Goal: Task Accomplishment & Management: Use online tool/utility

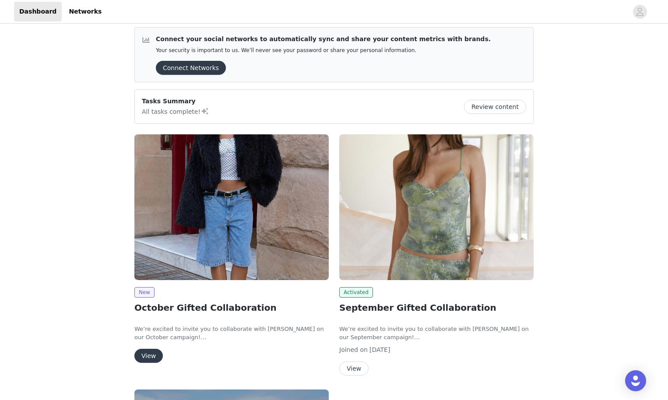
scroll to position [5, 0]
click at [148, 355] on button "View" at bounding box center [148, 356] width 28 height 14
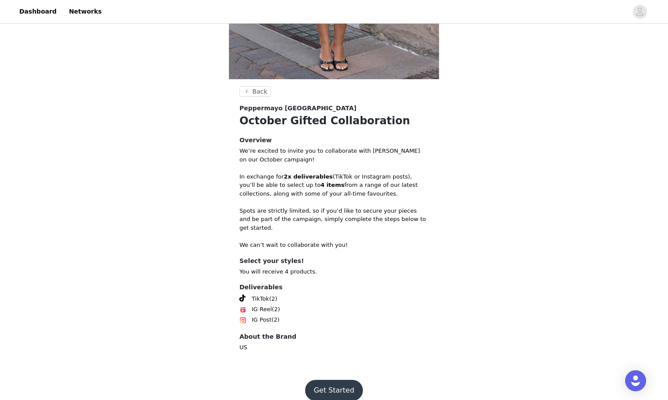
scroll to position [235, 0]
click at [336, 380] on button "Get Started" at bounding box center [334, 390] width 58 height 21
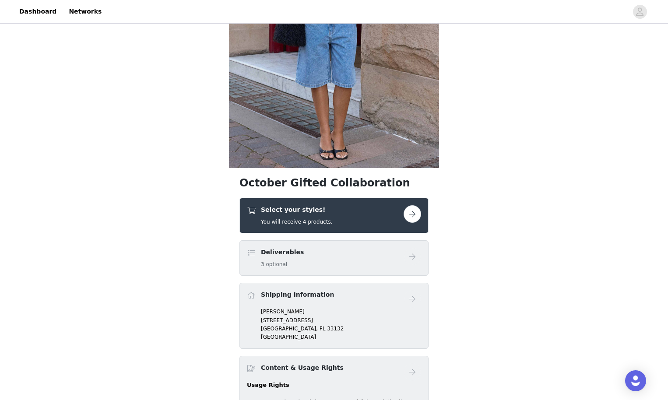
scroll to position [148, 0]
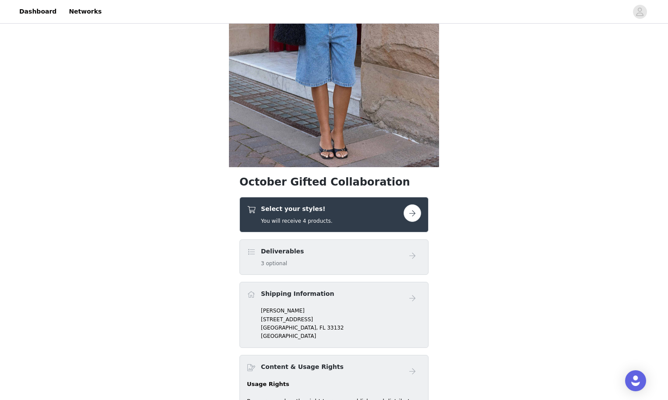
click at [412, 215] on button "button" at bounding box center [413, 213] width 18 height 18
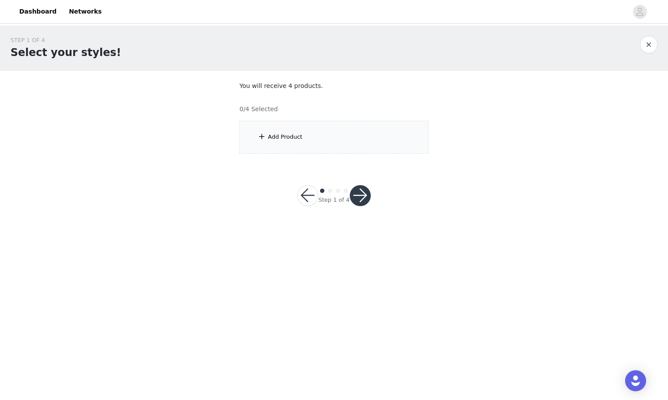
click at [320, 136] on div "Add Product" at bounding box center [333, 137] width 189 height 33
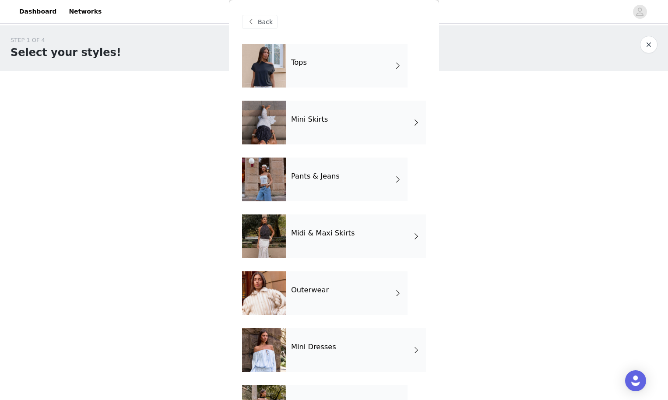
click at [332, 171] on div "Pants & Jeans" at bounding box center [347, 180] width 122 height 44
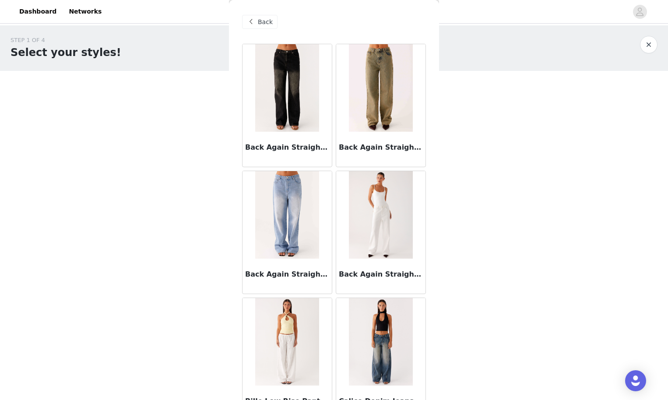
click at [271, 22] on span "Back" at bounding box center [265, 22] width 15 height 9
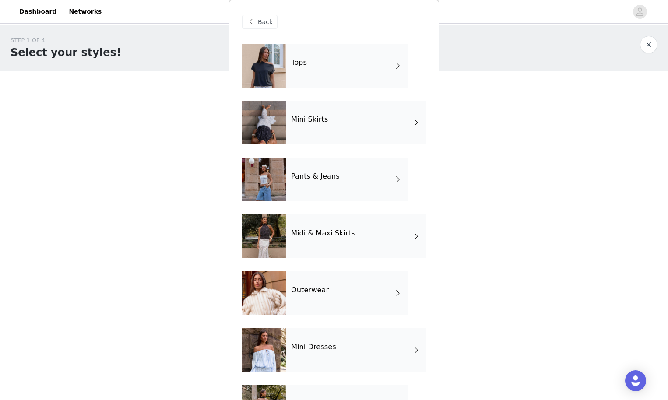
click at [319, 74] on div "Tops" at bounding box center [347, 66] width 122 height 44
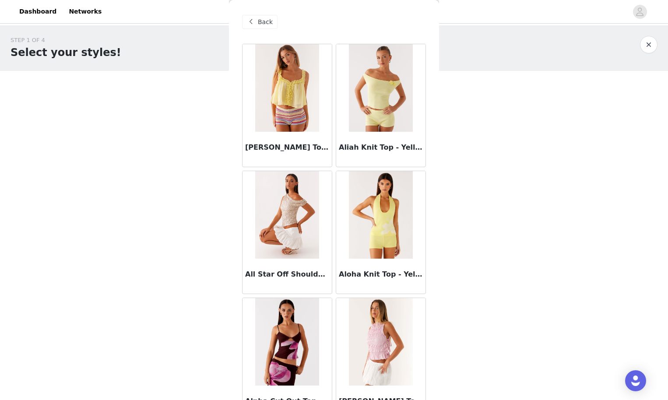
click at [262, 25] on span "Back" at bounding box center [265, 22] width 15 height 9
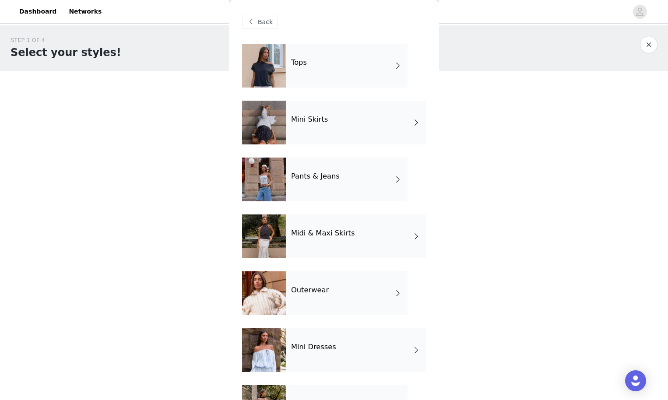
click at [344, 180] on div "Pants & Jeans" at bounding box center [347, 180] width 122 height 44
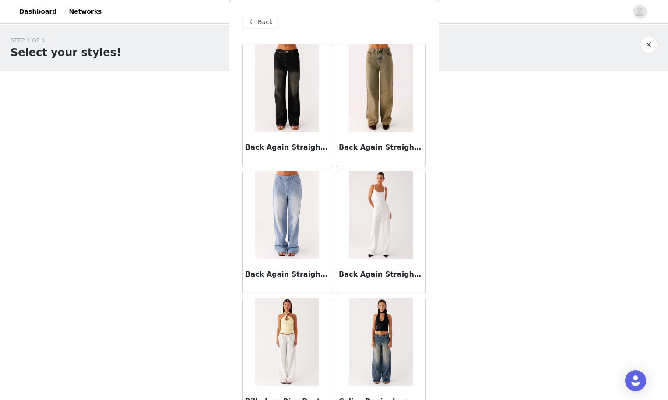
click at [262, 28] on div "Back" at bounding box center [259, 22] width 35 height 14
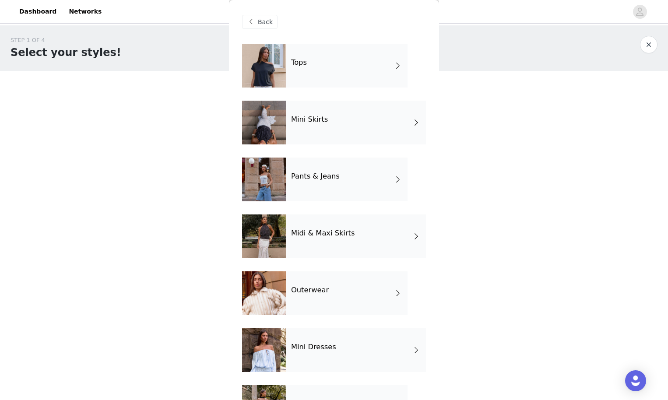
click at [304, 58] on div "Tops" at bounding box center [347, 66] width 122 height 44
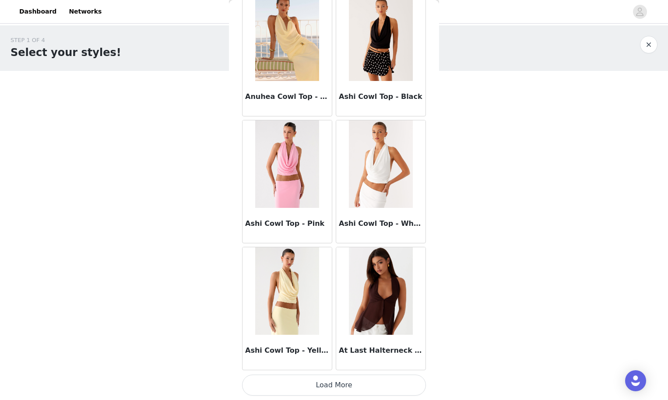
click at [341, 381] on button "Load More" at bounding box center [334, 385] width 184 height 21
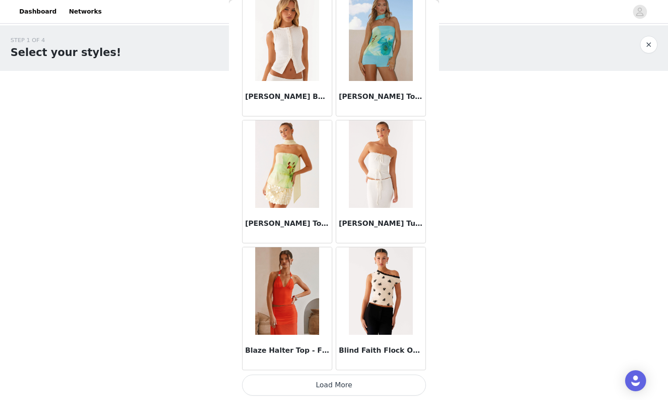
click at [299, 387] on button "Load More" at bounding box center [334, 385] width 184 height 21
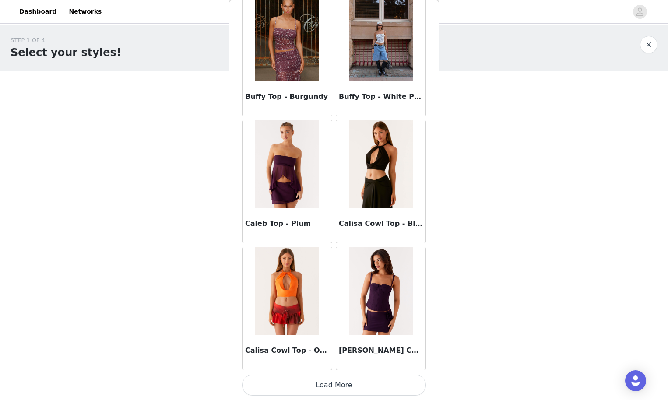
click at [334, 387] on button "Load More" at bounding box center [334, 385] width 184 height 21
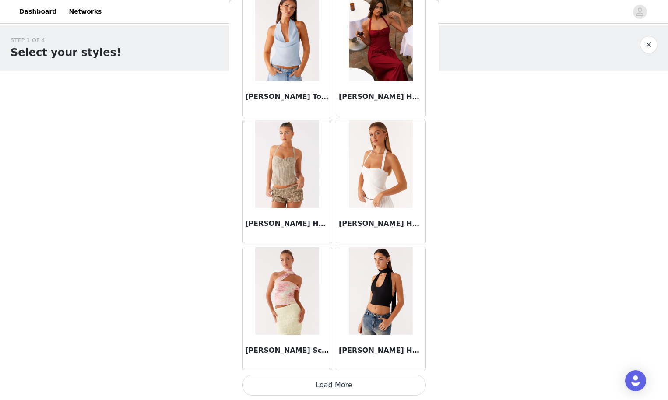
scroll to position [4748, 0]
click at [363, 385] on button "Load More" at bounding box center [334, 385] width 184 height 21
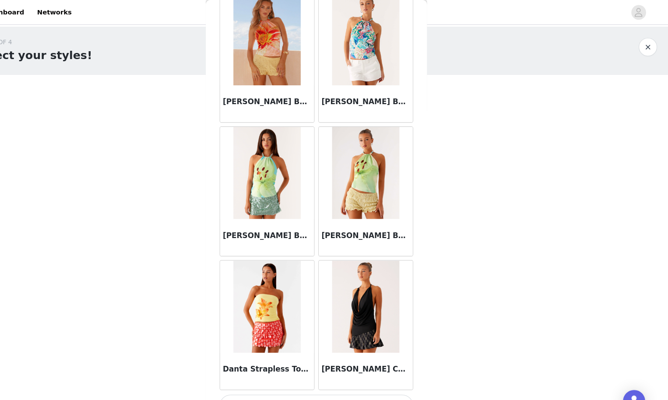
scroll to position [6018, 0]
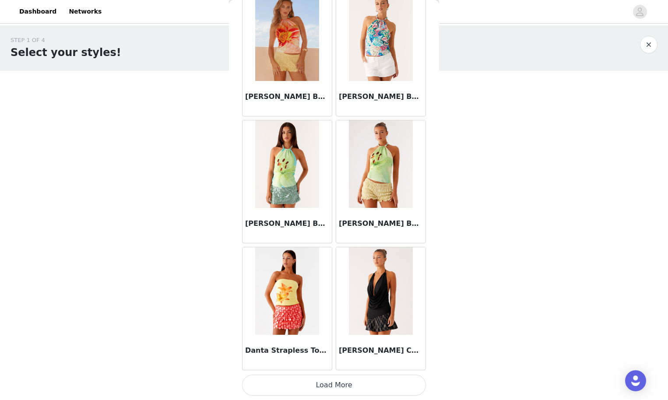
click at [335, 387] on button "Load More" at bounding box center [334, 385] width 184 height 21
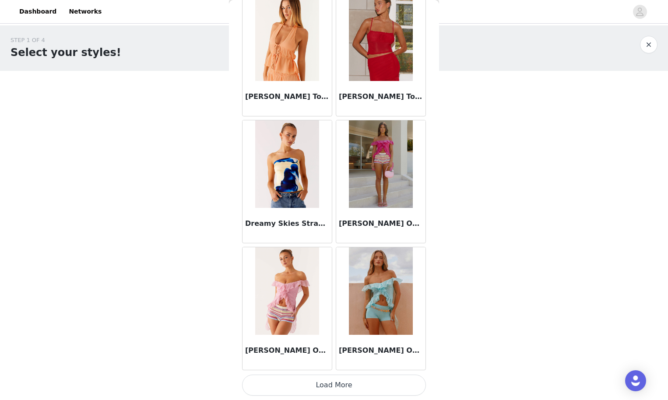
scroll to position [0, 0]
click at [355, 389] on button "Load More" at bounding box center [334, 385] width 184 height 21
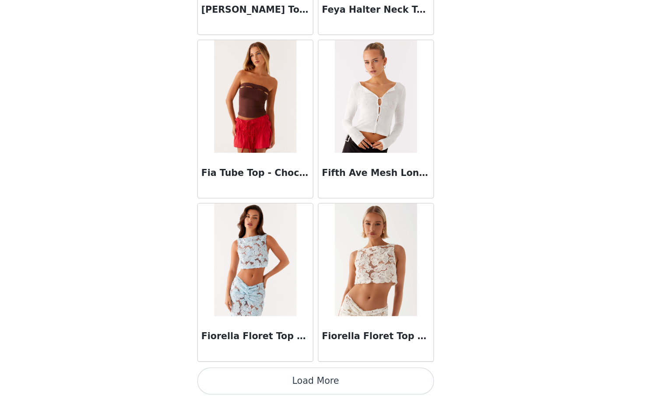
click at [248, 375] on button "Load More" at bounding box center [334, 385] width 184 height 21
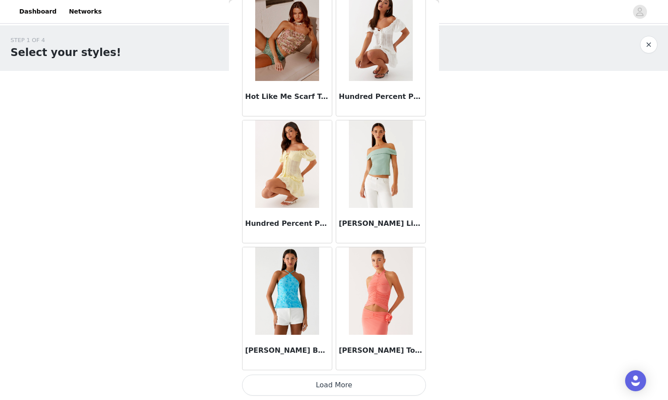
click at [337, 383] on button "Load More" at bounding box center [334, 385] width 184 height 21
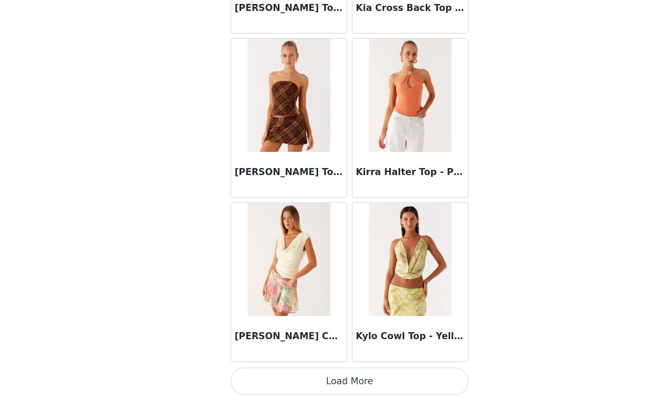
click at [274, 375] on button "Load More" at bounding box center [334, 385] width 184 height 21
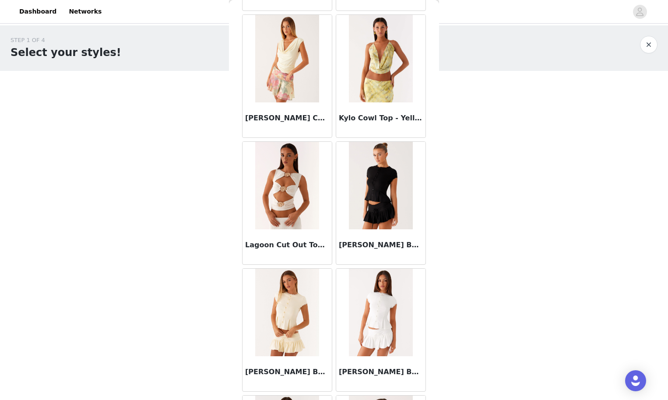
scroll to position [11339, 0]
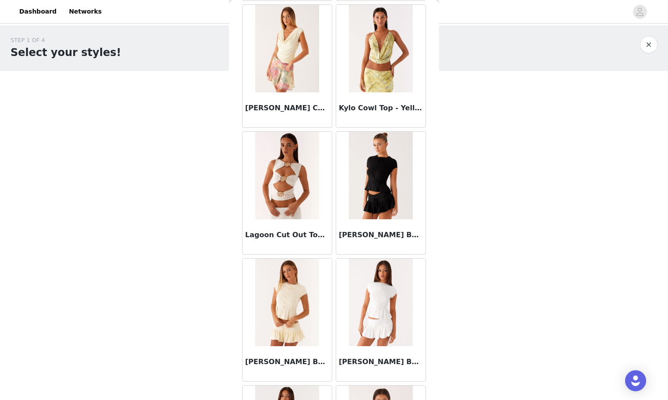
click at [373, 202] on img at bounding box center [380, 176] width 63 height 88
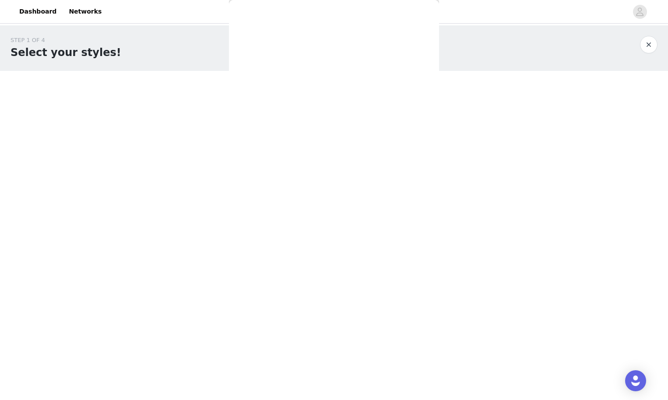
scroll to position [0, 0]
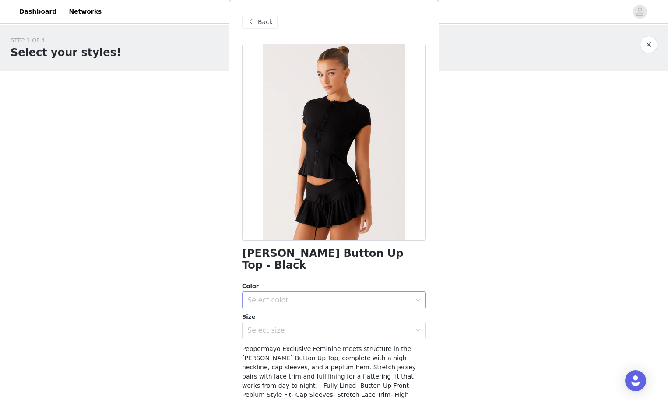
click at [304, 296] on div "Select color" at bounding box center [329, 300] width 164 height 9
click at [289, 310] on li "Black" at bounding box center [334, 307] width 184 height 14
click at [309, 326] on div "Select size" at bounding box center [331, 330] width 168 height 17
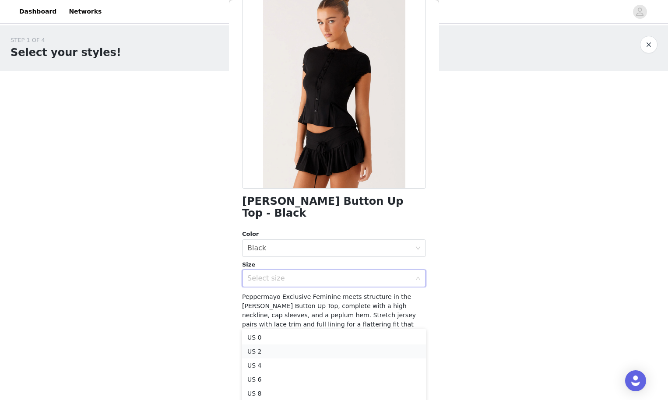
scroll to position [52, 0]
click at [295, 352] on li "US 2" at bounding box center [334, 352] width 184 height 14
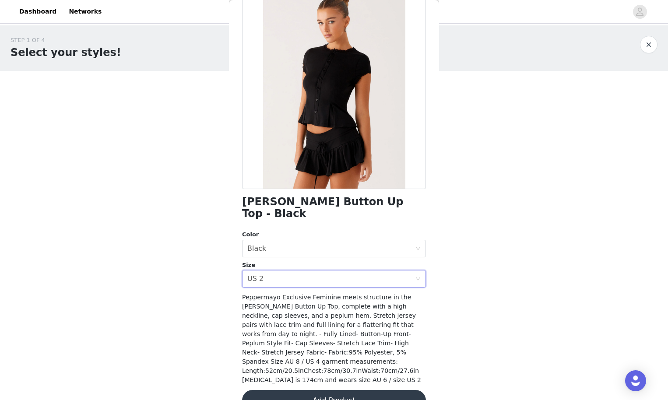
scroll to position [0, 0]
click at [376, 271] on div "Select size US 2" at bounding box center [331, 279] width 168 height 17
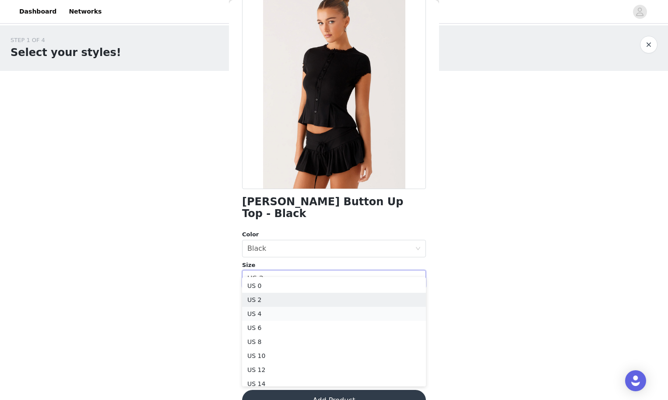
click at [339, 313] on li "US 4" at bounding box center [334, 314] width 184 height 14
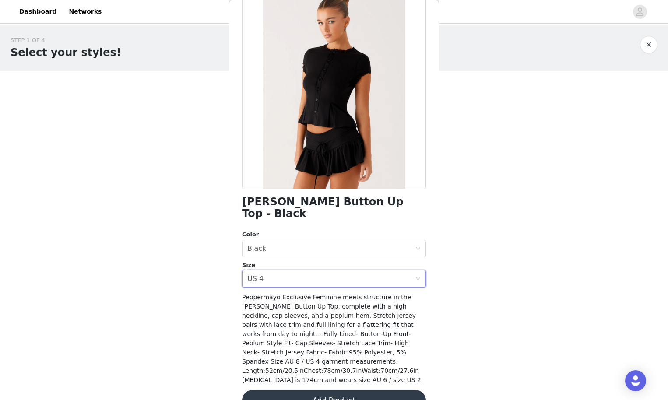
click at [325, 390] on button "Add Product" at bounding box center [334, 400] width 184 height 21
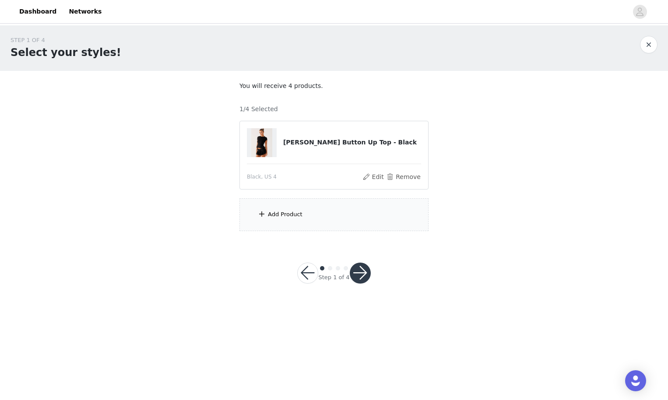
click at [330, 215] on div "Add Product" at bounding box center [333, 214] width 189 height 33
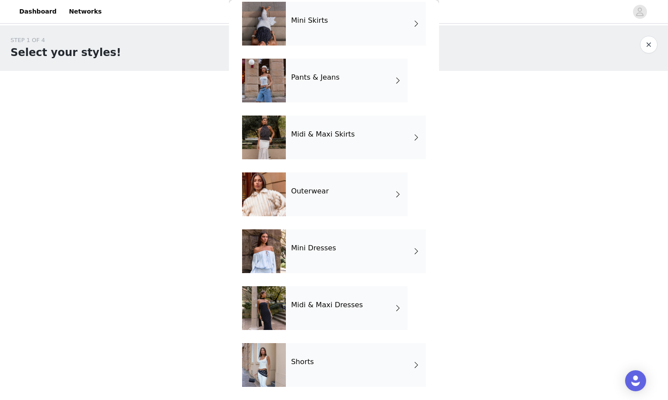
click at [333, 190] on div "Outerwear" at bounding box center [347, 194] width 122 height 44
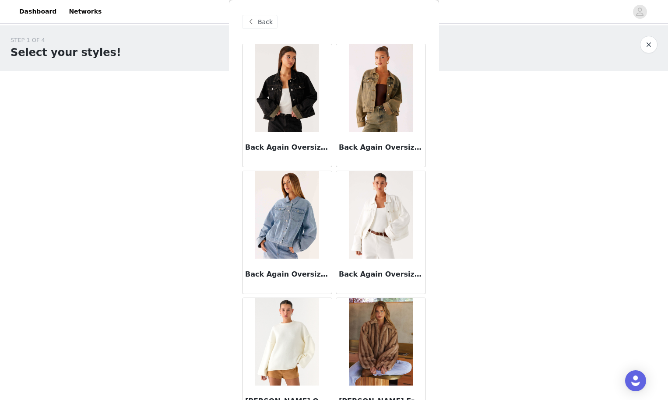
click at [258, 19] on span "Back" at bounding box center [265, 22] width 15 height 9
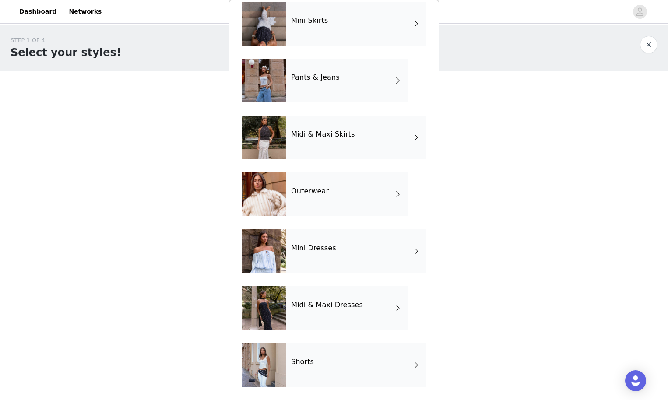
scroll to position [99, 0]
click at [315, 372] on div "Shorts" at bounding box center [356, 365] width 140 height 44
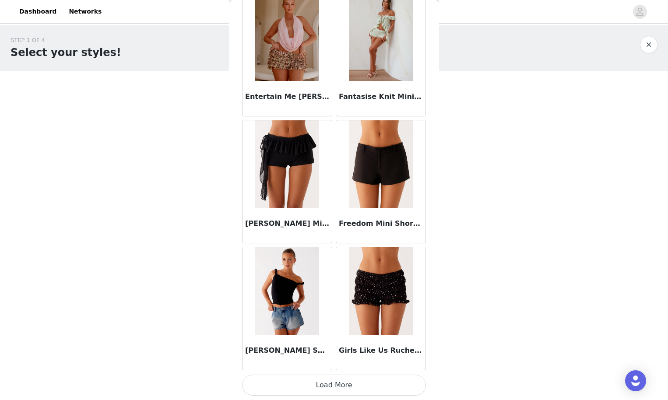
scroll to position [0, 0]
click at [320, 391] on button "Load More" at bounding box center [334, 385] width 184 height 21
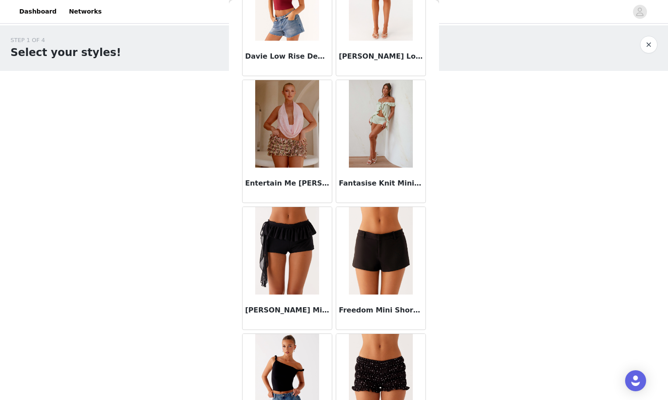
scroll to position [827, 0]
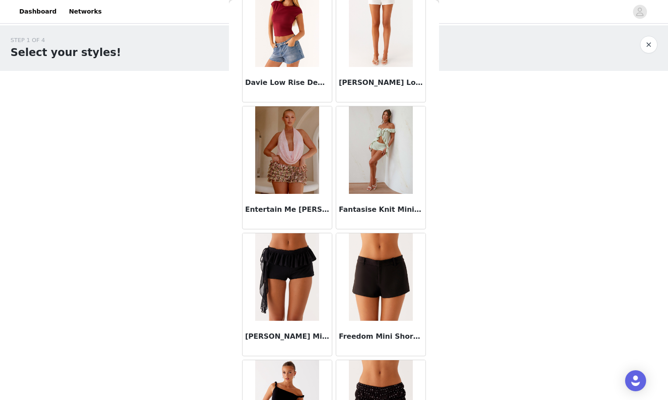
click at [387, 155] on img at bounding box center [380, 150] width 63 height 88
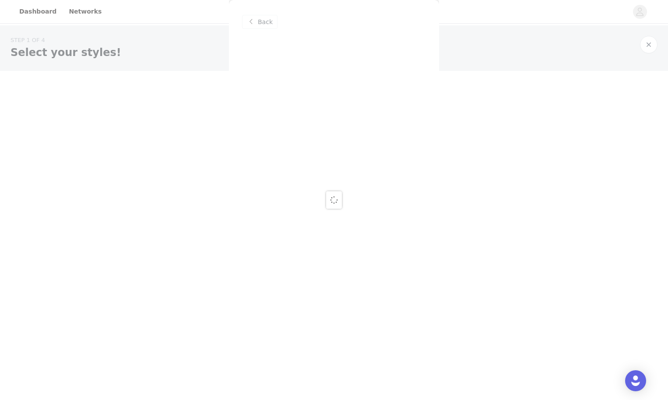
scroll to position [0, 0]
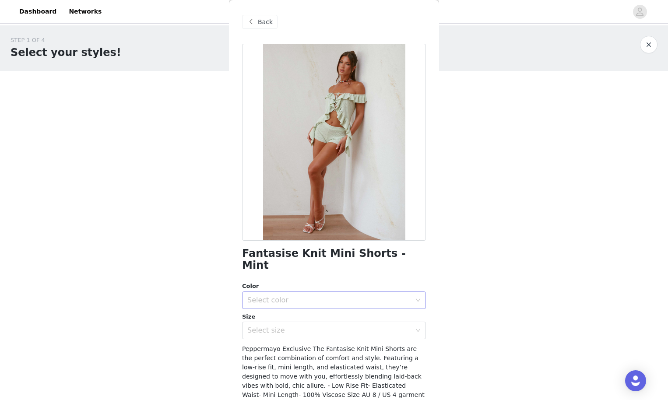
click at [325, 296] on div "Select color" at bounding box center [329, 300] width 164 height 9
click at [303, 309] on li "Mint" at bounding box center [334, 307] width 184 height 14
click at [295, 324] on div "Select size" at bounding box center [331, 330] width 168 height 17
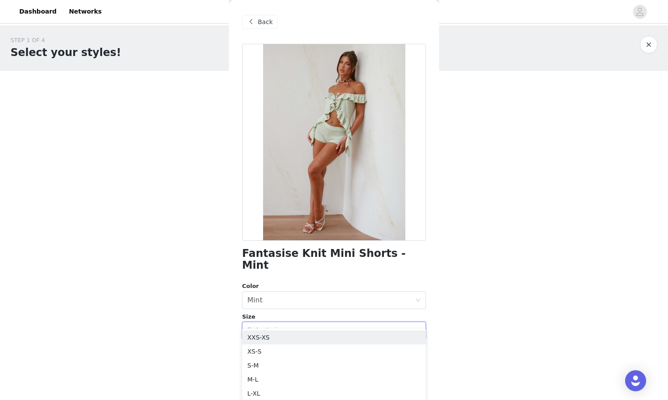
click at [464, 210] on div "STEP 1 OF 4 Select your styles! You will receive 4 products. 1/4 Selected Lando…" at bounding box center [334, 133] width 668 height 216
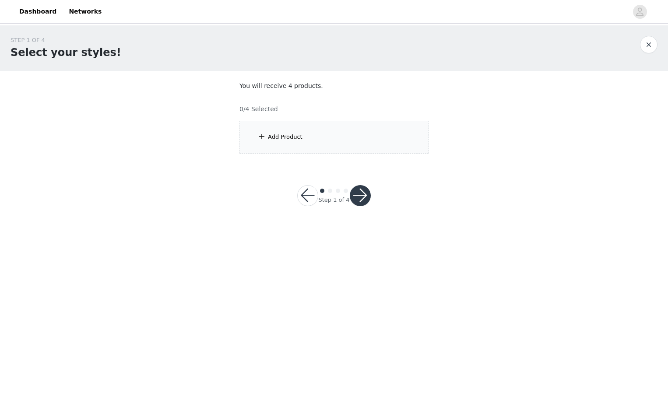
click at [280, 140] on div "Add Product" at bounding box center [285, 137] width 35 height 9
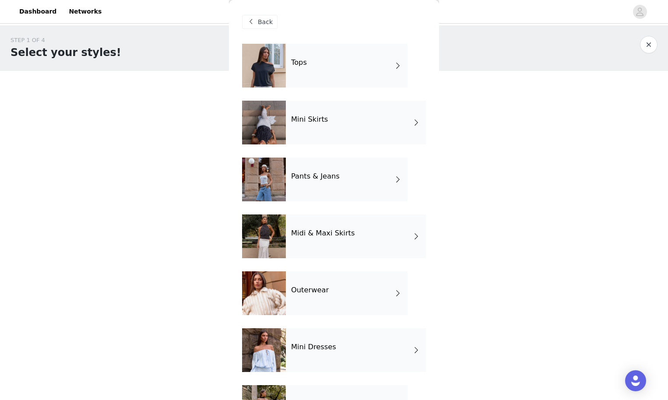
click at [395, 63] on span at bounding box center [398, 65] width 9 height 11
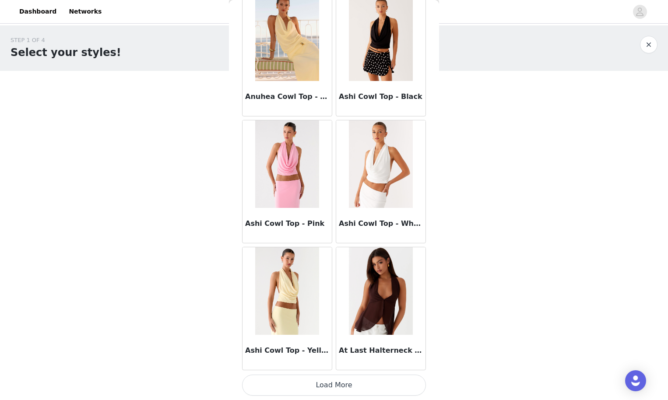
click at [330, 387] on button "Load More" at bounding box center [334, 385] width 184 height 21
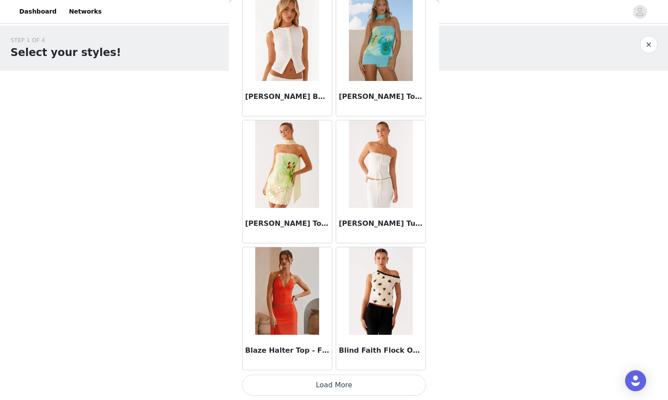
click at [322, 382] on button "Load More" at bounding box center [334, 385] width 184 height 21
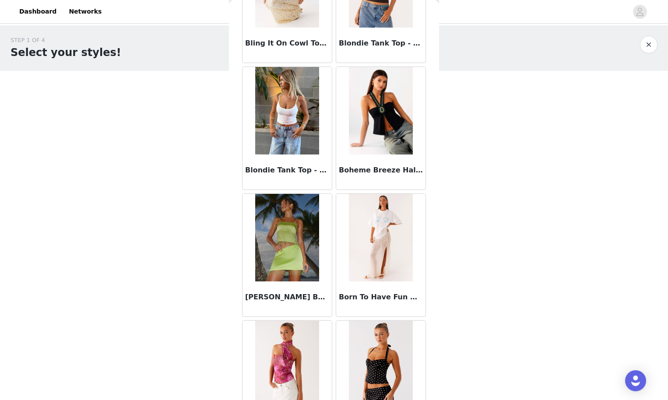
scroll to position [2626, 0]
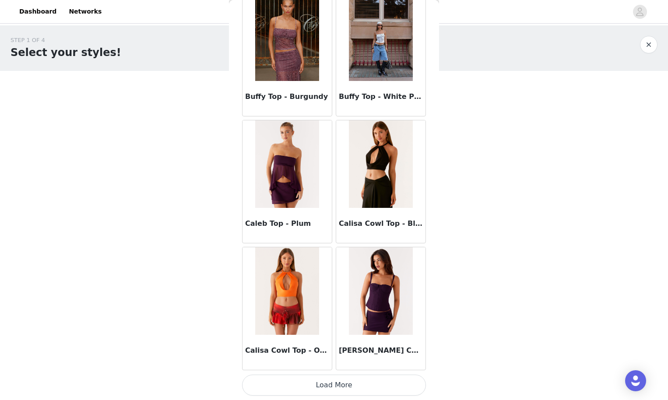
click at [330, 391] on button "Load More" at bounding box center [334, 385] width 184 height 21
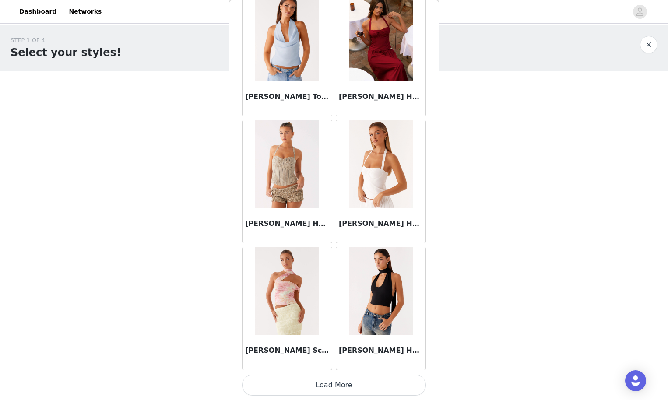
scroll to position [4748, 0]
click at [367, 387] on button "Load More" at bounding box center [334, 385] width 184 height 21
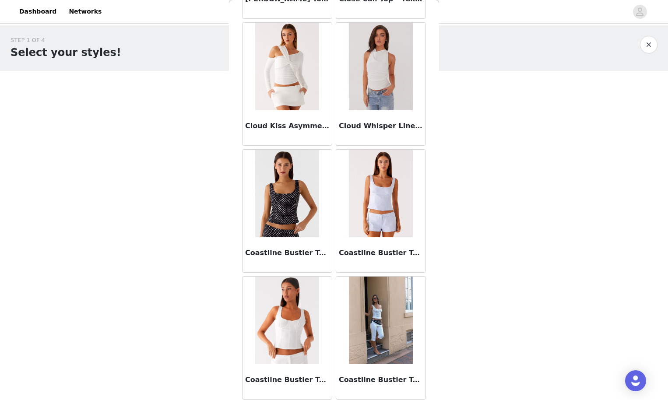
scroll to position [5228, 0]
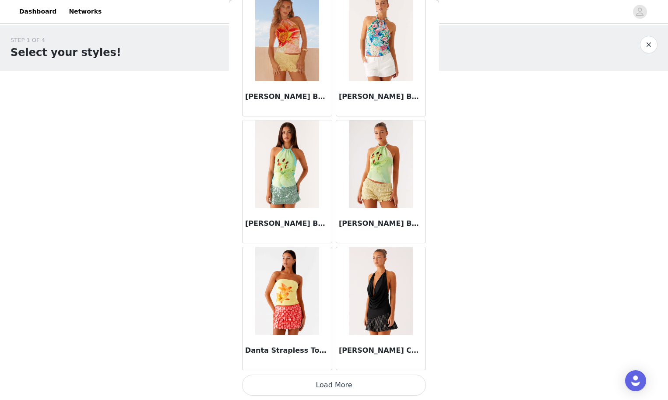
click at [334, 384] on button "Load More" at bounding box center [334, 385] width 184 height 21
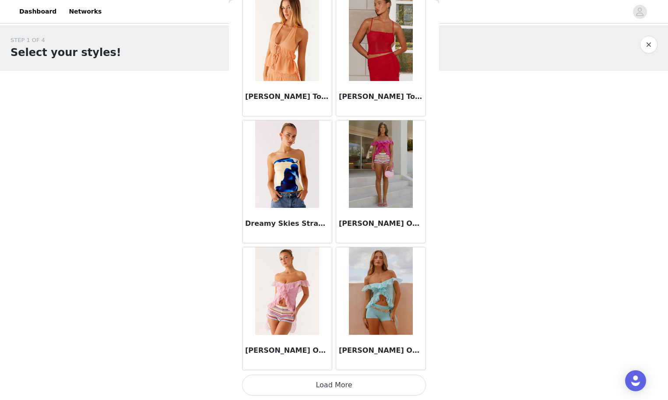
click at [338, 388] on button "Load More" at bounding box center [334, 385] width 184 height 21
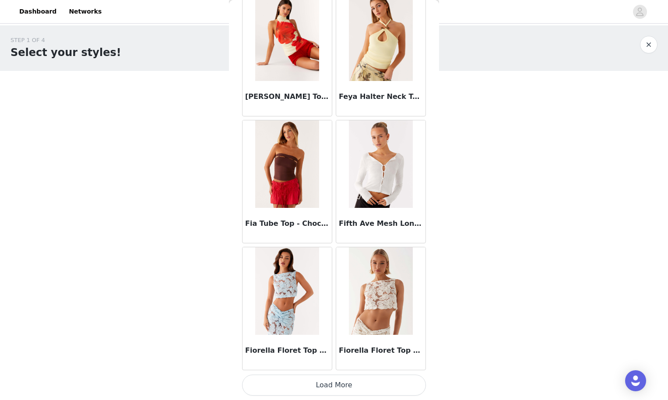
scroll to position [8557, 0]
click at [342, 384] on button "Load More" at bounding box center [334, 385] width 184 height 21
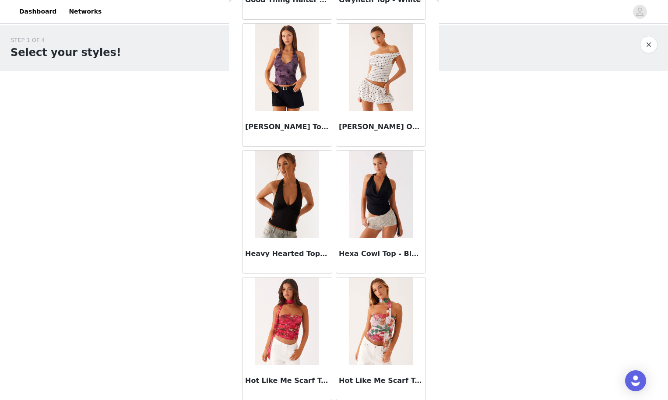
scroll to position [9410, 0]
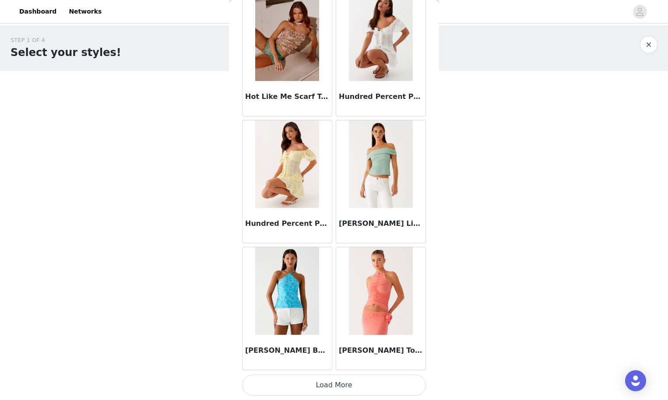
click at [329, 387] on button "Load More" at bounding box center [334, 385] width 184 height 21
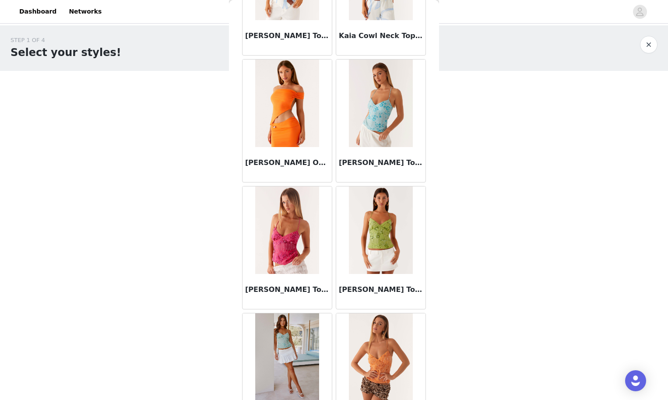
scroll to position [10397, 0]
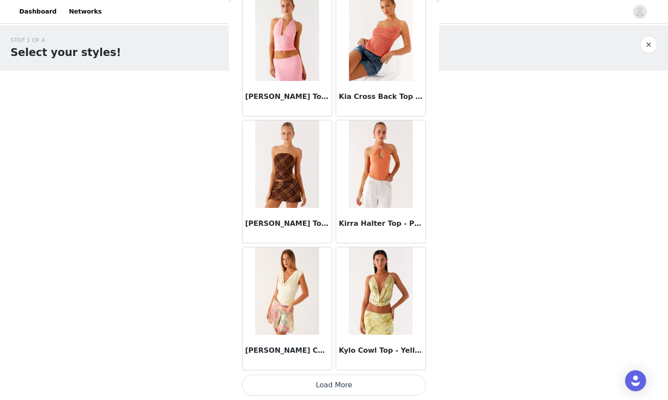
click at [319, 385] on button "Load More" at bounding box center [334, 385] width 184 height 21
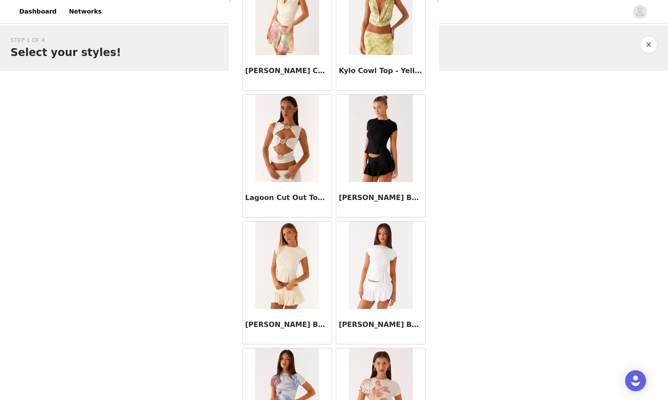
scroll to position [11375, 0]
click at [384, 145] on img at bounding box center [380, 139] width 63 height 88
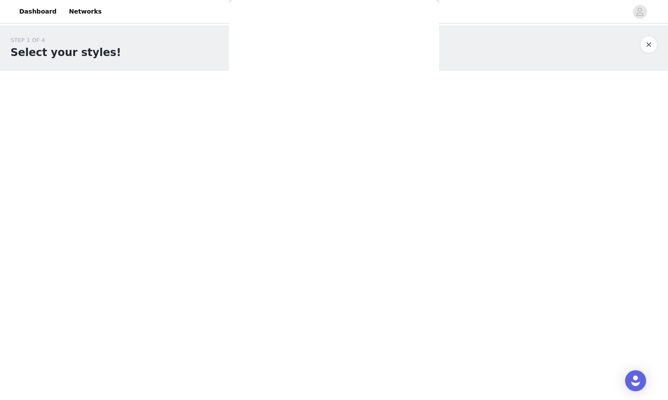
scroll to position [0, 0]
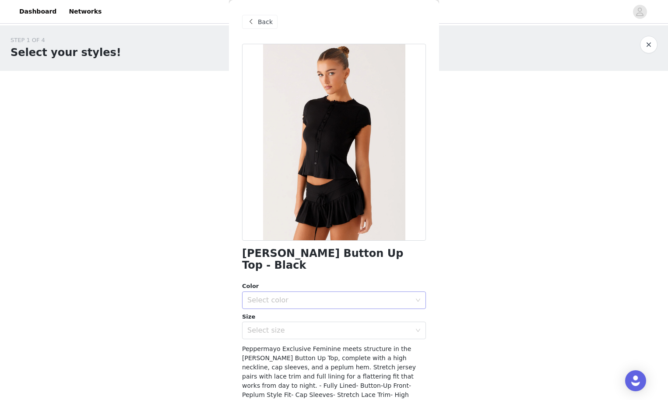
click at [326, 296] on div "Select color" at bounding box center [329, 300] width 164 height 9
click at [312, 307] on li "Black" at bounding box center [334, 307] width 184 height 14
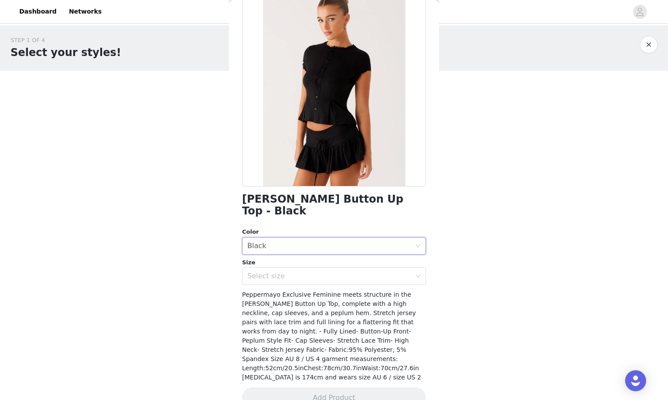
scroll to position [52, 0]
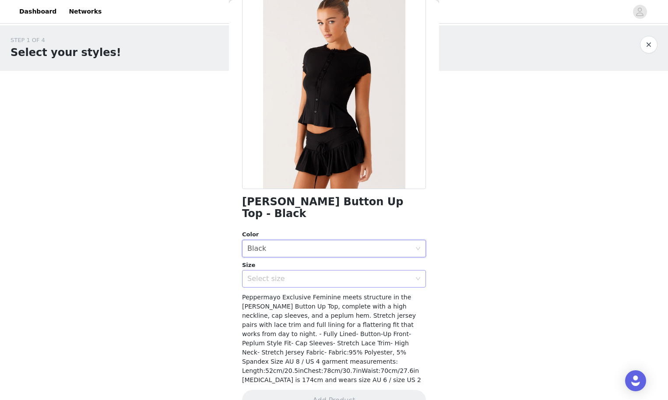
click at [293, 274] on div "Select size" at bounding box center [329, 278] width 164 height 9
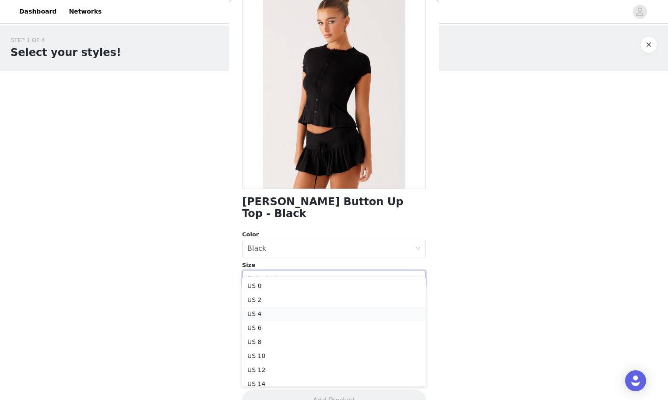
click at [267, 317] on li "US 4" at bounding box center [334, 314] width 184 height 14
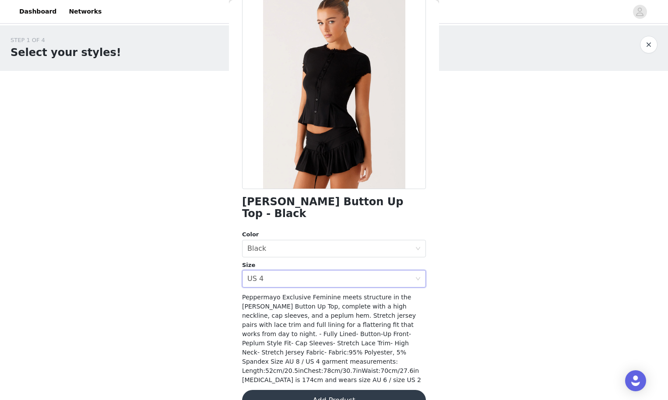
click at [290, 390] on button "Add Product" at bounding box center [334, 400] width 184 height 21
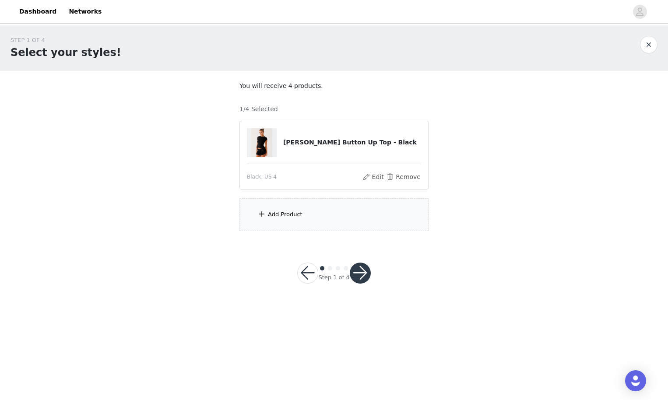
click at [351, 219] on div "Add Product" at bounding box center [333, 214] width 189 height 33
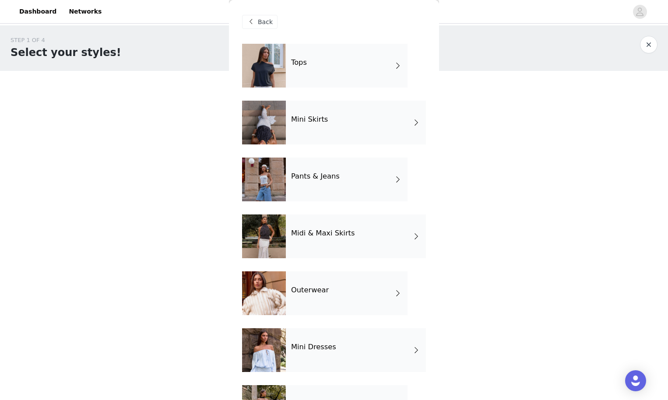
click at [354, 62] on div "Tops" at bounding box center [347, 66] width 122 height 44
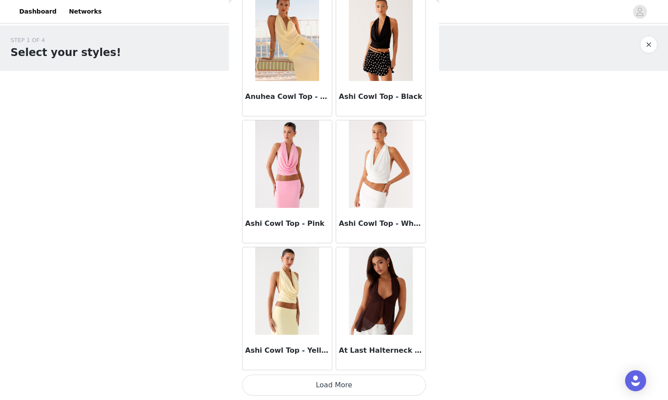
scroll to position [939, 0]
click at [320, 380] on button "Load More" at bounding box center [334, 385] width 184 height 21
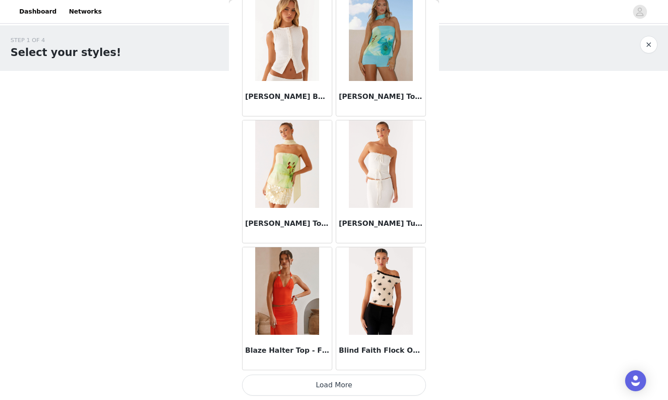
scroll to position [0, 0]
click at [329, 382] on button "Load More" at bounding box center [334, 385] width 184 height 21
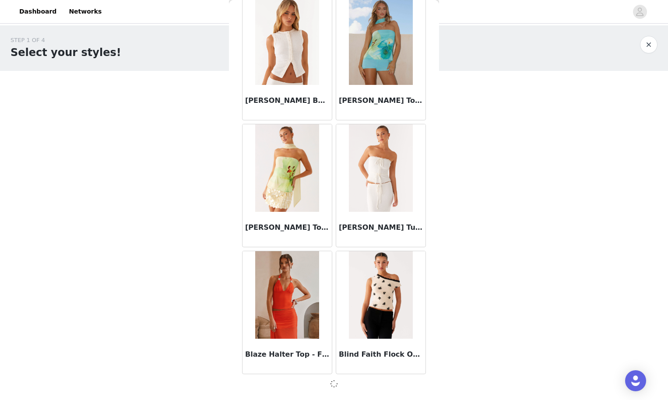
scroll to position [2205, 0]
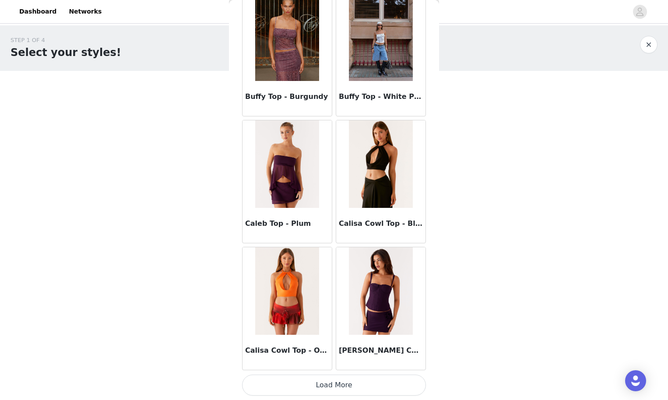
click at [336, 380] on button "Load More" at bounding box center [334, 385] width 184 height 21
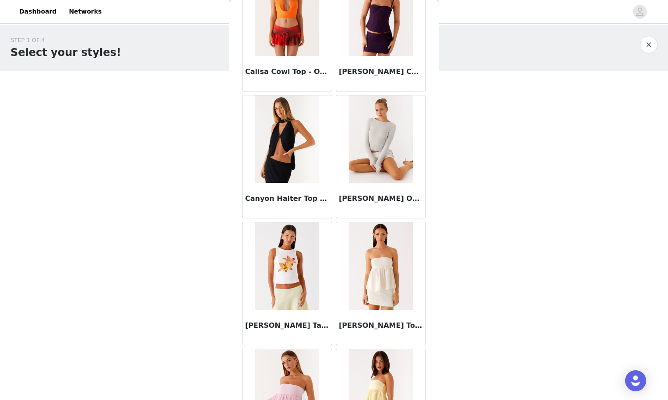
scroll to position [3772, 0]
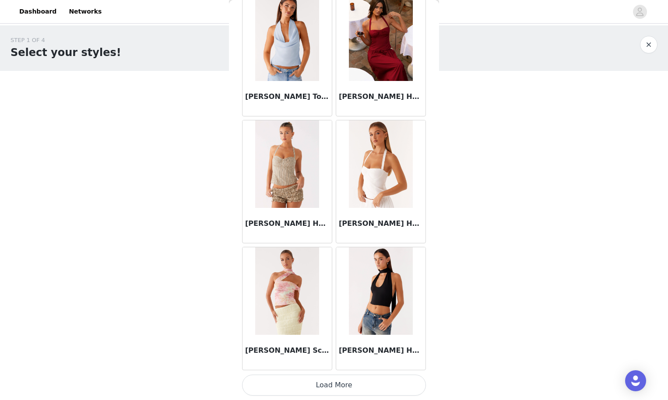
click at [338, 381] on button "Load More" at bounding box center [334, 385] width 184 height 21
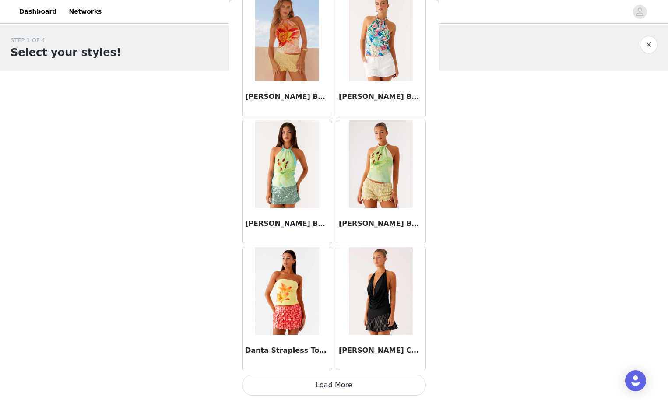
scroll to position [0, 0]
click at [341, 383] on button "Load More" at bounding box center [334, 385] width 184 height 21
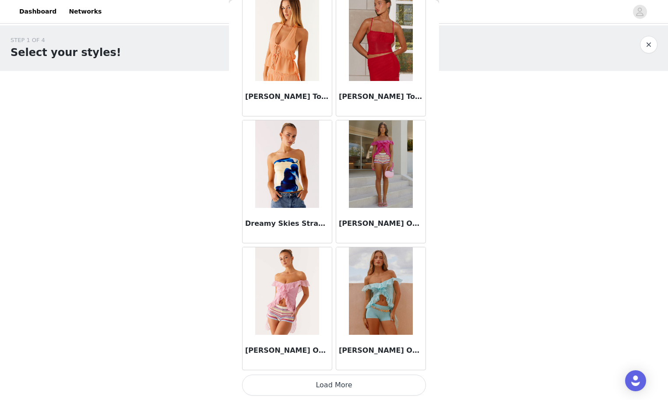
scroll to position [7287, 0]
click at [384, 176] on img at bounding box center [380, 164] width 63 height 88
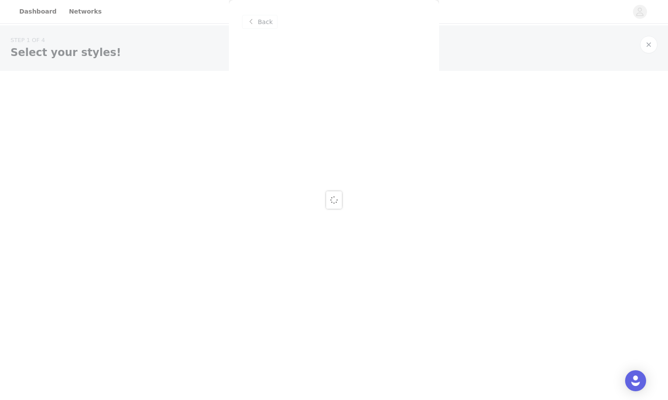
scroll to position [0, 0]
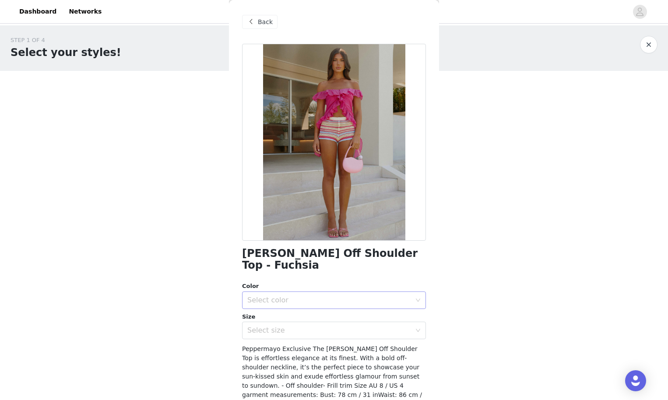
click at [308, 292] on div "Select color" at bounding box center [334, 301] width 184 height 18
click at [296, 309] on li "Fuchsia" at bounding box center [334, 307] width 184 height 14
click at [291, 326] on div "Select size" at bounding box center [329, 330] width 164 height 9
click at [461, 281] on div "STEP 1 OF 4 Select your styles! You will receive 4 products. 1/4 Selected [PERS…" at bounding box center [334, 164] width 668 height 279
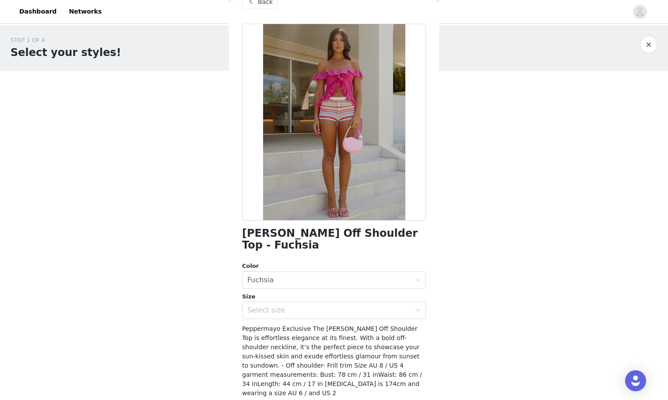
scroll to position [21, 0]
click at [317, 306] on div "Select size" at bounding box center [329, 310] width 164 height 9
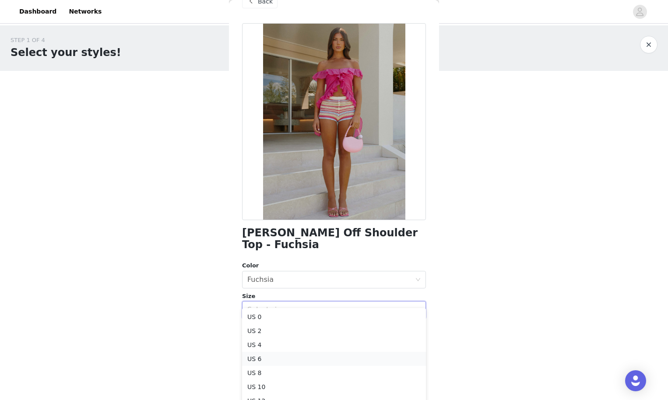
click at [292, 355] on li "US 6" at bounding box center [334, 359] width 184 height 14
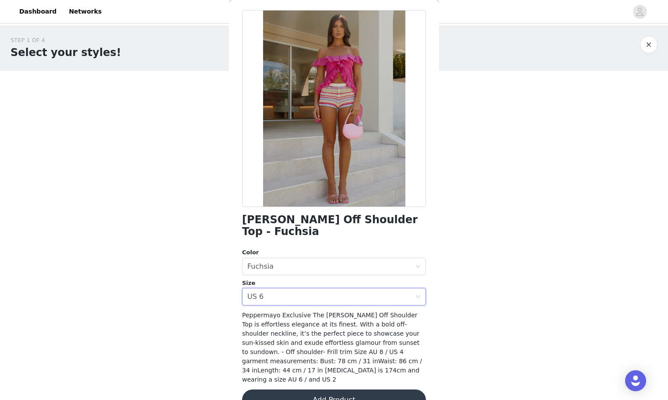
scroll to position [33, 0]
click at [297, 390] on button "Add Product" at bounding box center [334, 400] width 184 height 21
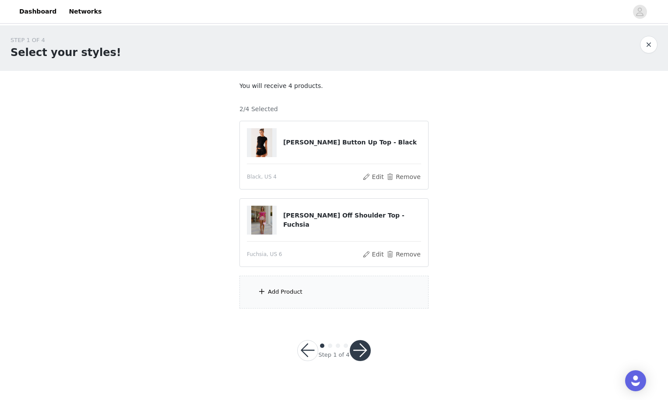
click at [313, 287] on div "Add Product" at bounding box center [333, 292] width 189 height 33
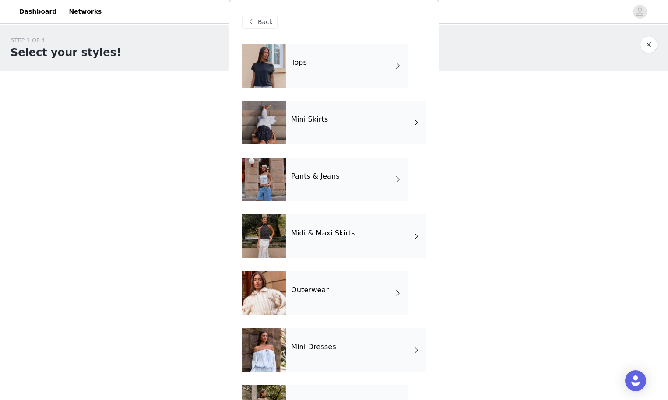
click at [346, 134] on div "Mini Skirts" at bounding box center [356, 123] width 140 height 44
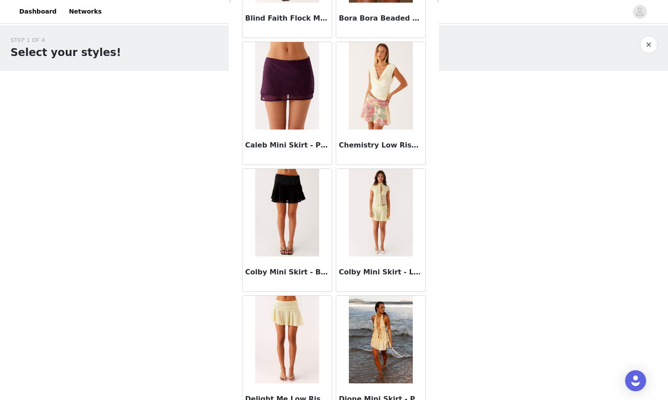
scroll to position [514, 0]
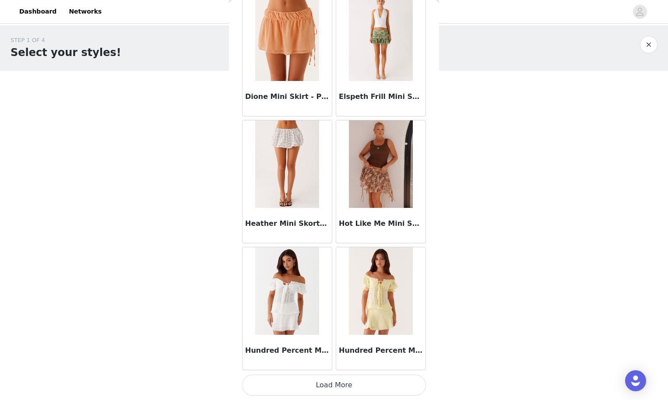
click at [320, 383] on button "Load More" at bounding box center [334, 385] width 184 height 21
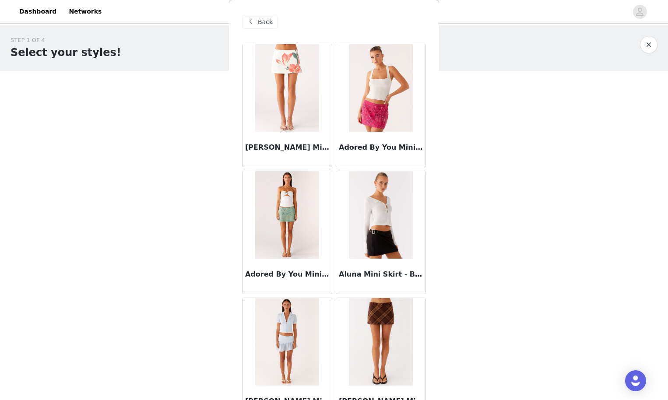
scroll to position [0, 0]
click at [264, 25] on span "Back" at bounding box center [265, 22] width 15 height 9
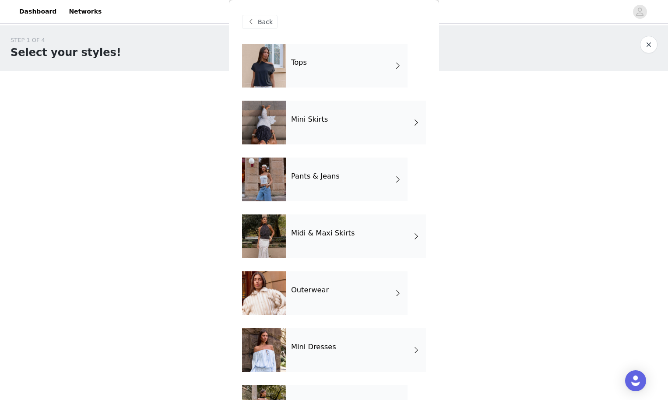
click at [336, 128] on div "Mini Skirts" at bounding box center [356, 123] width 140 height 44
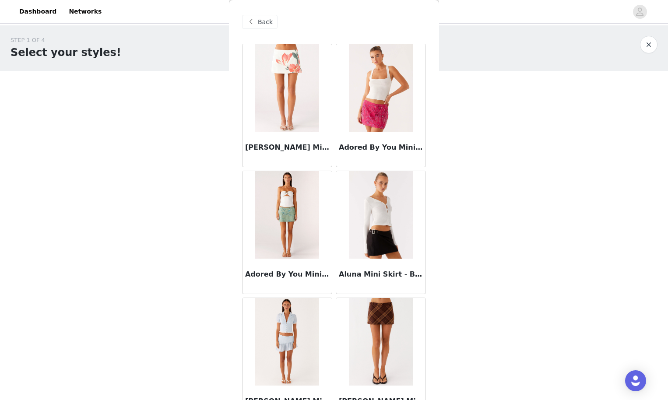
click at [255, 24] on span at bounding box center [251, 22] width 11 height 11
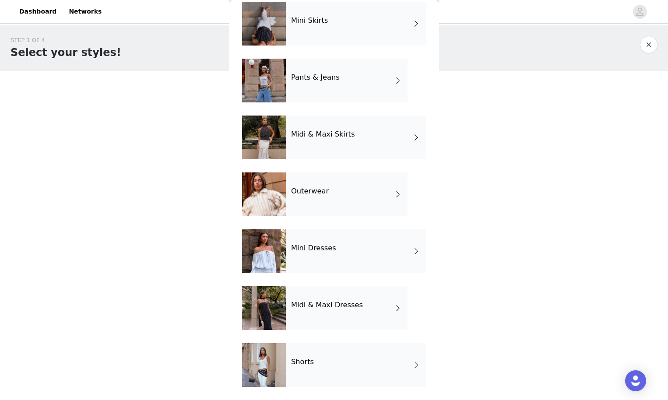
scroll to position [99, 0]
click at [340, 369] on div "Shorts" at bounding box center [356, 365] width 140 height 44
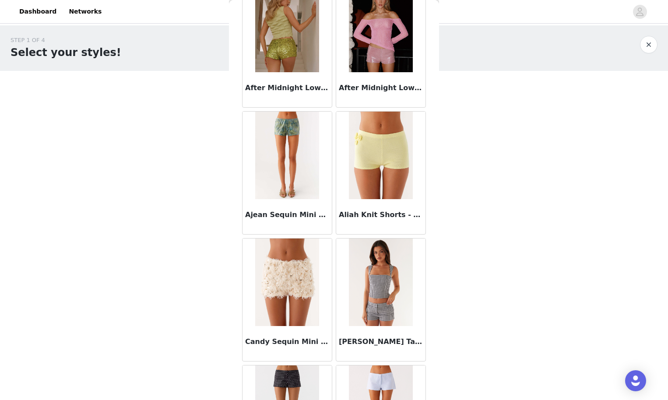
scroll to position [202, 0]
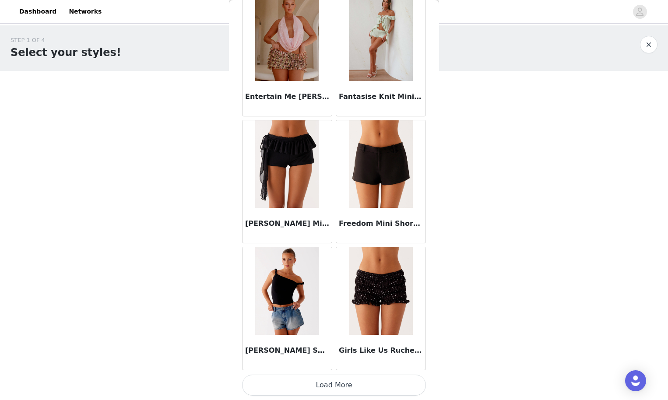
click at [341, 387] on button "Load More" at bounding box center [334, 385] width 184 height 21
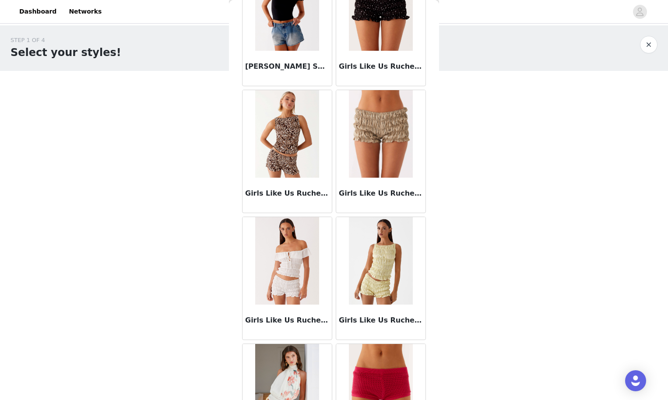
scroll to position [1218, 0]
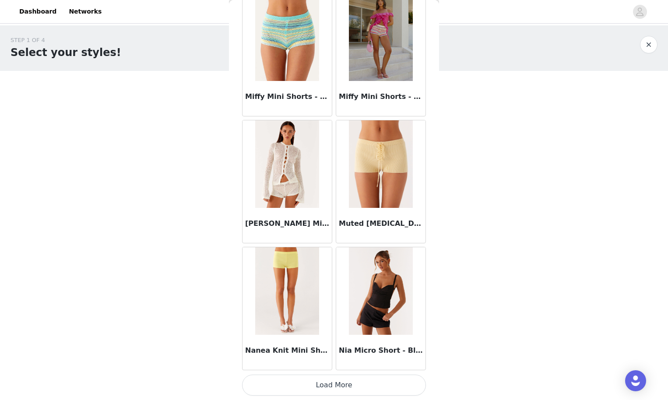
click at [309, 382] on button "Load More" at bounding box center [334, 385] width 184 height 21
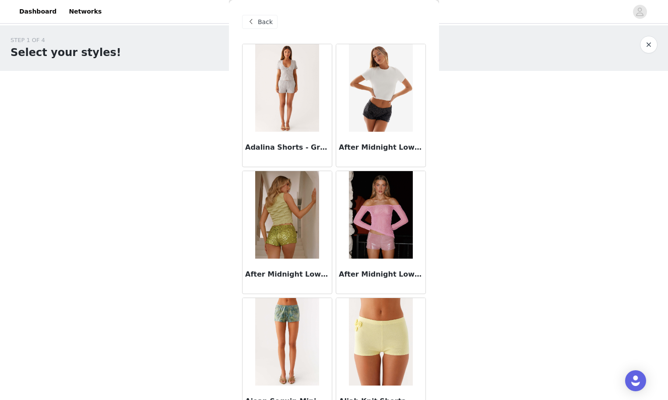
scroll to position [0, 0]
click at [267, 23] on span "Back" at bounding box center [265, 22] width 15 height 9
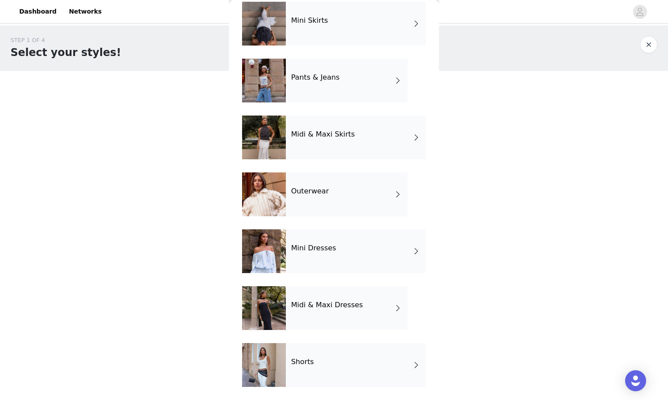
scroll to position [99, 0]
click at [303, 363] on h4 "Shorts" at bounding box center [302, 362] width 23 height 8
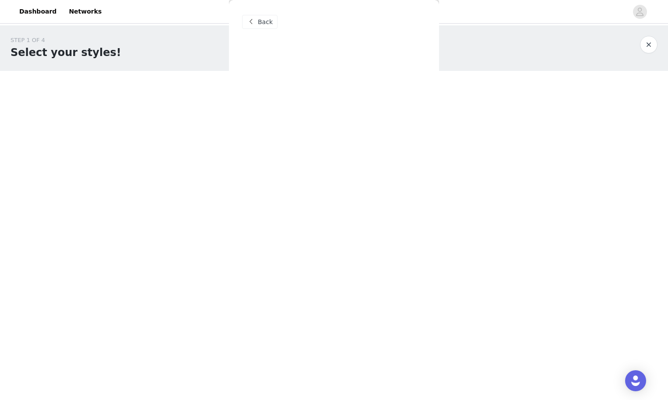
scroll to position [0, 0]
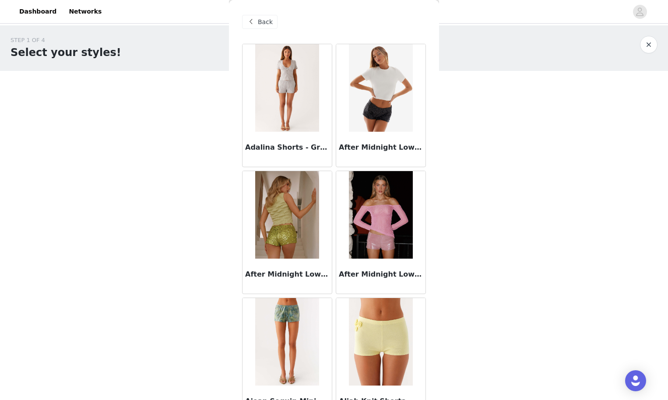
click at [264, 27] on div "Back" at bounding box center [259, 22] width 35 height 14
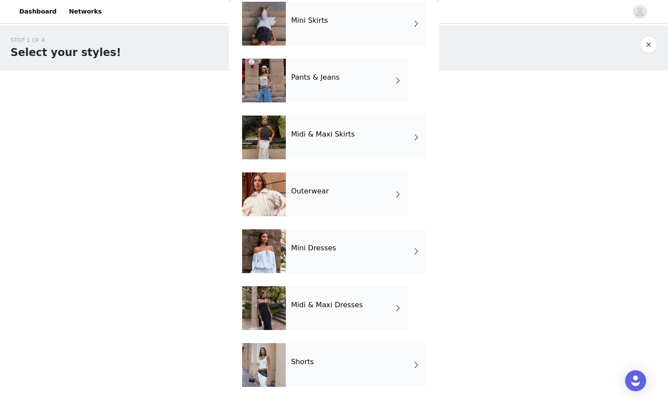
scroll to position [99, 0]
click at [343, 296] on div "Midi & Maxi Dresses" at bounding box center [347, 308] width 122 height 44
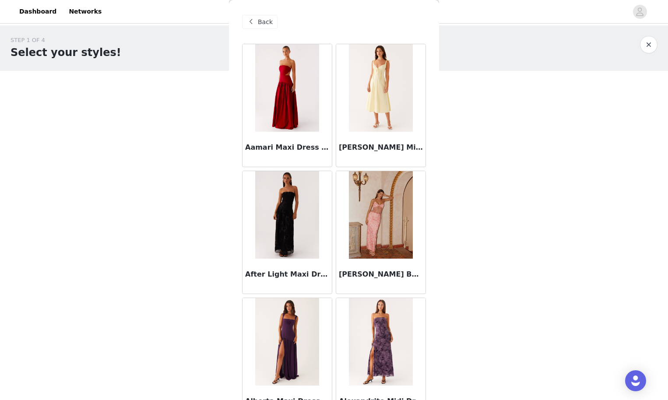
scroll to position [0, 0]
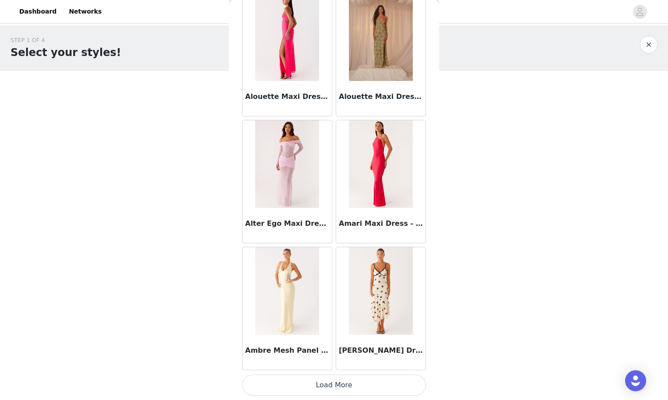
click at [328, 392] on button "Load More" at bounding box center [334, 385] width 184 height 21
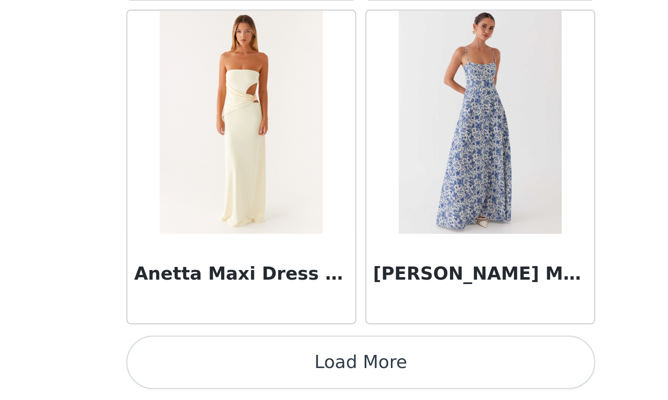
click at [242, 375] on button "Load More" at bounding box center [334, 385] width 184 height 21
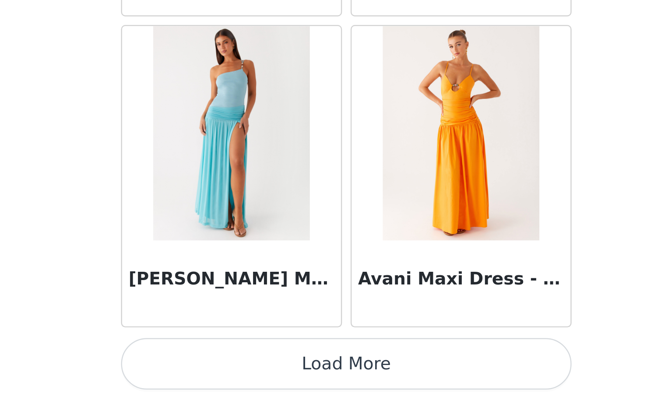
click at [242, 375] on button "Load More" at bounding box center [334, 385] width 184 height 21
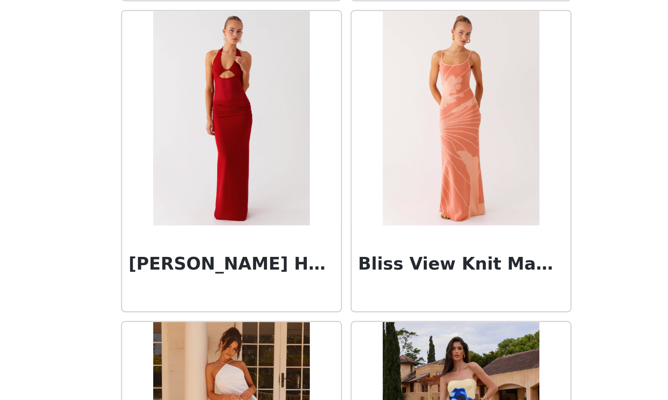
scroll to position [4632, 0]
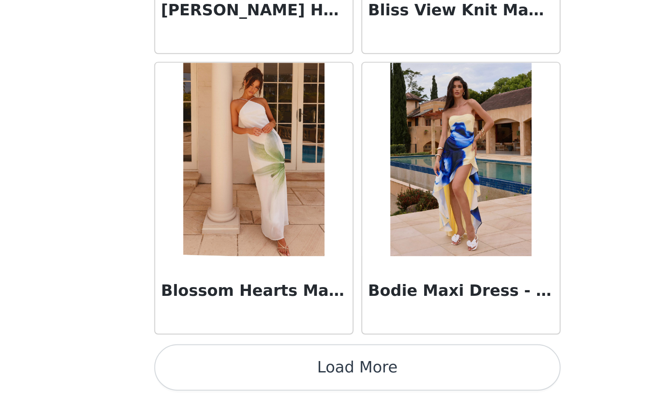
click at [242, 375] on button "Load More" at bounding box center [334, 385] width 184 height 21
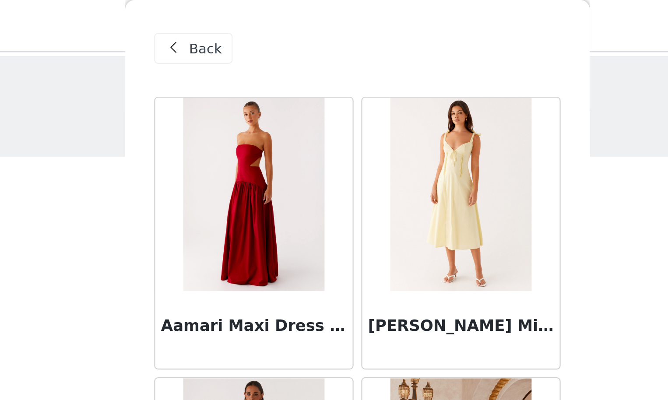
scroll to position [0, 0]
click at [258, 20] on span "Back" at bounding box center [265, 22] width 15 height 9
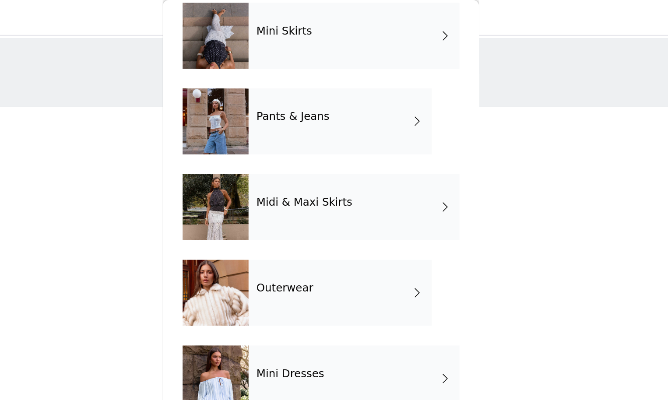
scroll to position [99, 0]
click at [286, 242] on div "Mini Dresses" at bounding box center [356, 251] width 140 height 44
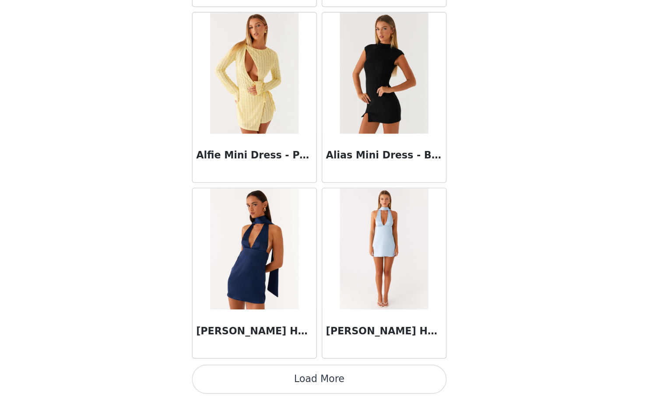
scroll to position [0, 0]
click at [242, 375] on button "Load More" at bounding box center [334, 385] width 184 height 21
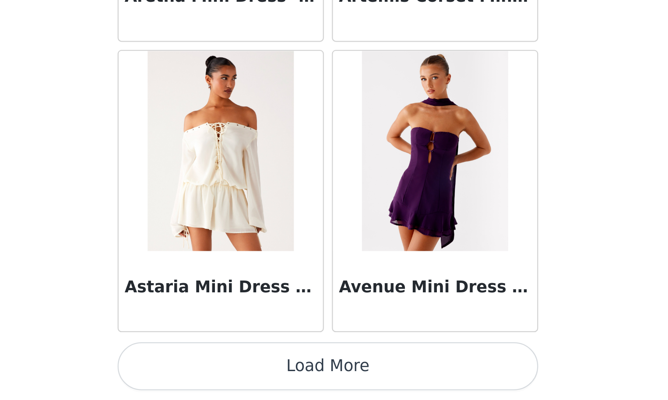
click at [242, 375] on button "Load More" at bounding box center [334, 385] width 184 height 21
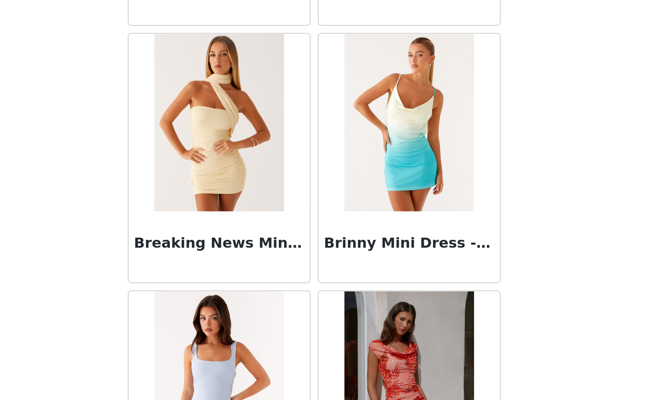
scroll to position [3398, 0]
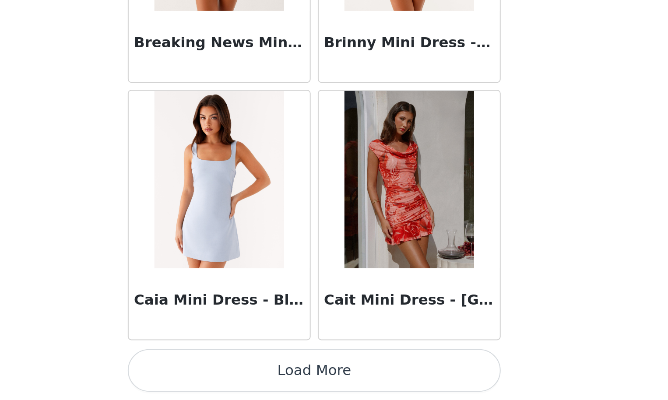
click at [242, 375] on button "Load More" at bounding box center [334, 385] width 184 height 21
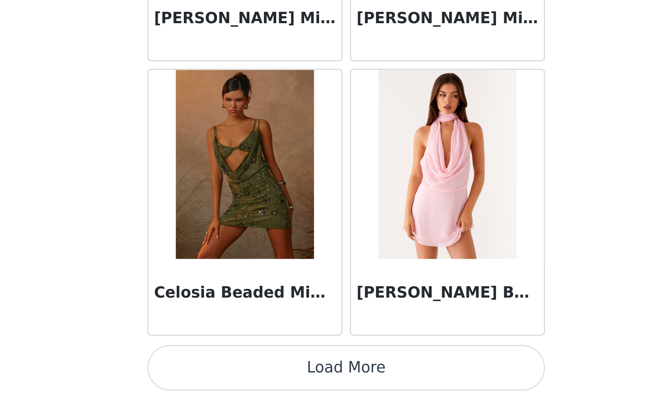
scroll to position [0, 0]
click at [242, 375] on button "Load More" at bounding box center [334, 385] width 184 height 21
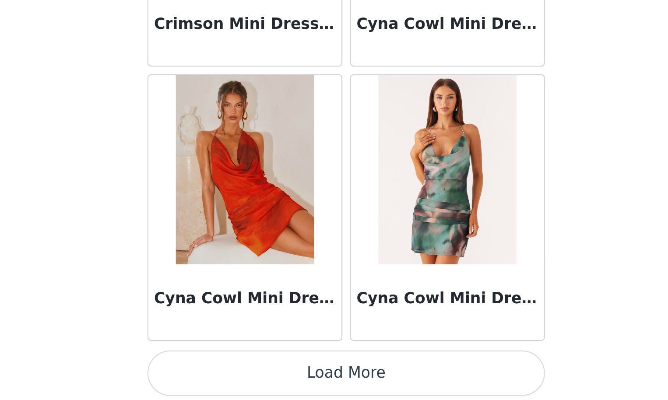
scroll to position [6015, 0]
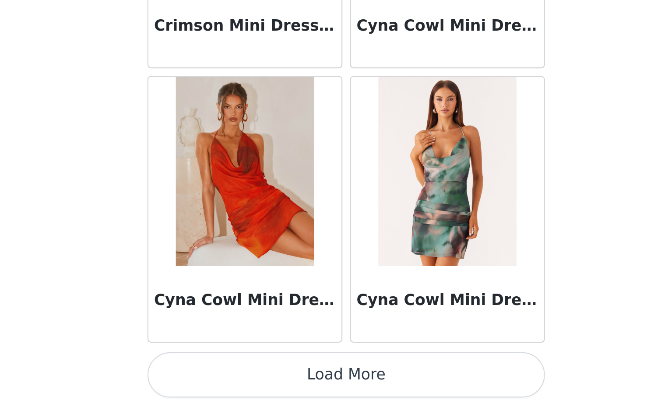
click at [242, 378] on button "Load More" at bounding box center [334, 388] width 184 height 21
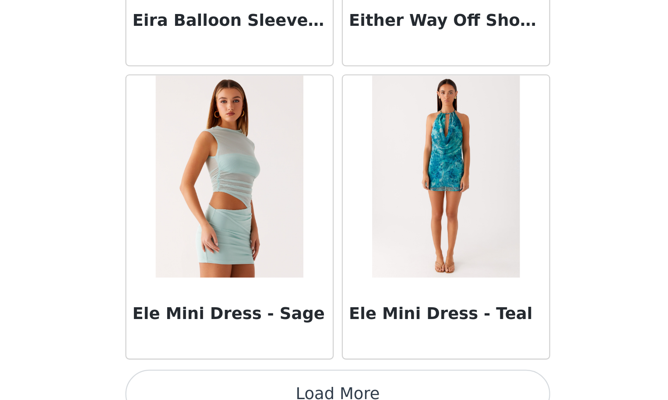
scroll to position [7287, 0]
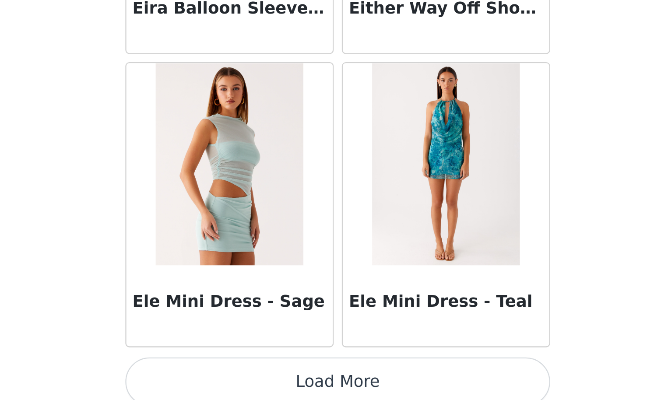
click at [242, 375] on button "Load More" at bounding box center [334, 385] width 184 height 21
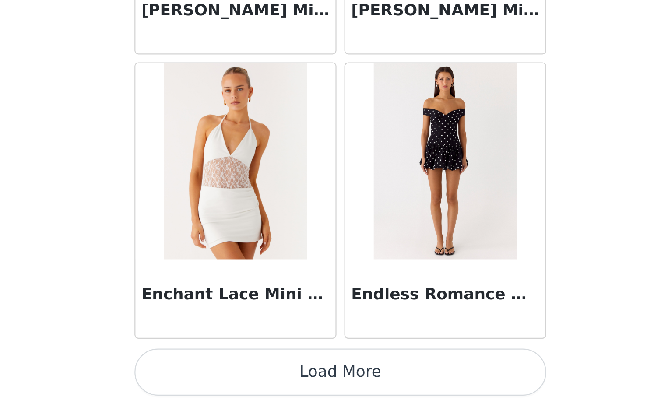
scroll to position [8557, 0]
click at [242, 375] on button "Load More" at bounding box center [334, 385] width 184 height 21
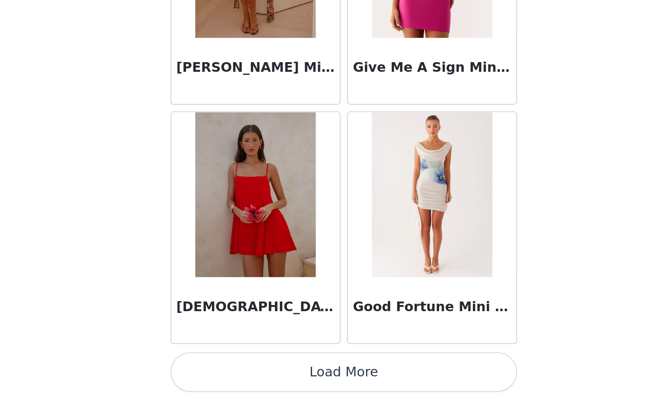
scroll to position [0, 0]
click at [242, 375] on button "Load More" at bounding box center [334, 385] width 184 height 21
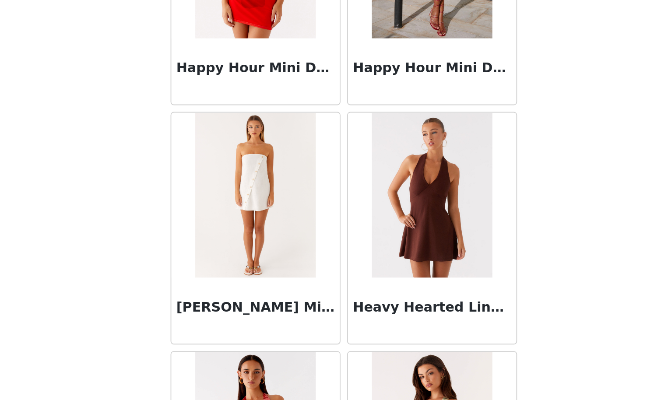
scroll to position [10597, 0]
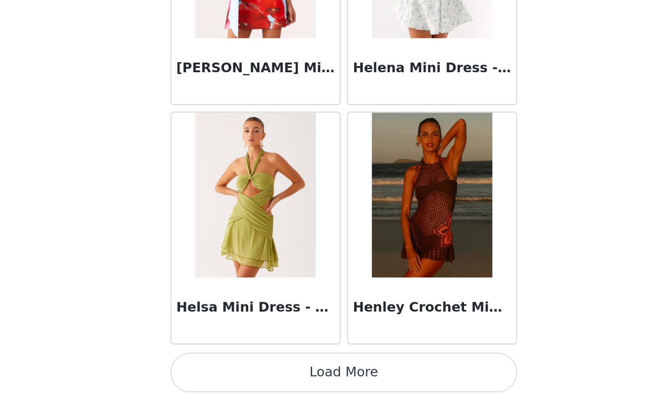
click at [242, 375] on button "Load More" at bounding box center [334, 385] width 184 height 21
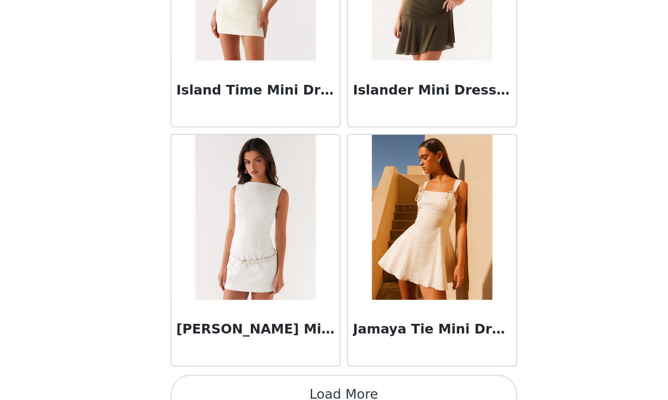
scroll to position [12361, 0]
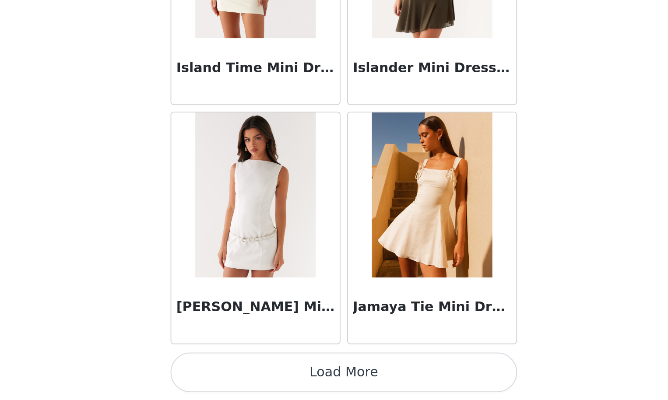
click at [242, 375] on button "Load More" at bounding box center [334, 385] width 184 height 21
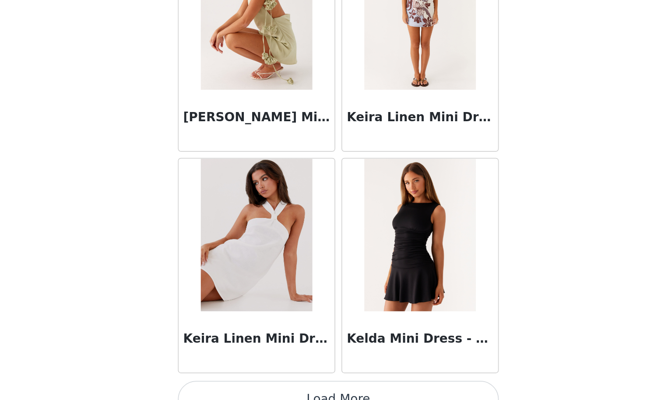
scroll to position [13615, 0]
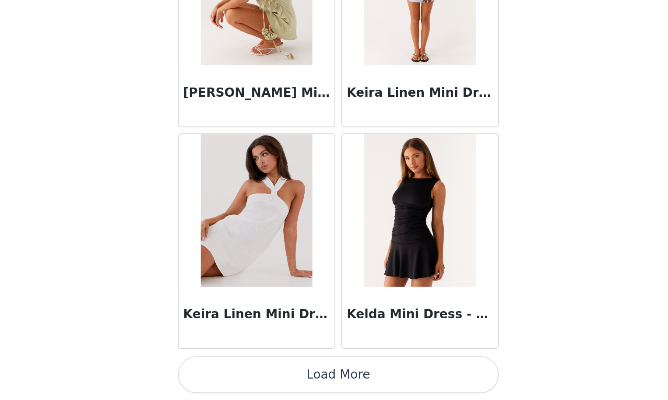
click at [242, 375] on button "Load More" at bounding box center [334, 385] width 184 height 21
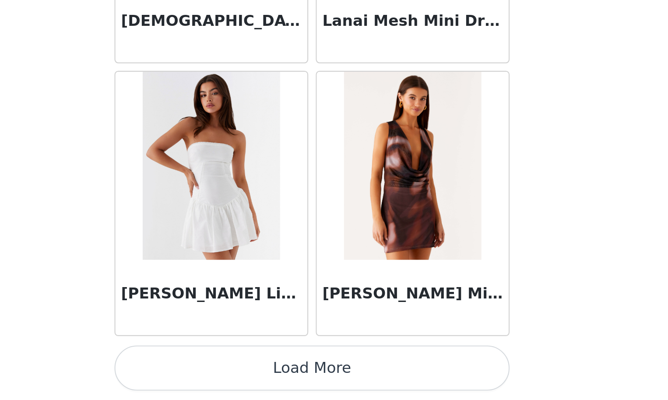
scroll to position [0, 0]
click at [242, 375] on button "Load More" at bounding box center [334, 385] width 184 height 21
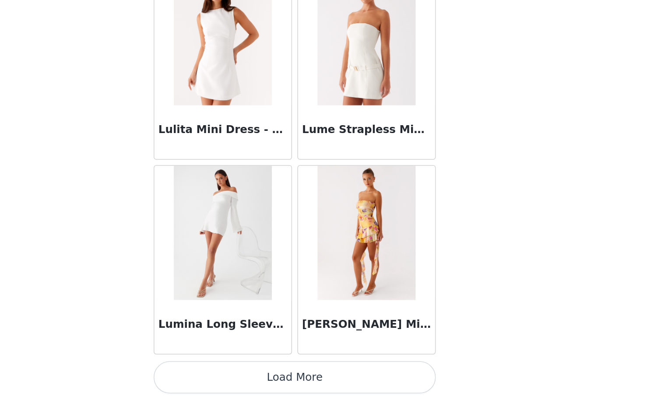
scroll to position [16175, 0]
click at [242, 375] on button "Load More" at bounding box center [334, 385] width 184 height 21
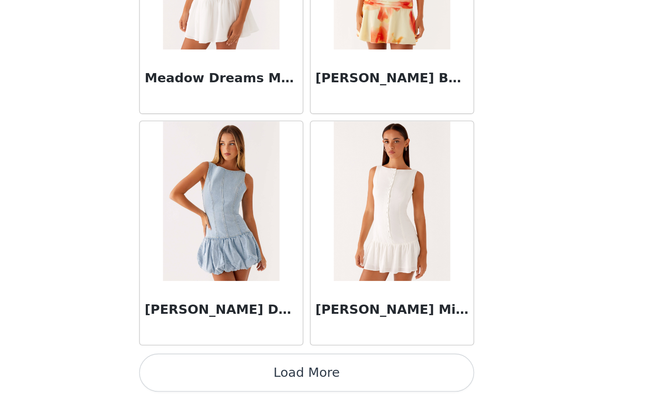
scroll to position [0, 0]
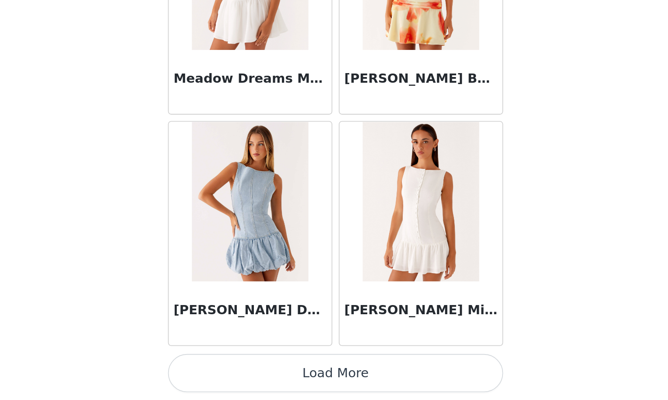
click at [242, 375] on button "Load More" at bounding box center [334, 385] width 184 height 21
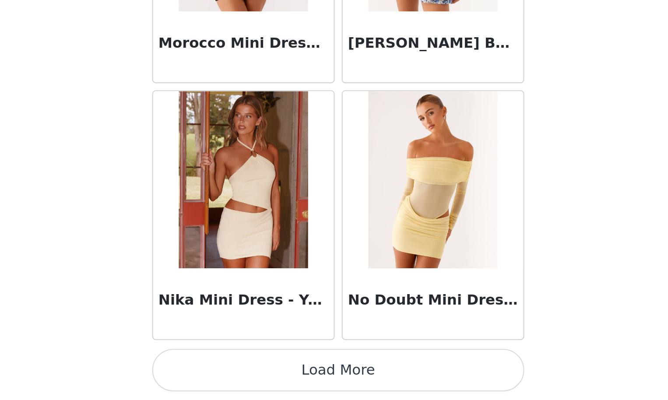
click at [242, 375] on button "Load More" at bounding box center [334, 385] width 184 height 21
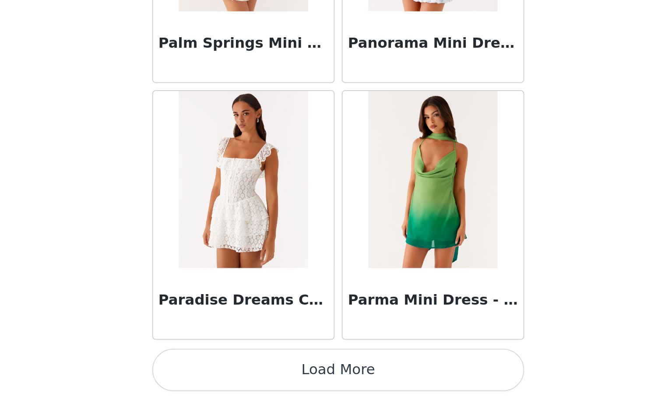
scroll to position [19983, 0]
click at [242, 375] on button "Load More" at bounding box center [334, 385] width 184 height 21
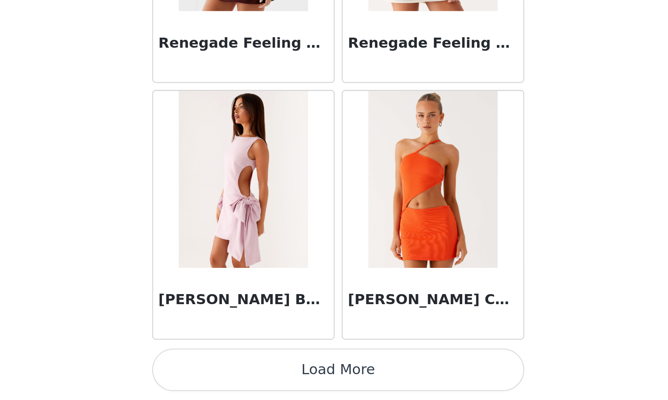
scroll to position [0, 0]
click at [242, 375] on button "Load More" at bounding box center [334, 385] width 184 height 21
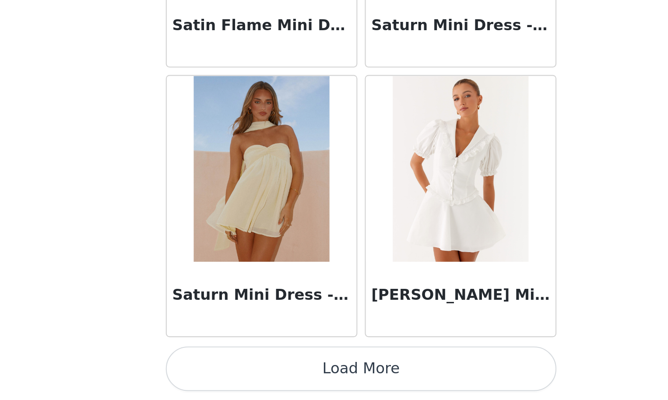
click at [242, 375] on button "Load More" at bounding box center [334, 385] width 184 height 21
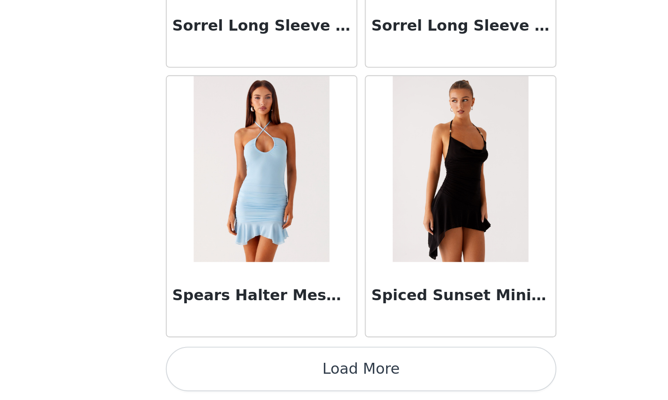
scroll to position [23792, 0]
click at [242, 375] on button "Load More" at bounding box center [334, 385] width 184 height 21
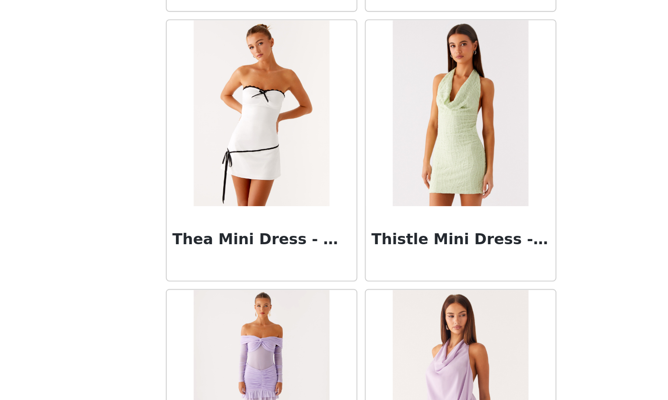
scroll to position [24962, 0]
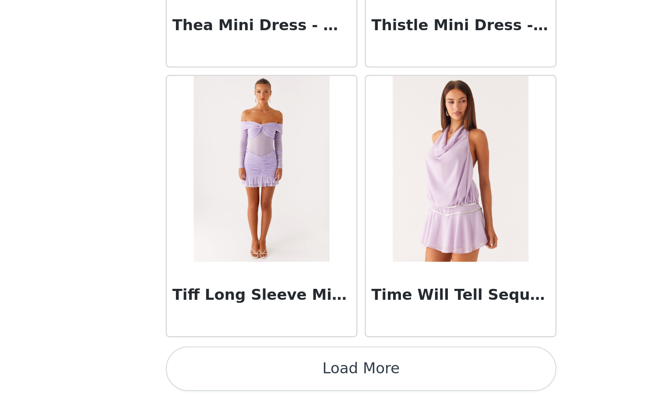
click at [242, 375] on button "Load More" at bounding box center [334, 385] width 184 height 21
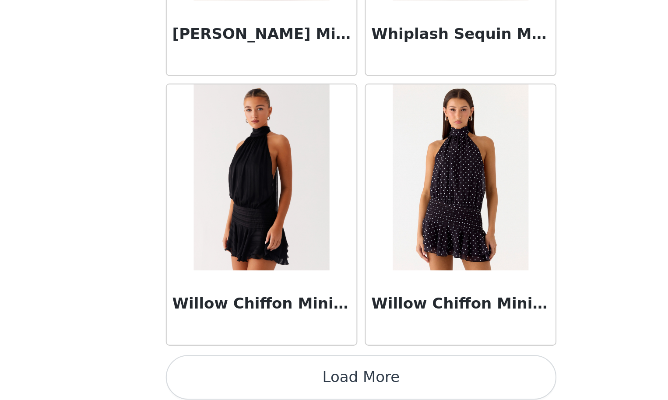
scroll to position [26329, 0]
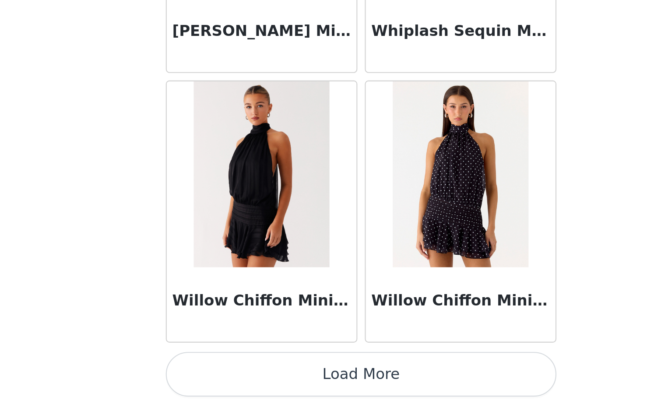
click at [242, 377] on button "Load More" at bounding box center [334, 387] width 184 height 21
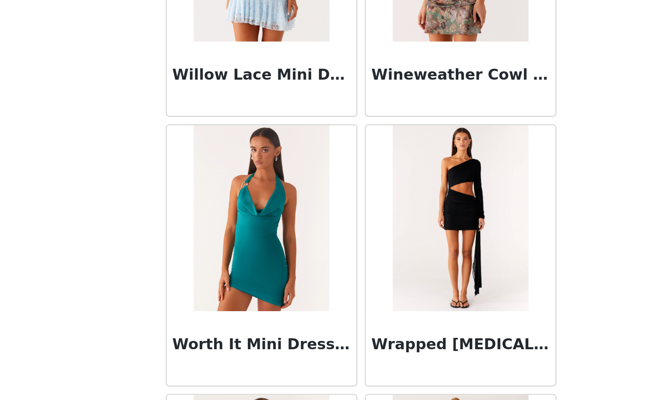
scroll to position [27327, 0]
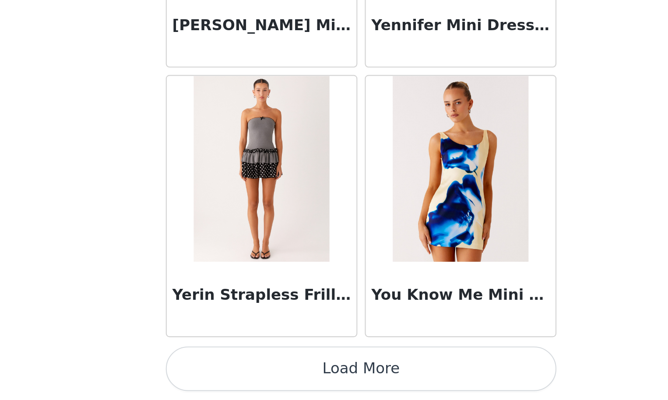
click at [242, 375] on button "Load More" at bounding box center [334, 385] width 184 height 21
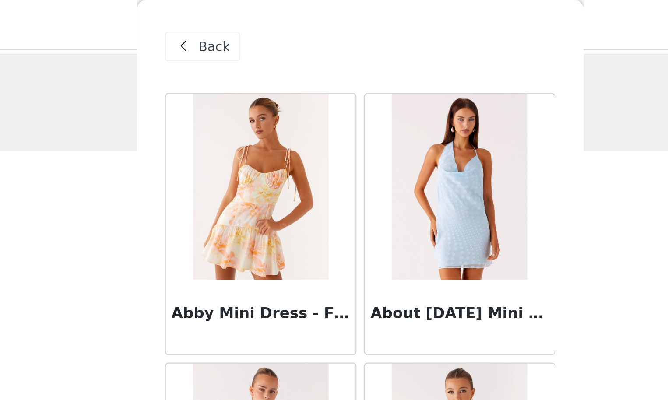
scroll to position [0, 0]
click at [258, 21] on span "Back" at bounding box center [265, 22] width 15 height 9
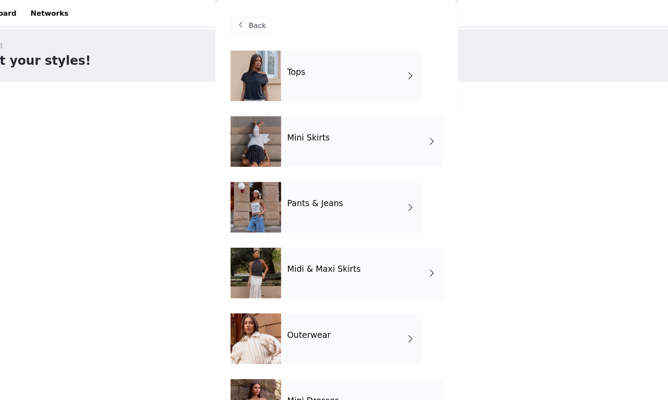
click at [303, 130] on div "Mini Skirts" at bounding box center [356, 123] width 140 height 44
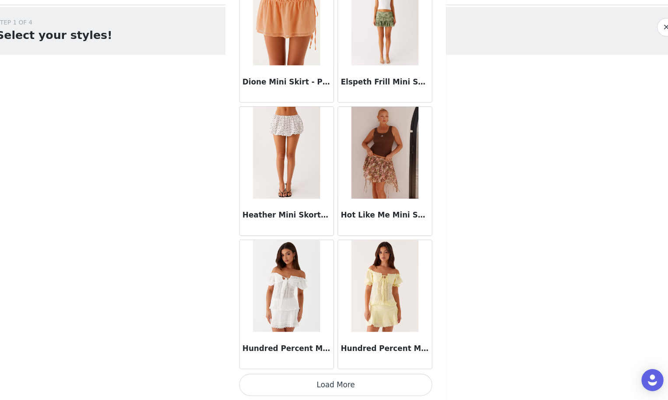
click at [311, 375] on button "Load More" at bounding box center [334, 385] width 184 height 21
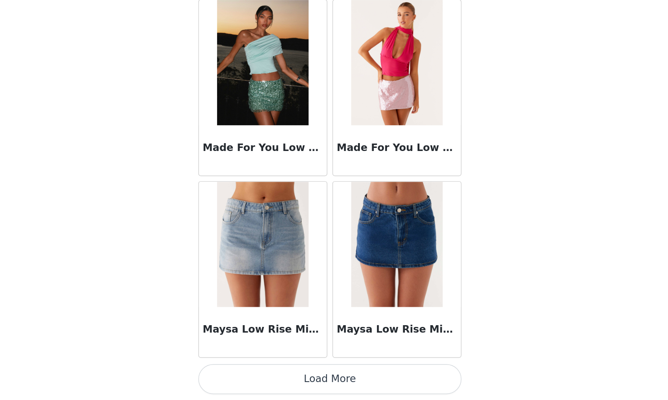
click at [242, 375] on button "Load More" at bounding box center [334, 385] width 184 height 21
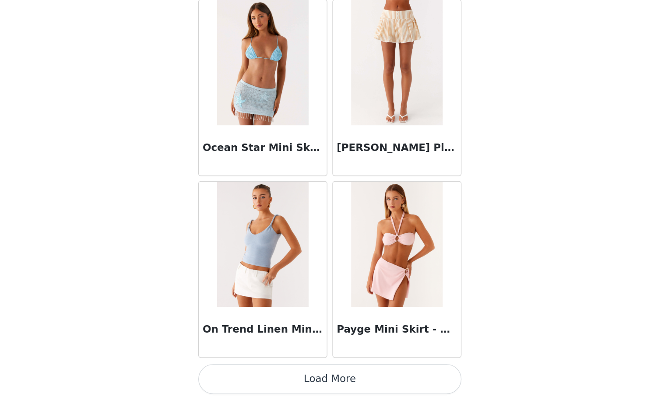
scroll to position [3479, 0]
click at [242, 375] on button "Load More" at bounding box center [334, 385] width 184 height 21
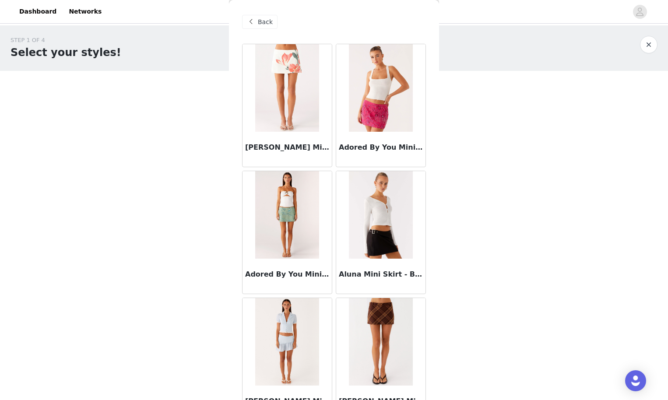
scroll to position [0, 0]
click at [260, 18] on span "Back" at bounding box center [265, 22] width 15 height 9
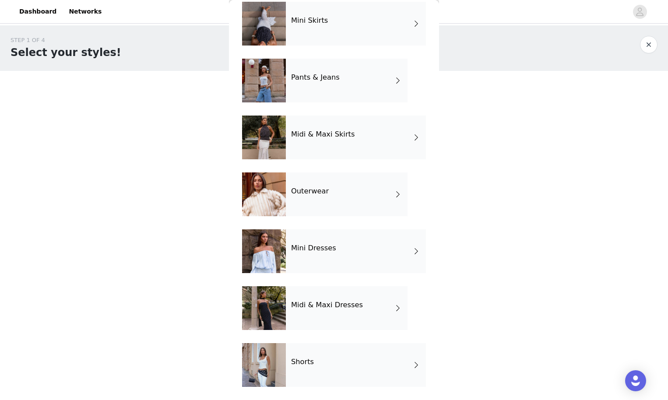
scroll to position [99, 0]
click at [332, 246] on h4 "Mini Dresses" at bounding box center [313, 248] width 45 height 8
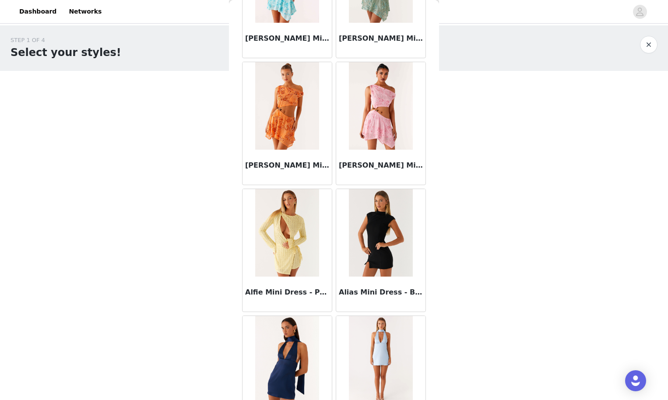
scroll to position [886, 0]
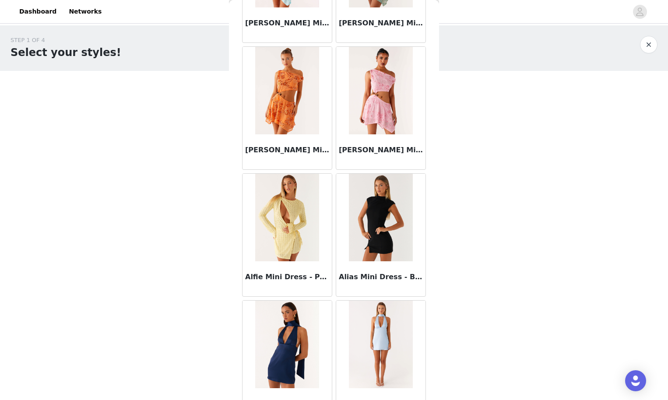
click at [389, 236] on img at bounding box center [380, 218] width 63 height 88
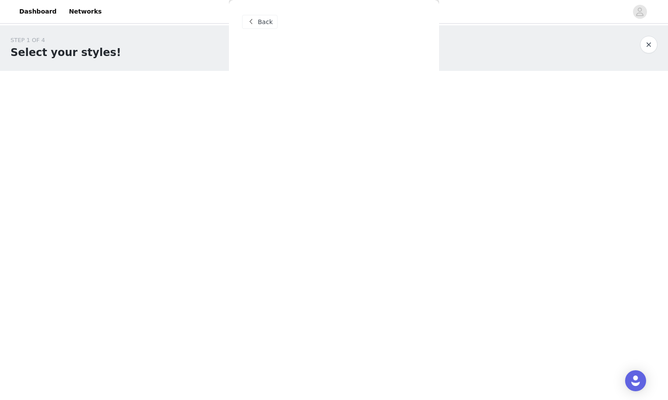
scroll to position [0, 0]
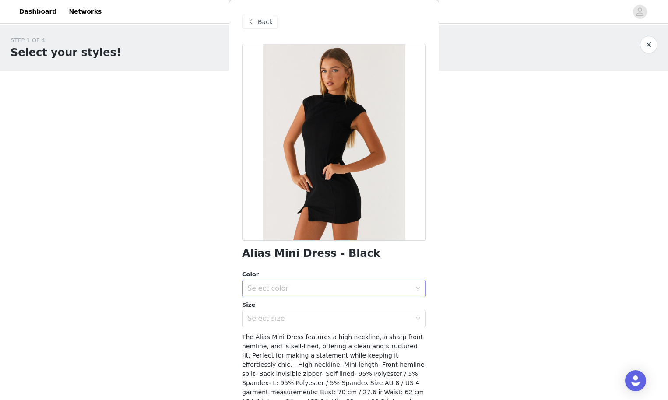
click at [324, 286] on div "Select color" at bounding box center [329, 288] width 164 height 9
click at [316, 303] on li "Black" at bounding box center [334, 307] width 184 height 14
click at [310, 319] on div "Select size" at bounding box center [329, 318] width 164 height 9
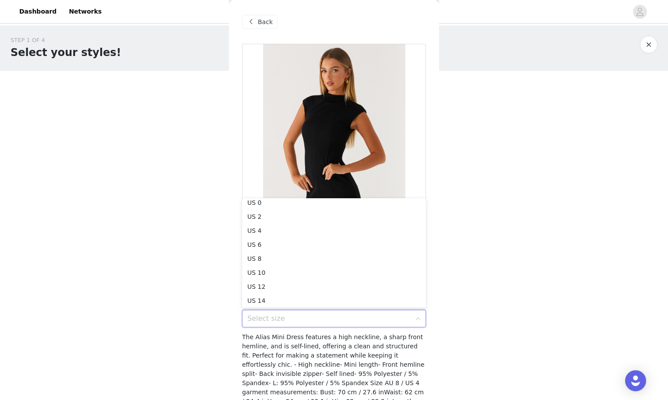
click at [496, 271] on div "STEP 1 OF 4 Select your styles! You will receive 4 products. 2/4 Selected [PERS…" at bounding box center [334, 172] width 668 height 294
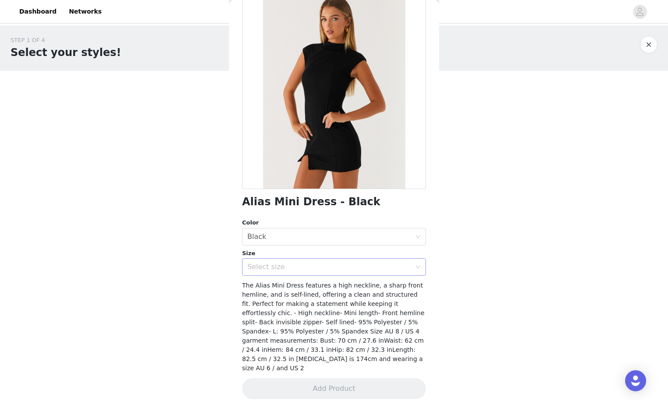
click at [369, 263] on div "Select size" at bounding box center [329, 267] width 164 height 9
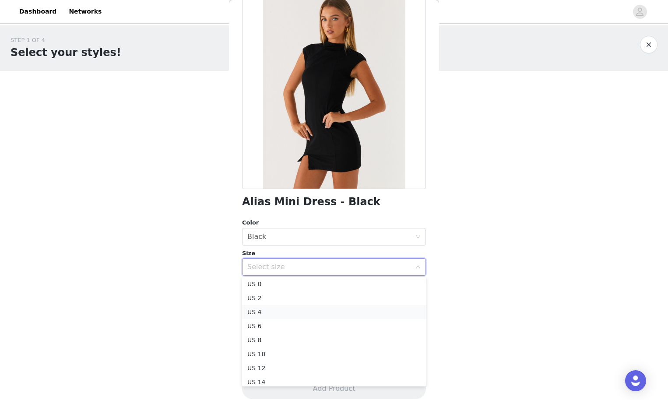
click at [342, 306] on li "US 4" at bounding box center [334, 312] width 184 height 14
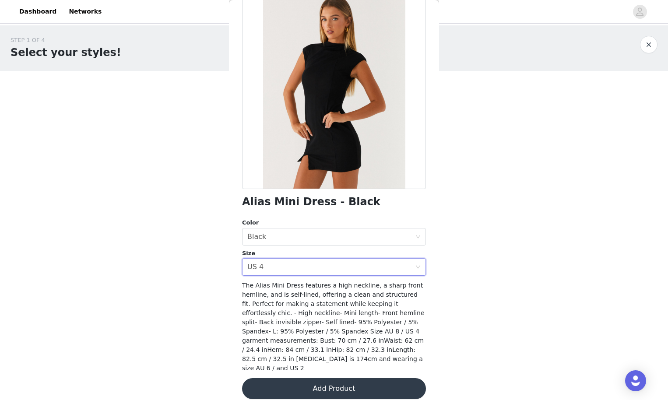
click at [359, 378] on button "Add Product" at bounding box center [334, 388] width 184 height 21
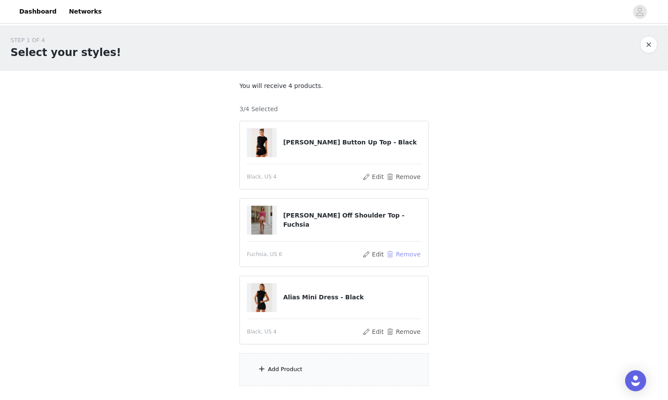
click at [401, 255] on button "Remove" at bounding box center [403, 254] width 35 height 11
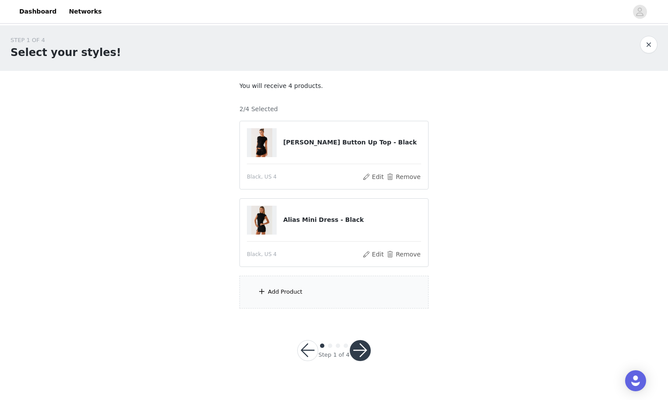
click at [377, 302] on div "Add Product" at bounding box center [333, 292] width 189 height 33
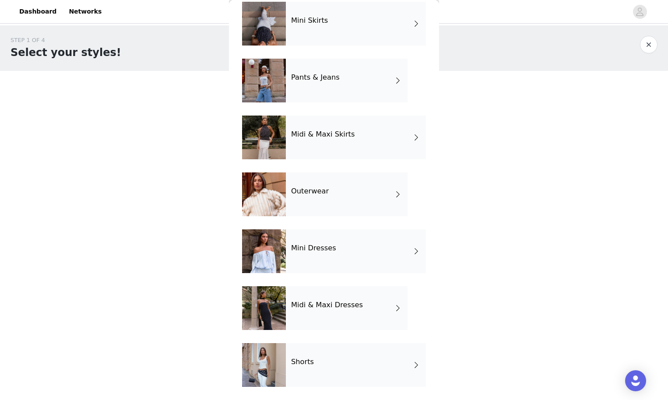
scroll to position [99, 0]
click at [358, 359] on div "Shorts" at bounding box center [356, 365] width 140 height 44
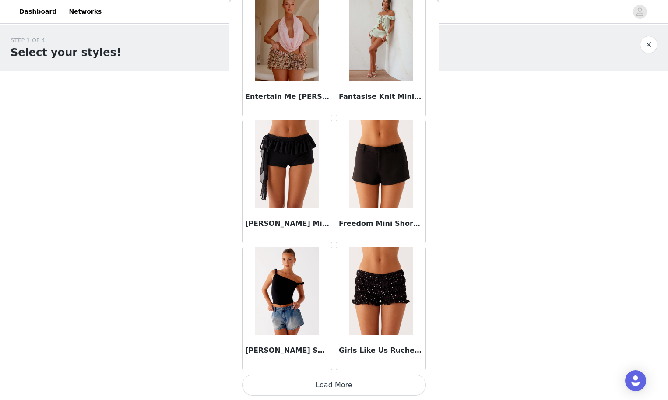
scroll to position [0, 0]
click at [290, 389] on button "Load More" at bounding box center [334, 385] width 184 height 21
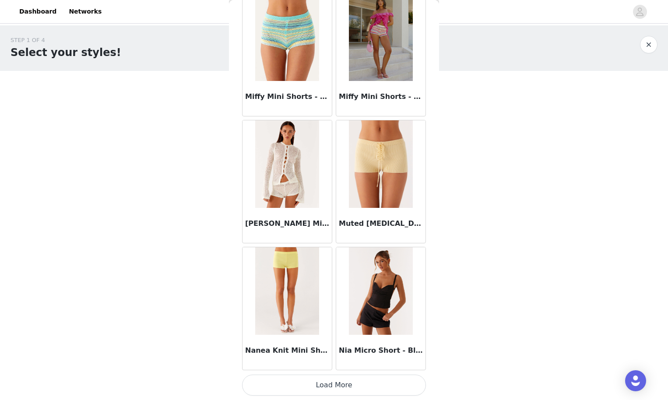
scroll to position [2209, 0]
click at [380, 299] on img at bounding box center [380, 291] width 63 height 88
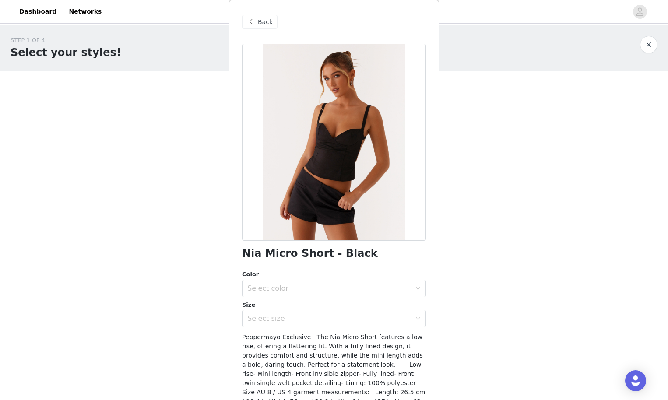
scroll to position [0, 0]
click at [266, 22] on span "Back" at bounding box center [265, 22] width 15 height 9
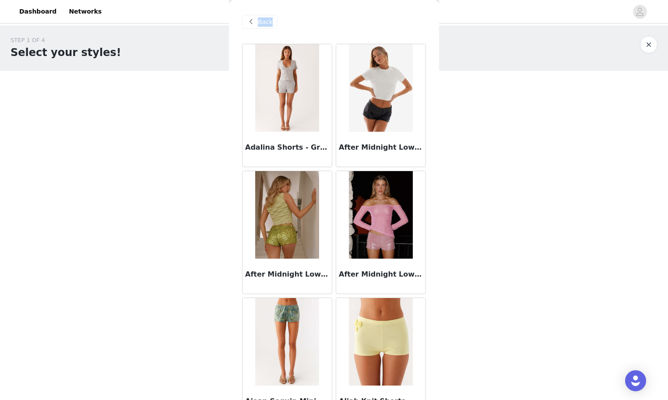
click at [258, 26] on span "Back" at bounding box center [265, 22] width 15 height 9
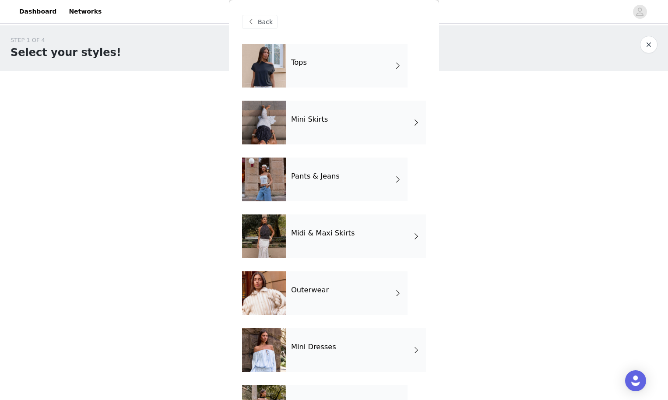
click at [289, 69] on div "Tops" at bounding box center [347, 66] width 122 height 44
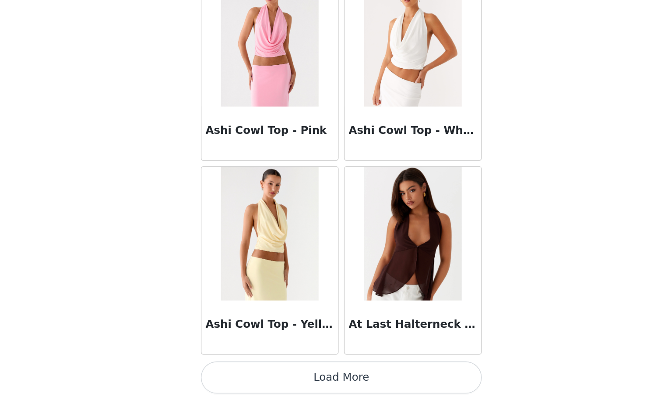
click at [242, 375] on button "Load More" at bounding box center [334, 385] width 184 height 21
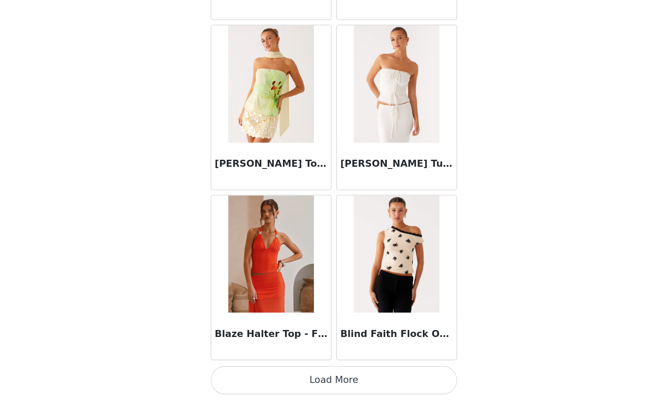
click at [251, 375] on button "Load More" at bounding box center [334, 385] width 184 height 21
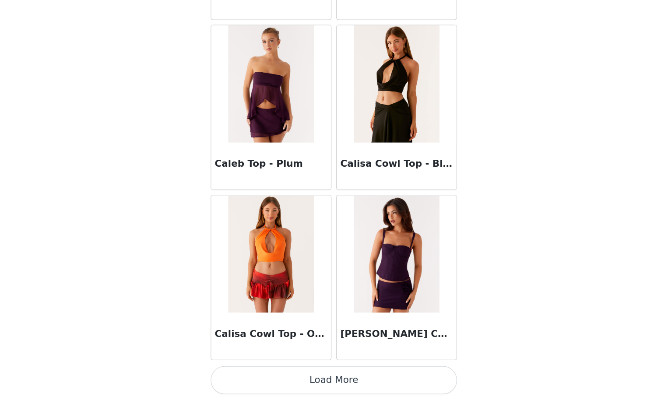
scroll to position [3479, 0]
click at [244, 375] on button "Load More" at bounding box center [334, 385] width 184 height 21
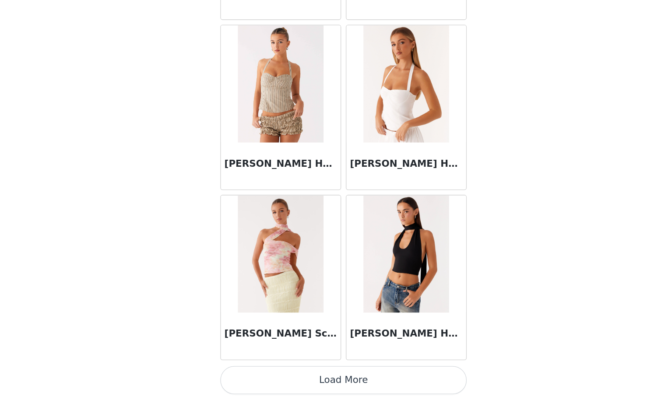
scroll to position [0, 0]
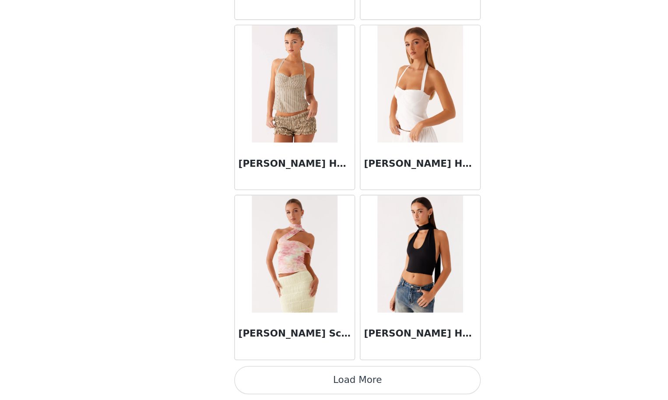
click at [271, 375] on button "Load More" at bounding box center [334, 385] width 184 height 21
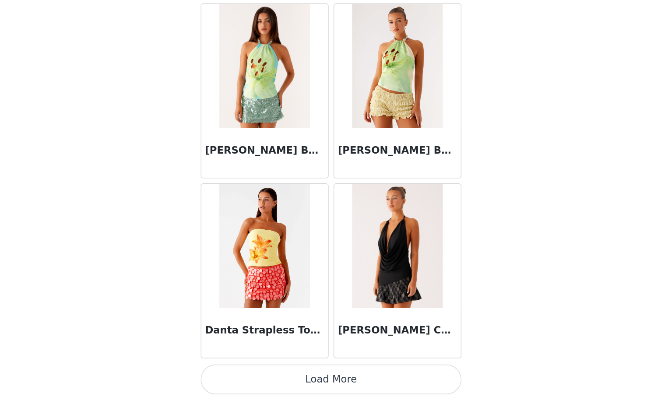
click at [242, 375] on button "Load More" at bounding box center [334, 385] width 184 height 21
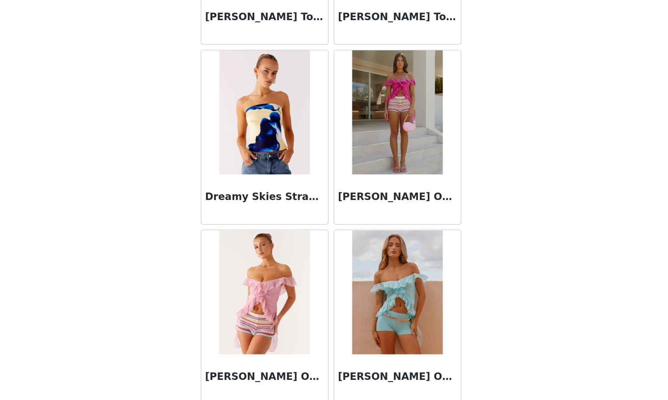
scroll to position [7255, 0]
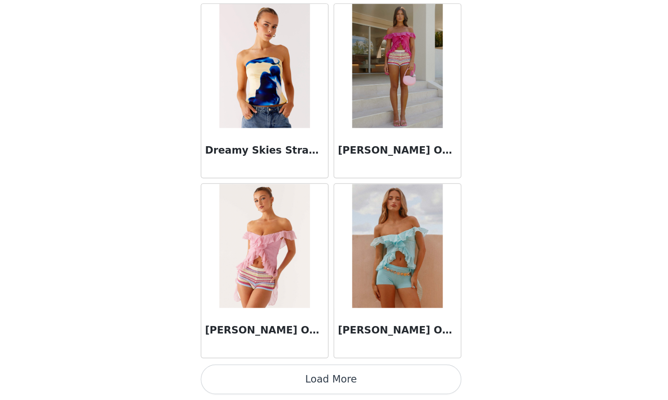
click at [242, 375] on button "Load More" at bounding box center [334, 385] width 184 height 21
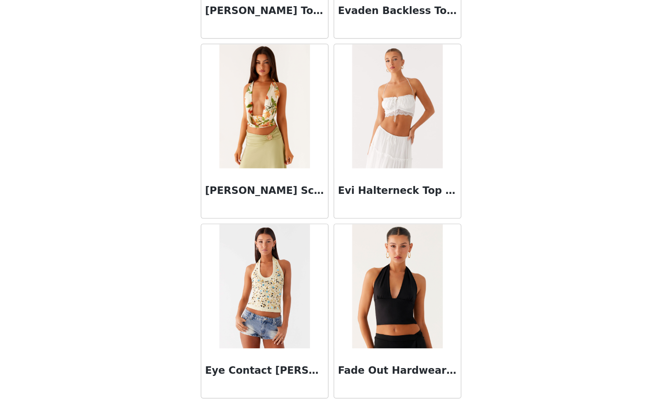
scroll to position [8105, 0]
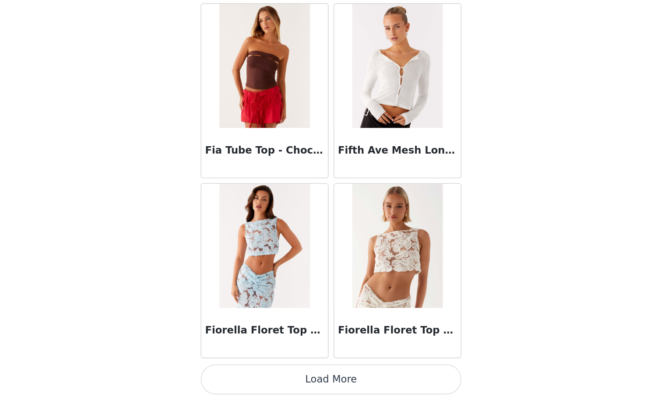
click at [242, 375] on button "Load More" at bounding box center [334, 385] width 184 height 21
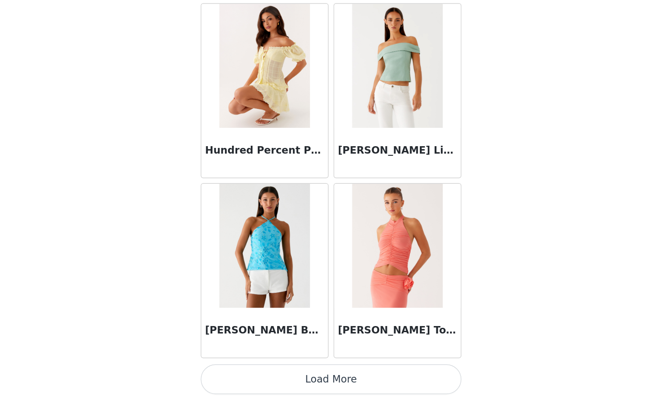
scroll to position [9827, 0]
click at [242, 375] on button "Load More" at bounding box center [334, 385] width 184 height 21
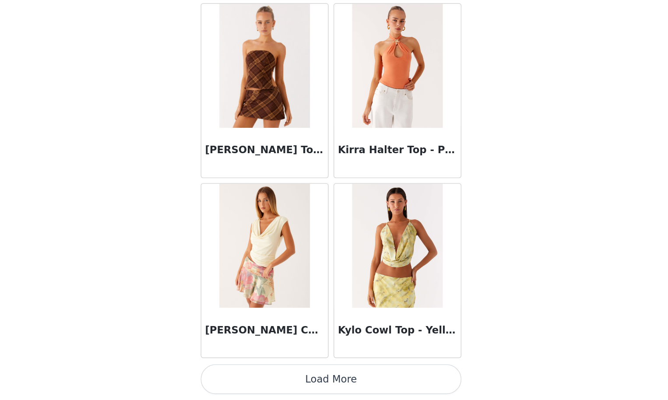
click at [242, 375] on button "Load More" at bounding box center [334, 385] width 184 height 21
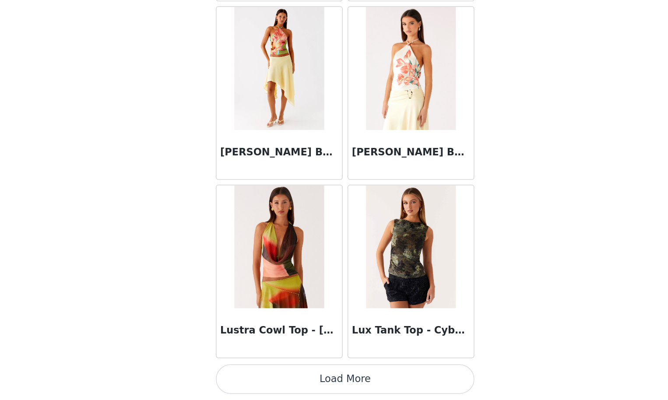
scroll to position [0, 0]
click at [242, 375] on button "Load More" at bounding box center [334, 385] width 184 height 21
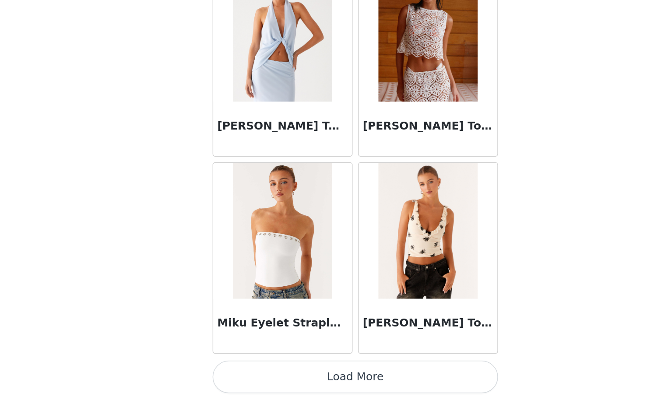
click at [242, 375] on button "Load More" at bounding box center [334, 385] width 184 height 21
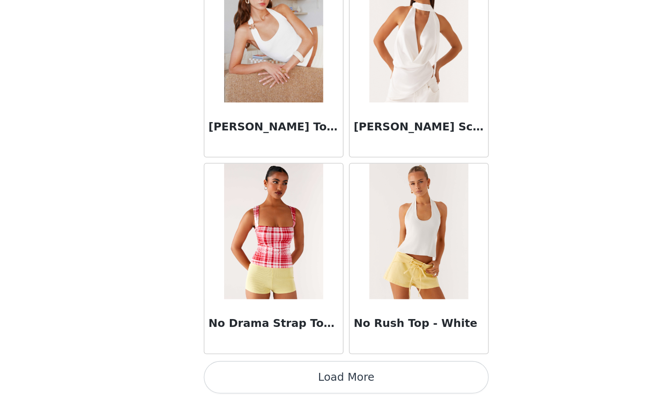
click at [242, 375] on button "Load More" at bounding box center [334, 385] width 184 height 21
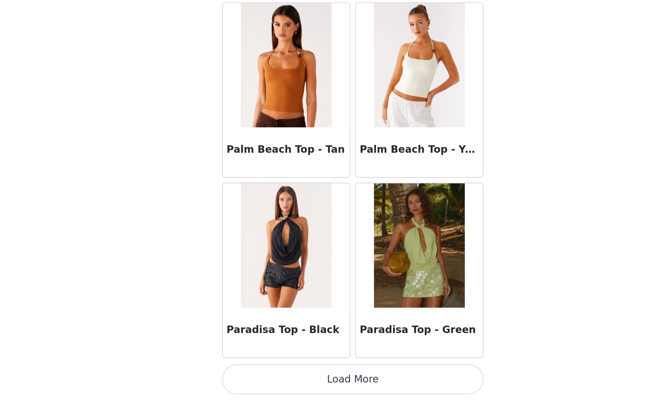
click at [250, 375] on button "Load More" at bounding box center [334, 385] width 184 height 21
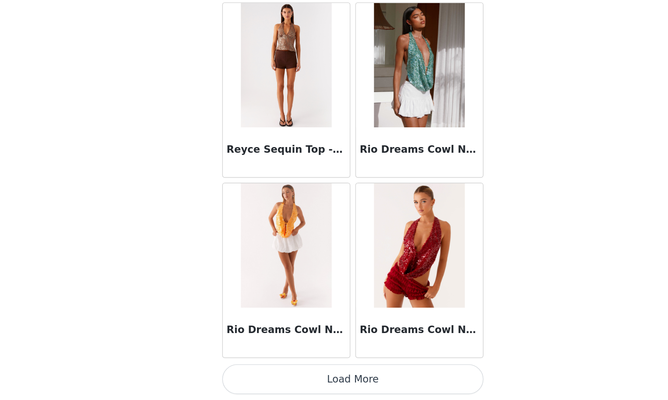
scroll to position [17444, 0]
click at [248, 375] on button "Load More" at bounding box center [334, 385] width 184 height 21
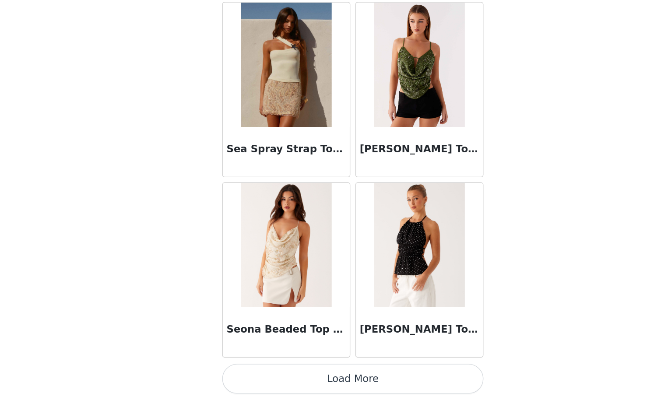
scroll to position [0, 0]
click at [264, 375] on button "Load More" at bounding box center [334, 385] width 184 height 21
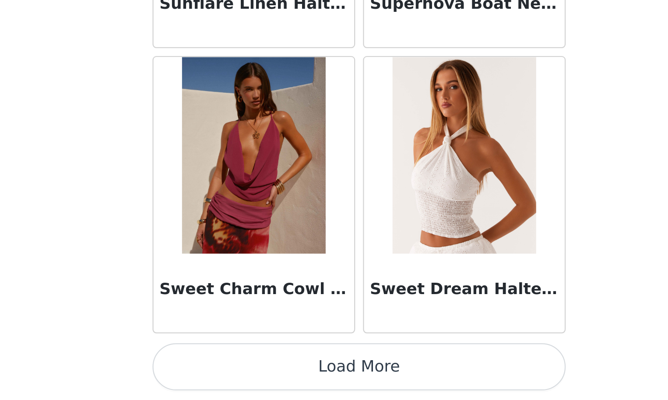
click at [242, 375] on button "Load More" at bounding box center [334, 385] width 184 height 21
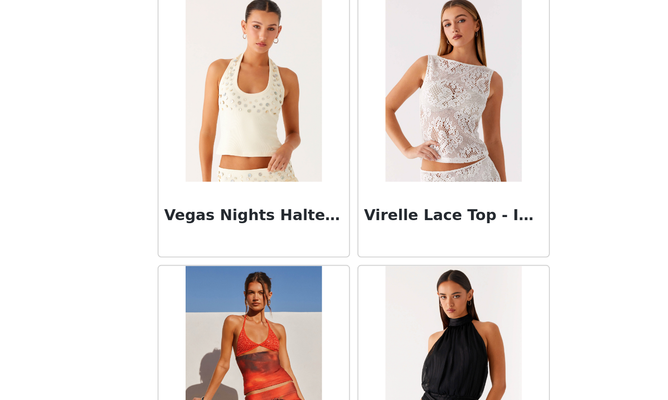
scroll to position [21144, 0]
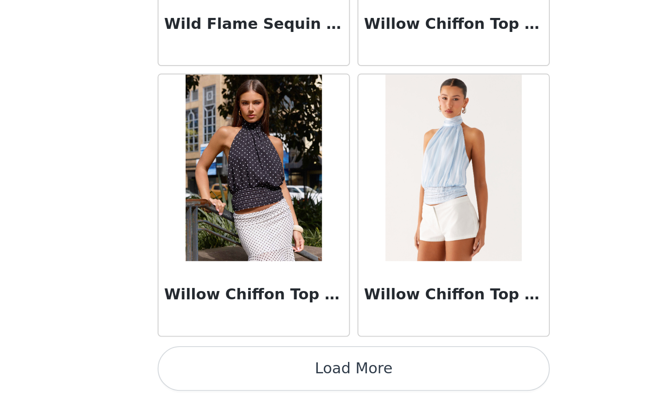
click at [242, 375] on button "Load More" at bounding box center [334, 385] width 184 height 21
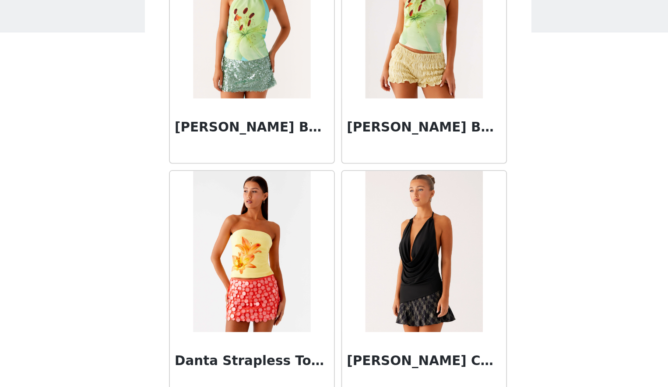
scroll to position [3763, 0]
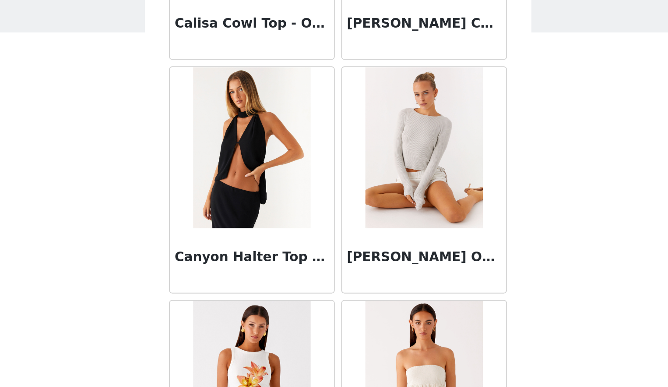
click at [60, 110] on div "STEP 1 OF 4 Select your styles! You will receive 4 products. 2/4 Selected [PERS…" at bounding box center [334, 172] width 668 height 294
click at [255, 90] on img at bounding box center [286, 134] width 63 height 88
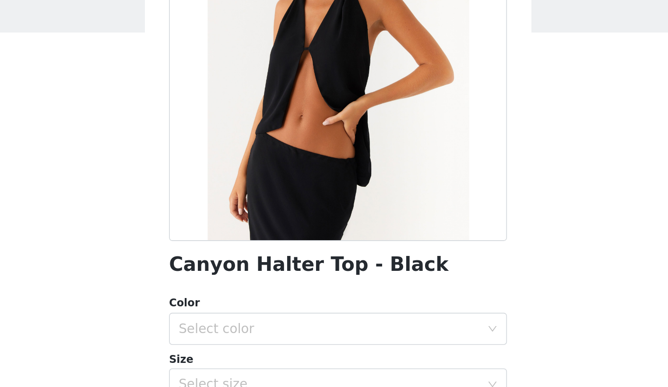
scroll to position [56, 0]
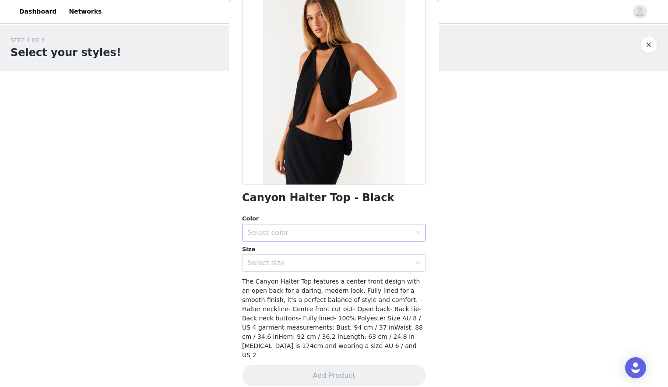
click at [338, 236] on div "Select color" at bounding box center [329, 232] width 164 height 9
click at [334, 250] on li "Black" at bounding box center [334, 251] width 184 height 14
click at [276, 266] on div "Select size" at bounding box center [329, 262] width 164 height 9
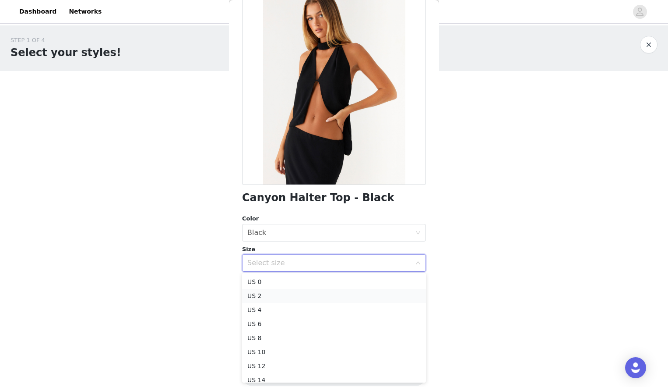
click at [271, 293] on li "US 2" at bounding box center [334, 296] width 184 height 14
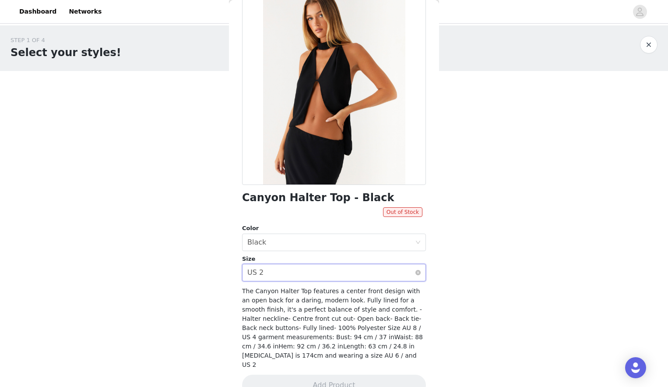
click at [315, 274] on div "Select size US 2" at bounding box center [331, 272] width 168 height 17
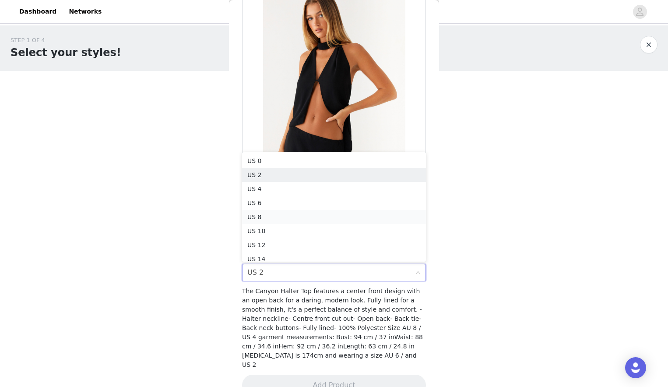
scroll to position [4, 0]
click at [322, 185] on li "US 4" at bounding box center [334, 184] width 184 height 14
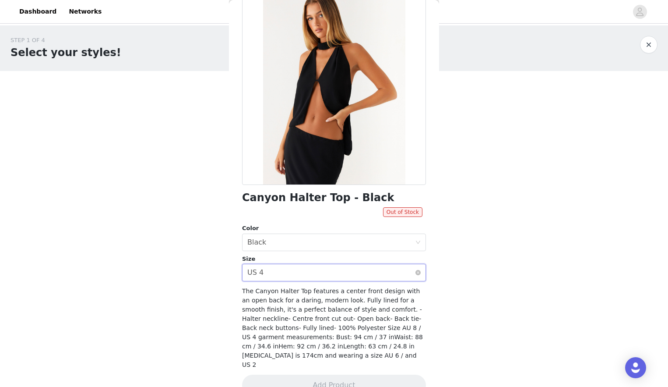
click at [278, 269] on div "Select size US 4" at bounding box center [331, 272] width 168 height 17
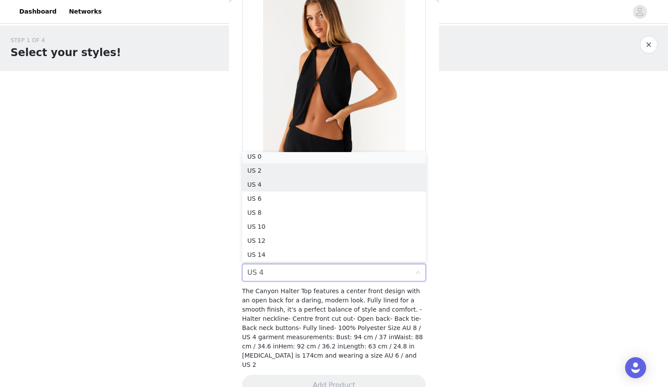
scroll to position [2, 0]
click at [290, 159] on li "US 0" at bounding box center [334, 159] width 184 height 14
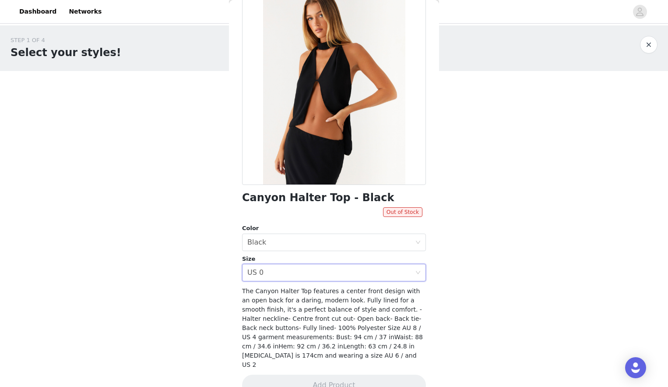
click at [210, 244] on div "STEP 1 OF 4 Select your styles! You will receive 4 products. 2/4 Selected [PERS…" at bounding box center [334, 172] width 668 height 294
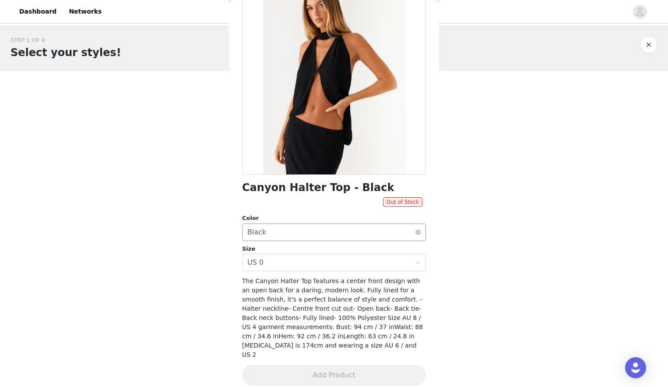
scroll to position [66, 0]
click at [401, 201] on span "Out of Stock" at bounding box center [402, 202] width 39 height 10
click at [352, 237] on div "Select color Black" at bounding box center [331, 232] width 168 height 17
click at [347, 251] on li "Black" at bounding box center [334, 251] width 184 height 14
click at [343, 262] on div "Select size US 0" at bounding box center [331, 262] width 168 height 17
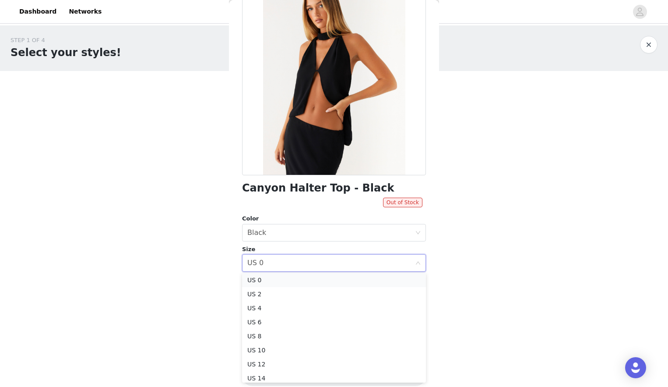
click at [327, 283] on li "US 0" at bounding box center [334, 280] width 184 height 14
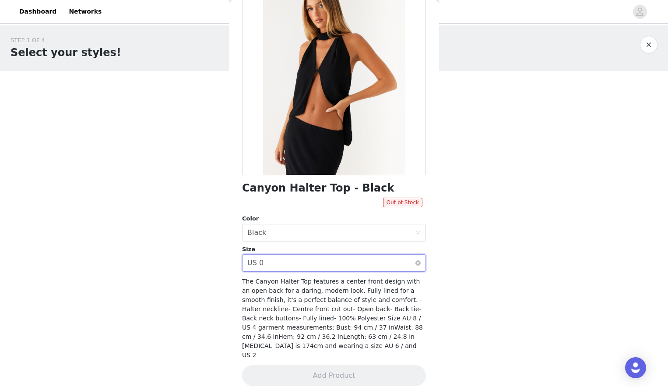
click at [331, 269] on div "Select size US 0" at bounding box center [331, 262] width 168 height 17
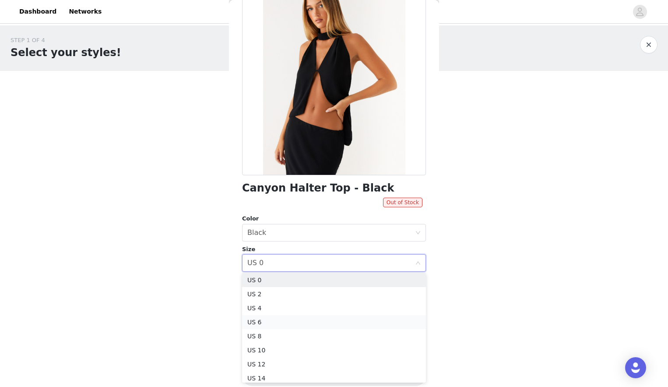
click at [309, 320] on li "US 6" at bounding box center [334, 322] width 184 height 14
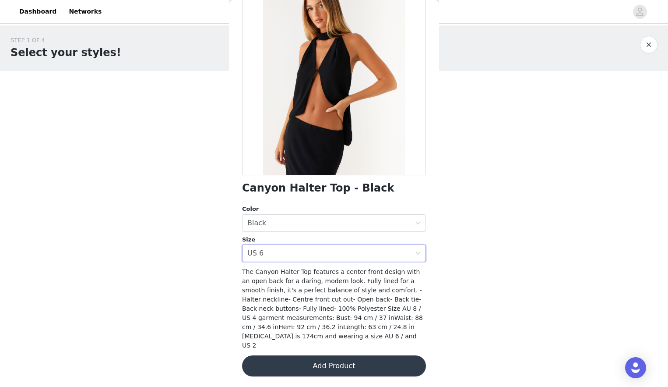
scroll to position [56, 0]
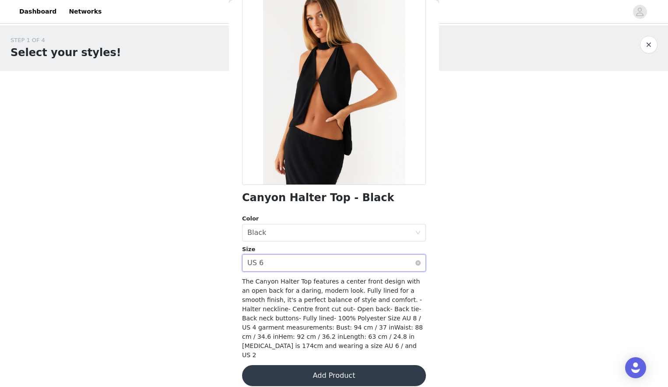
click at [324, 267] on div "Select size US 6" at bounding box center [331, 262] width 168 height 17
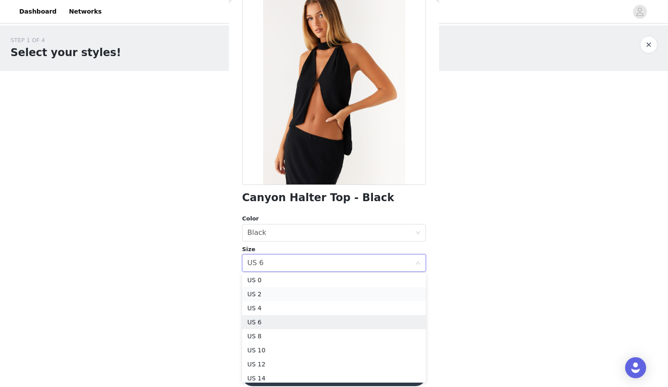
click at [302, 299] on li "US 2" at bounding box center [334, 294] width 184 height 14
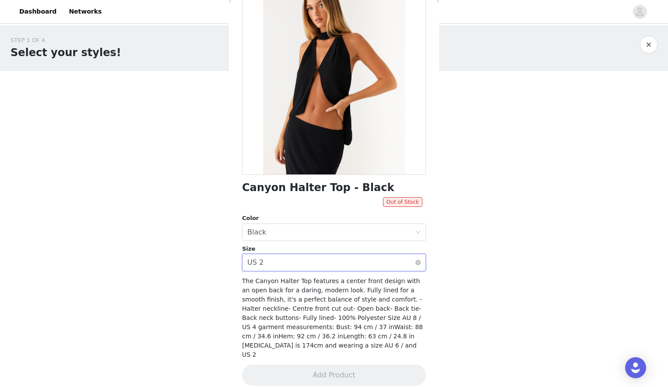
scroll to position [66, 0]
click at [327, 261] on div "Select size US 2" at bounding box center [331, 262] width 168 height 17
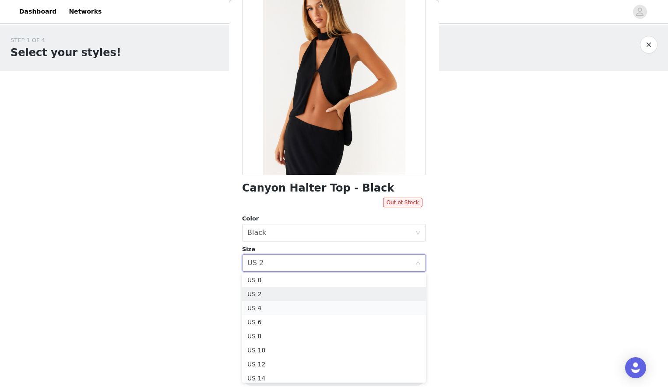
click at [303, 306] on li "US 4" at bounding box center [334, 308] width 184 height 14
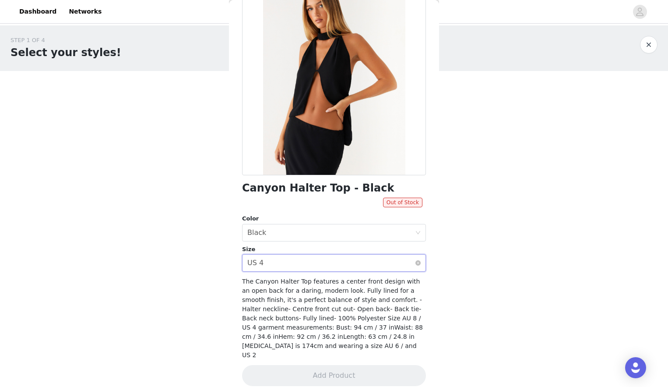
click at [324, 267] on div "Select size US 4" at bounding box center [331, 262] width 168 height 17
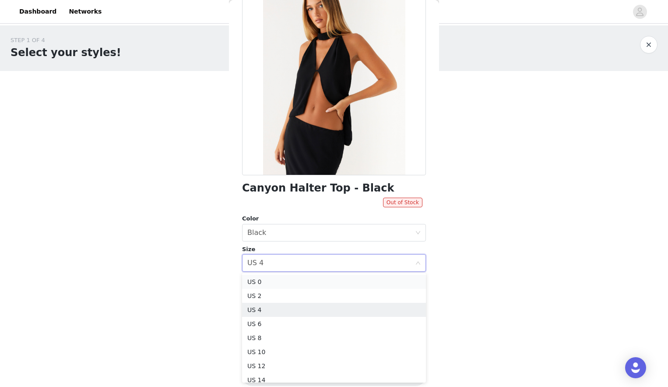
scroll to position [0, 0]
click at [320, 280] on li "US 0" at bounding box center [334, 281] width 184 height 14
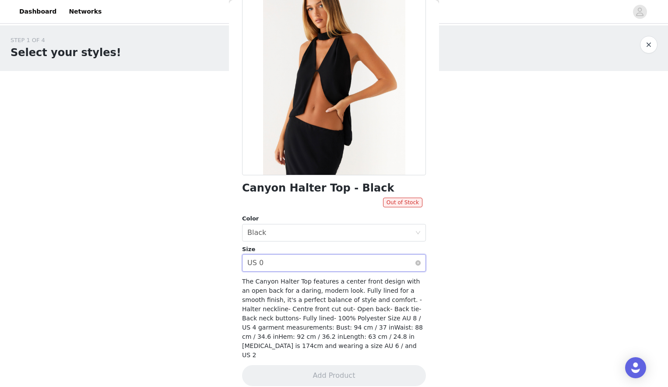
click at [329, 264] on div "Select size US 0" at bounding box center [331, 262] width 168 height 17
click at [202, 144] on div "STEP 1 OF 4 Select your styles! You will receive 4 products. 2/4 Selected [PERS…" at bounding box center [334, 172] width 668 height 294
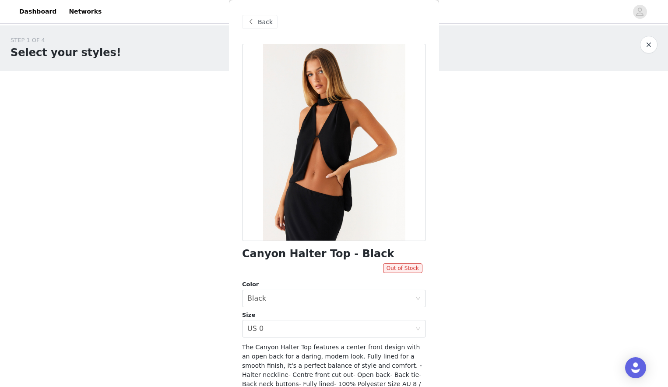
click at [260, 18] on span "Back" at bounding box center [265, 22] width 15 height 9
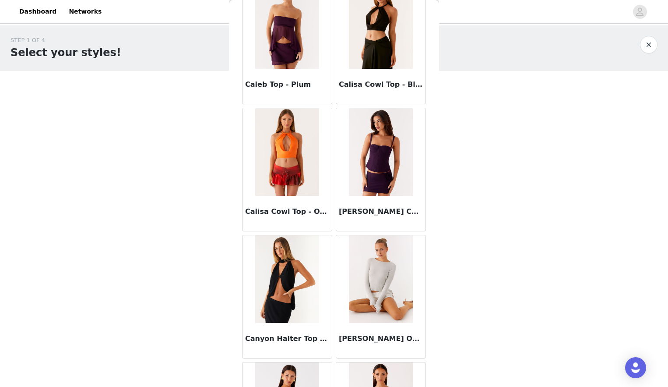
scroll to position [3622, 0]
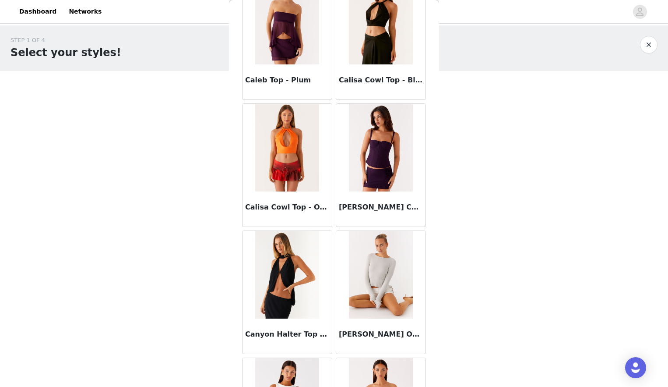
click at [279, 273] on img at bounding box center [286, 275] width 63 height 88
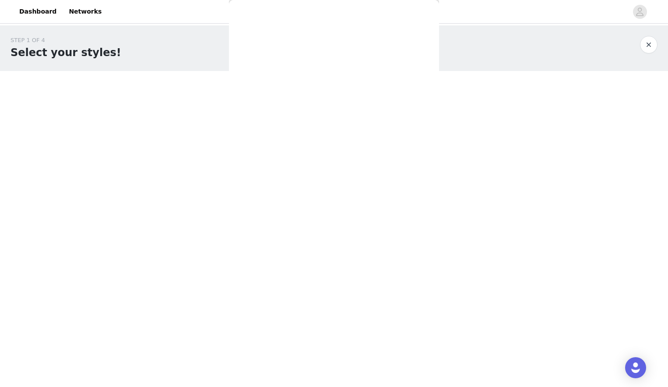
scroll to position [56, 0]
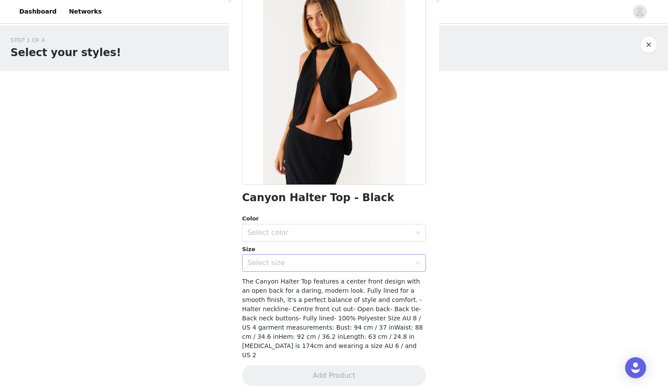
click at [285, 263] on div "Select size" at bounding box center [329, 262] width 164 height 9
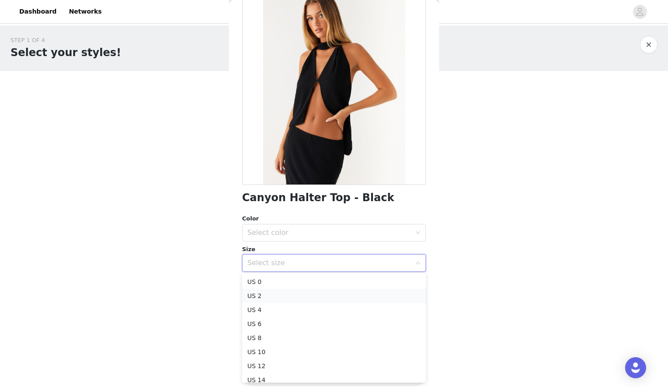
click at [271, 296] on li "US 2" at bounding box center [334, 296] width 184 height 14
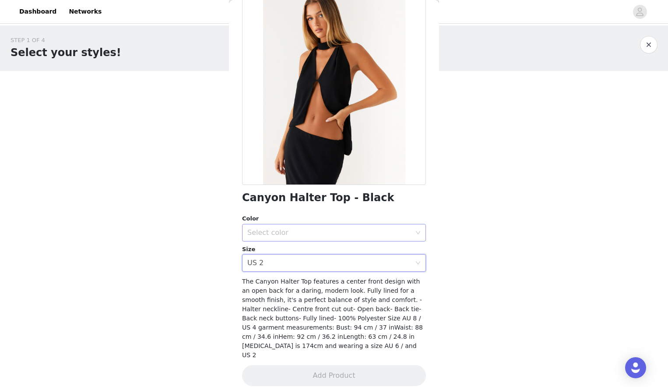
click at [288, 231] on div "Select color" at bounding box center [329, 232] width 164 height 9
click at [283, 247] on li "Black" at bounding box center [334, 251] width 184 height 14
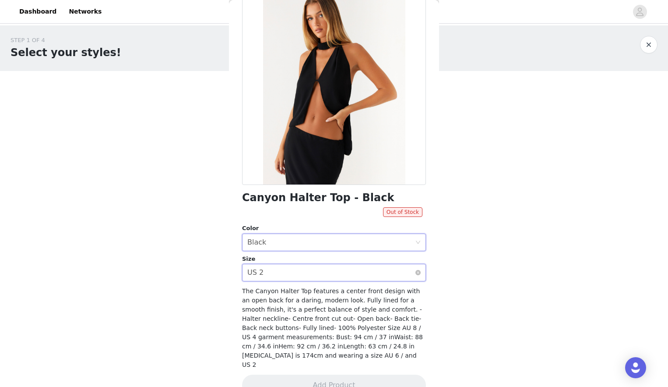
click at [277, 267] on div "Select size US 2" at bounding box center [331, 272] width 168 height 17
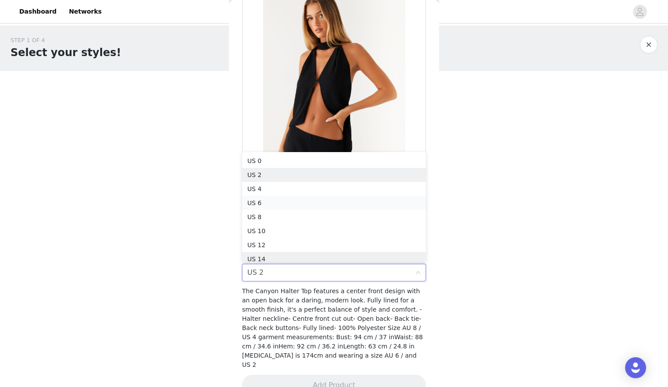
scroll to position [4, 0]
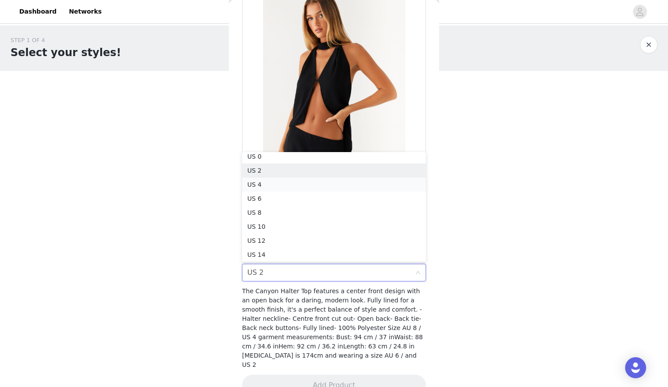
click at [282, 183] on li "US 4" at bounding box center [334, 184] width 184 height 14
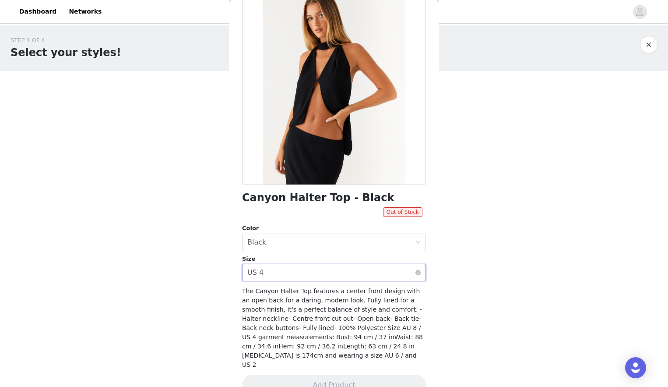
click at [275, 271] on div "Select size US 4" at bounding box center [331, 272] width 168 height 17
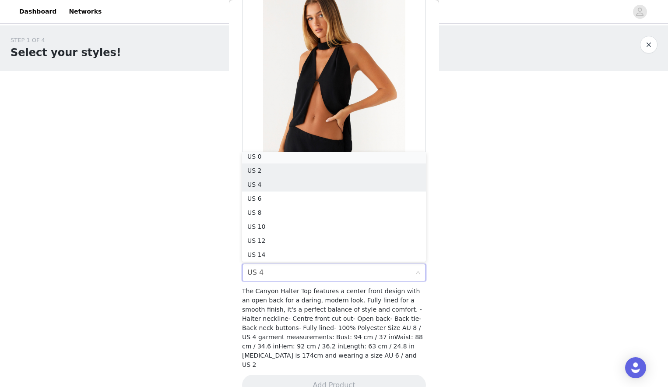
scroll to position [2, 0]
click at [289, 158] on li "US 0" at bounding box center [334, 159] width 184 height 14
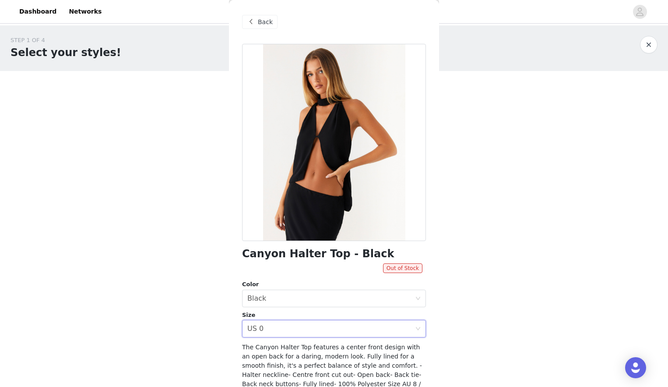
scroll to position [0, 0]
click at [250, 21] on span at bounding box center [251, 22] width 11 height 11
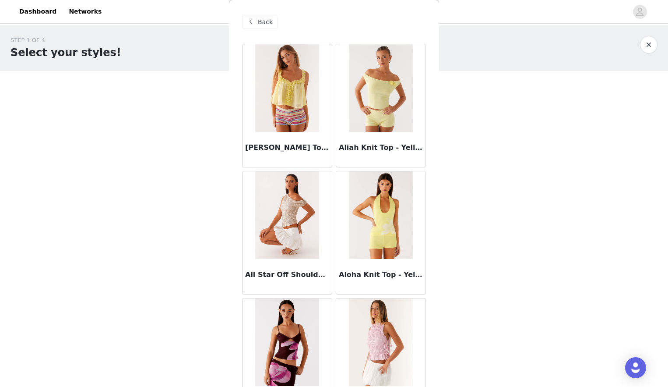
click at [263, 18] on span "Back" at bounding box center [265, 22] width 15 height 9
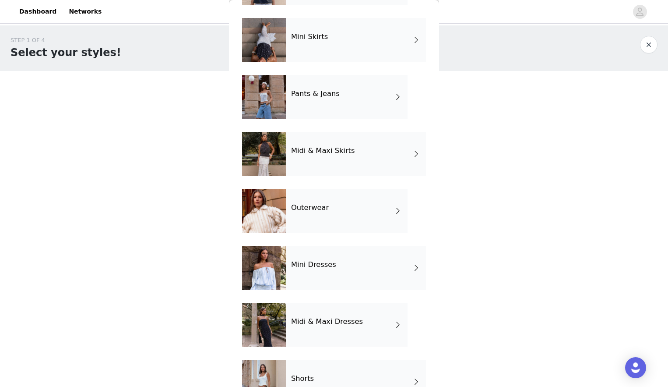
scroll to position [63, 0]
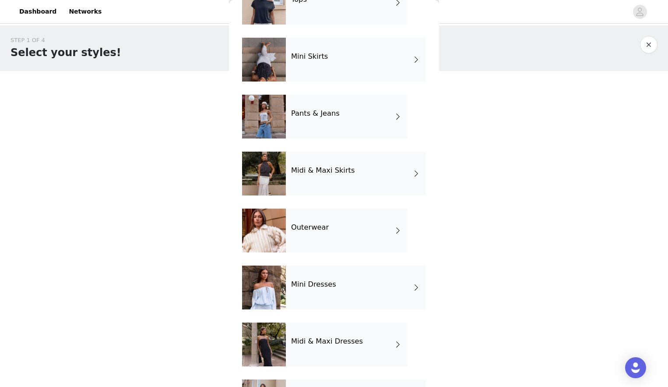
click at [319, 55] on h4 "Mini Skirts" at bounding box center [309, 57] width 37 height 8
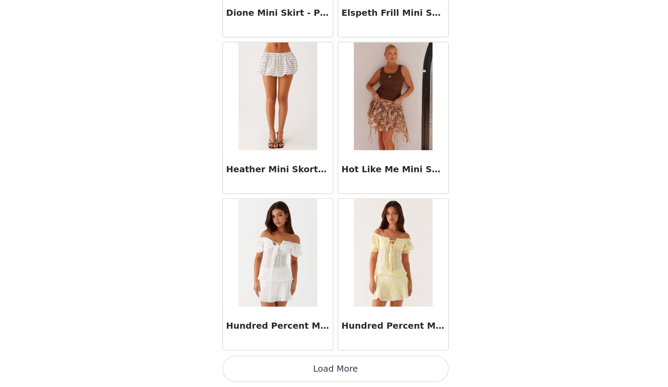
scroll to position [0, 0]
click at [274, 361] on button "Load More" at bounding box center [334, 371] width 184 height 21
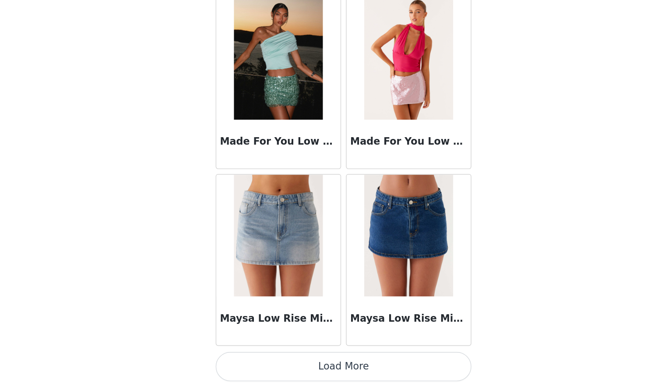
click at [244, 361] on button "Load More" at bounding box center [334, 371] width 184 height 21
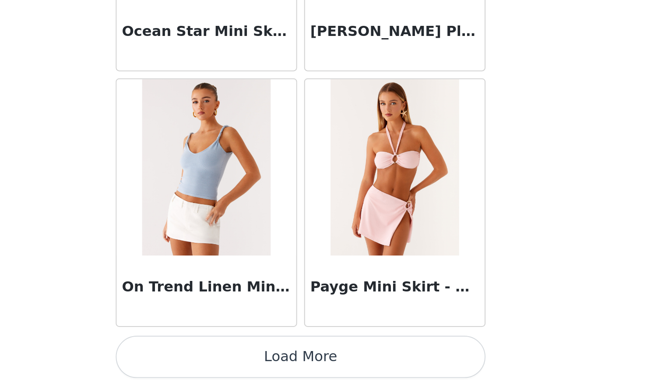
click at [242, 361] on button "Load More" at bounding box center [334, 371] width 184 height 21
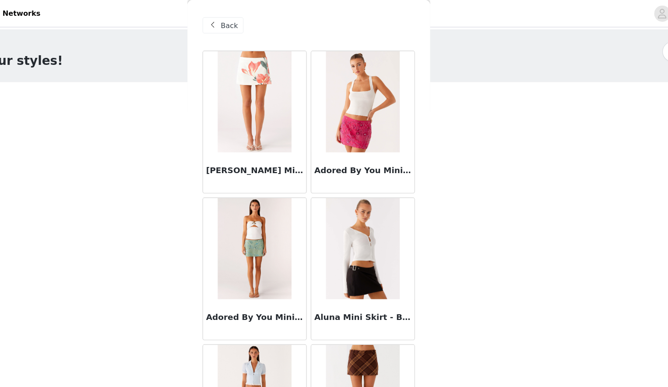
click at [258, 25] on span "Back" at bounding box center [265, 22] width 15 height 9
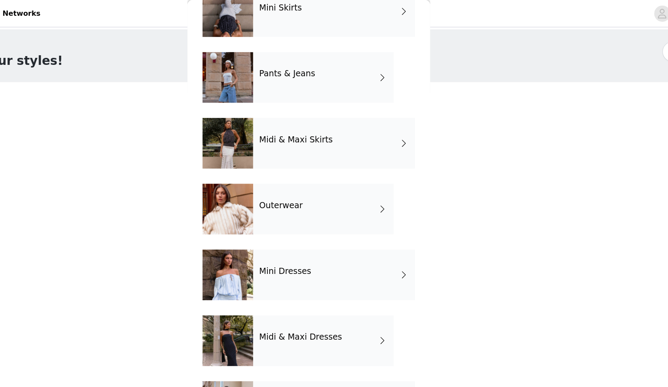
scroll to position [113, 0]
click at [286, 137] on div "Midi & Maxi Skirts" at bounding box center [356, 124] width 140 height 44
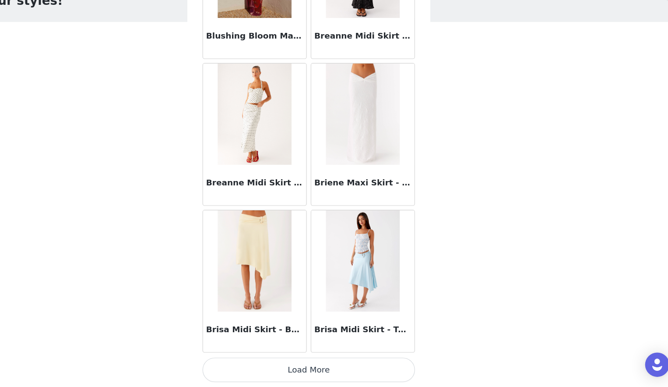
scroll to position [0, 0]
click at [259, 361] on button "Load More" at bounding box center [334, 371] width 184 height 21
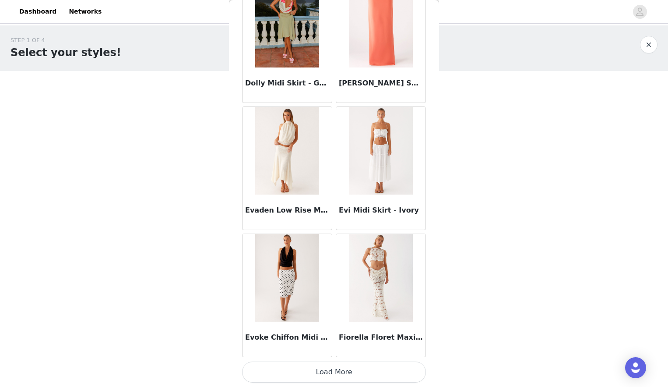
click at [327, 368] on button "Load More" at bounding box center [334, 371] width 184 height 21
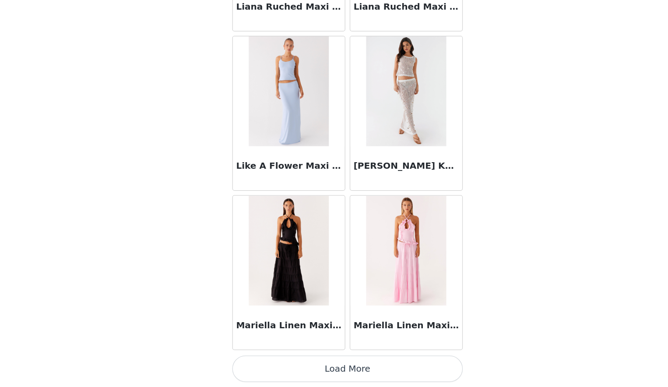
click at [259, 361] on button "Load More" at bounding box center [334, 371] width 184 height 21
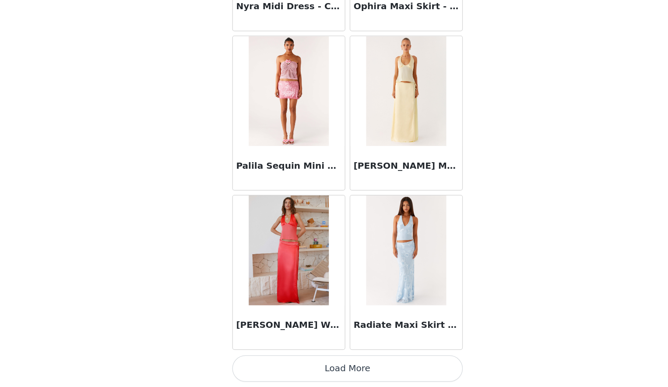
click at [286, 361] on button "Load More" at bounding box center [334, 371] width 184 height 21
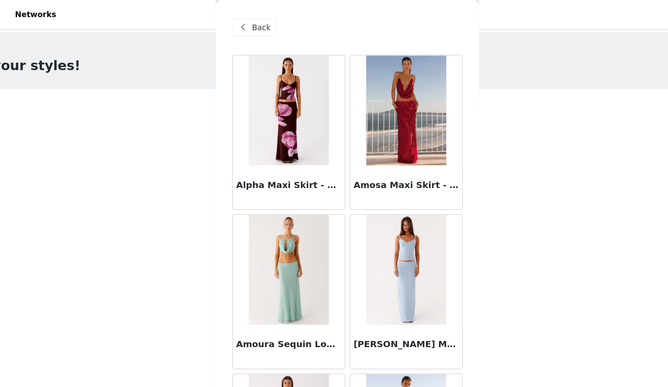
click at [258, 20] on span "Back" at bounding box center [265, 22] width 15 height 9
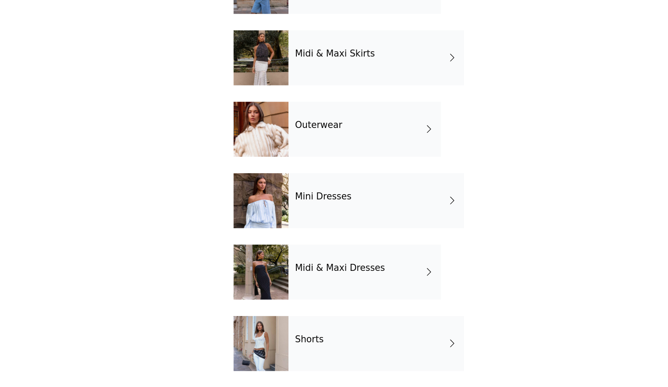
click at [286, 330] on div "Shorts" at bounding box center [356, 352] width 140 height 44
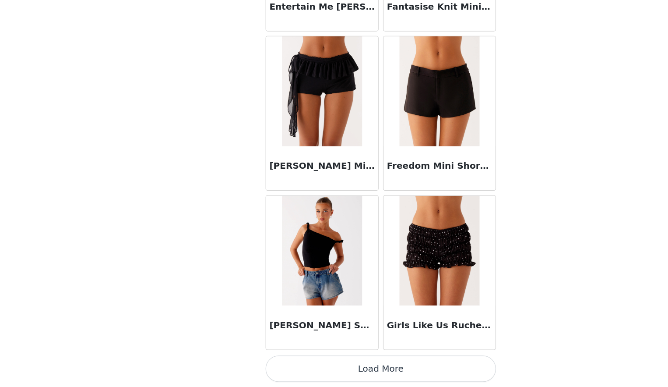
click at [297, 361] on button "Load More" at bounding box center [334, 371] width 184 height 21
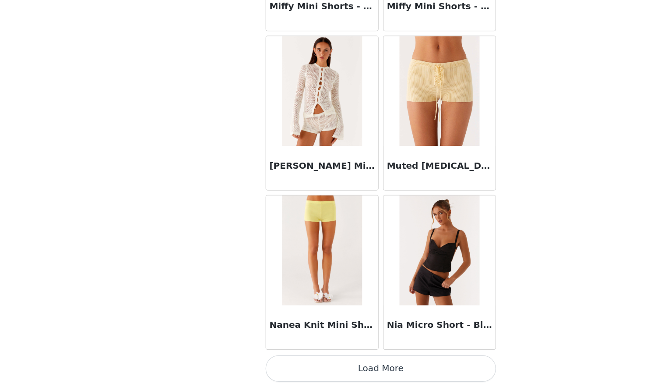
click at [329, 361] on button "Load More" at bounding box center [334, 371] width 184 height 21
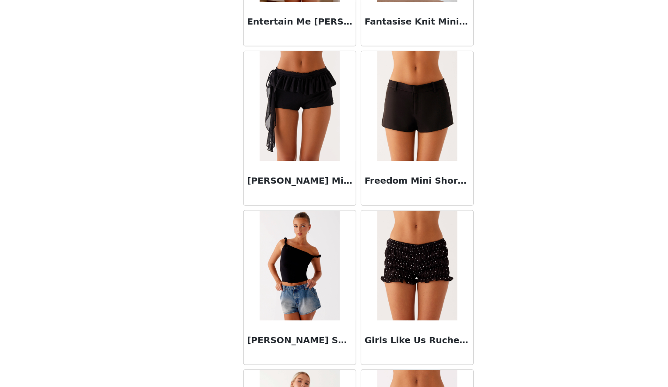
scroll to position [896, 0]
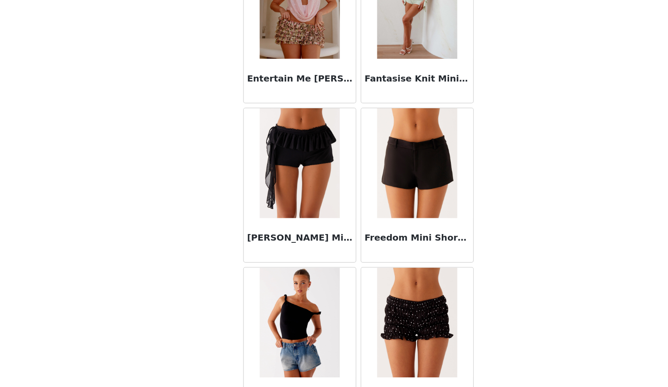
click at [349, 164] on img at bounding box center [380, 208] width 63 height 88
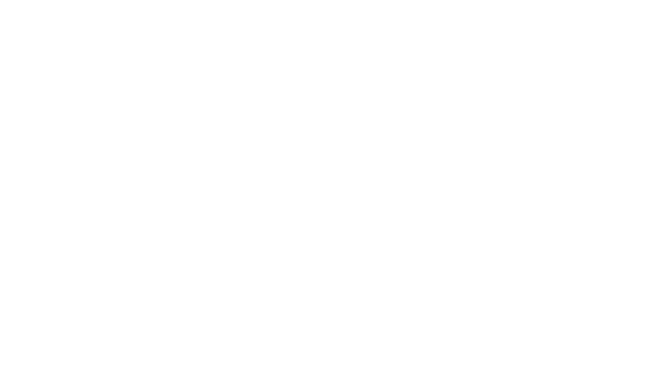
scroll to position [0, 0]
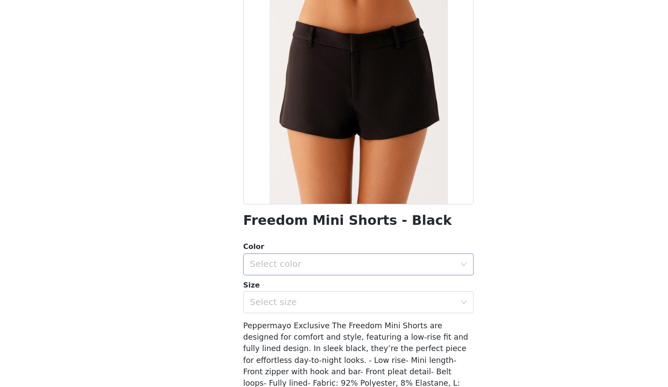
click at [271, 284] on div "Select color" at bounding box center [329, 288] width 164 height 9
click at [254, 300] on li "Black" at bounding box center [334, 307] width 184 height 14
click at [251, 314] on div "Select size" at bounding box center [329, 318] width 164 height 9
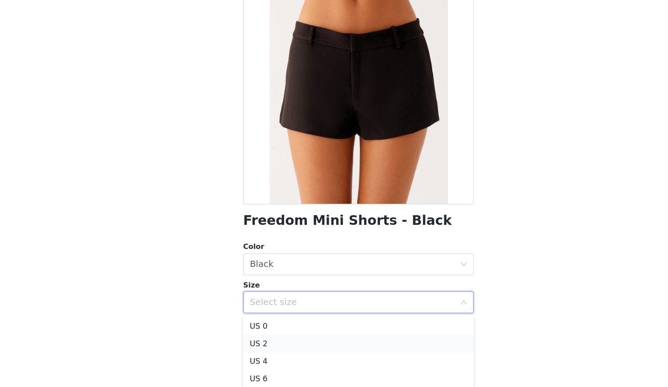
click at [242, 345] on li "US 2" at bounding box center [334, 352] width 184 height 14
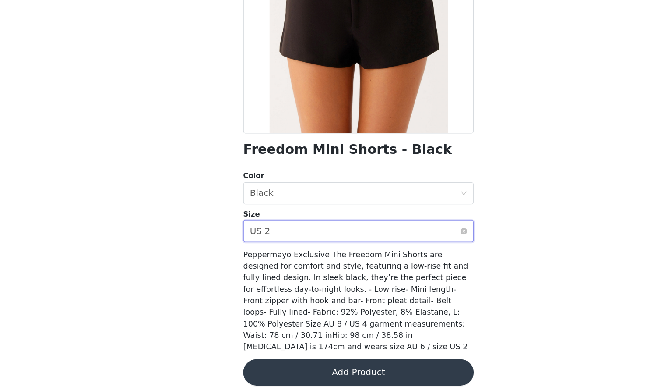
scroll to position [56, 0]
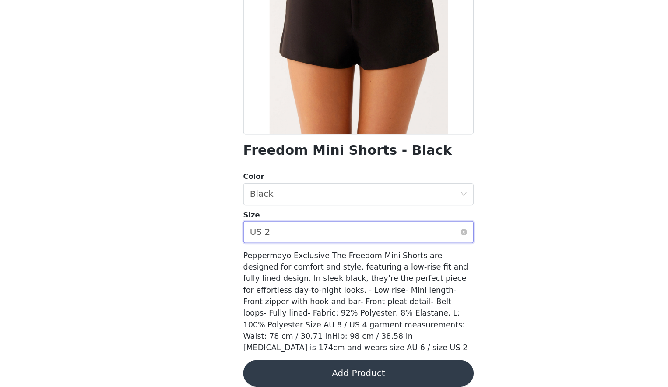
click at [279, 254] on div "Select size US 2" at bounding box center [331, 262] width 168 height 17
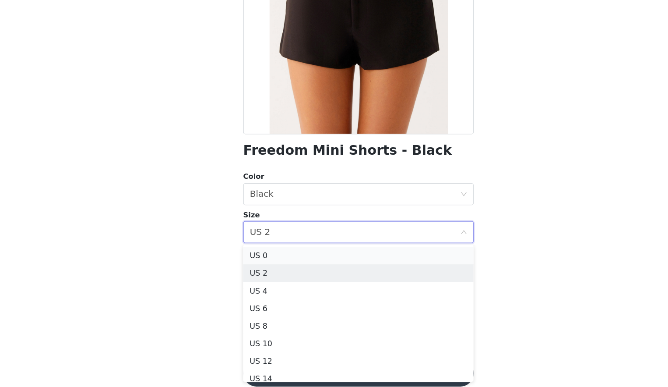
click at [262, 274] on li "US 0" at bounding box center [334, 281] width 184 height 14
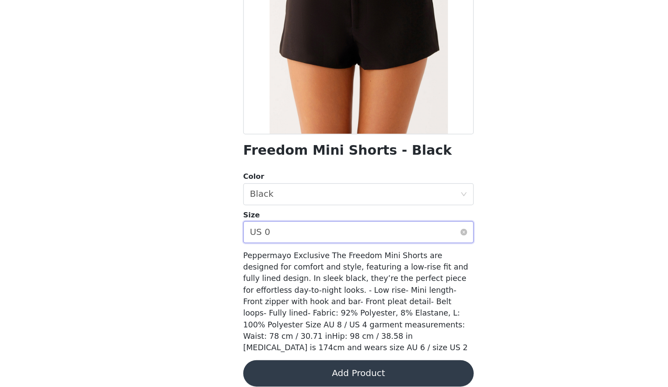
click at [271, 254] on div "Select size US 0" at bounding box center [331, 262] width 168 height 17
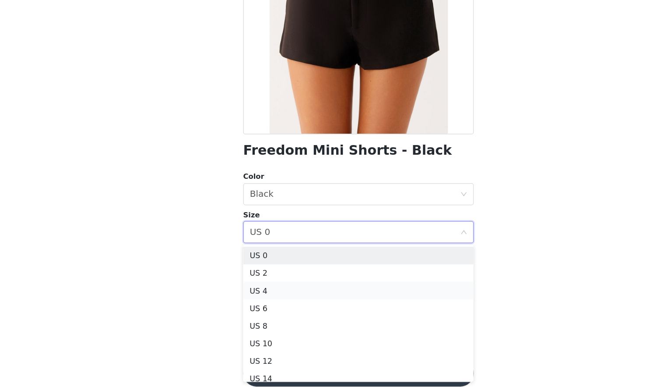
click at [242, 303] on li "US 4" at bounding box center [334, 310] width 184 height 14
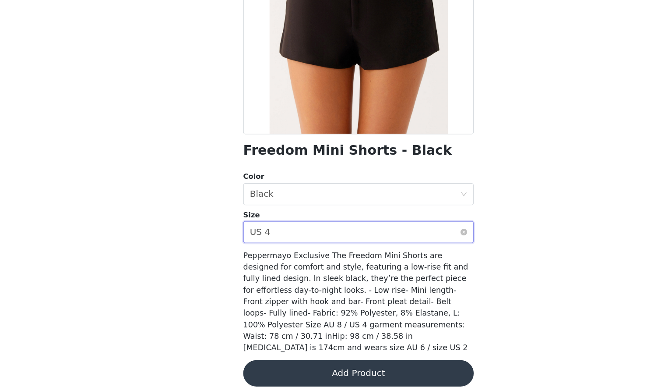
click at [257, 254] on div "Select size US 4" at bounding box center [331, 262] width 168 height 17
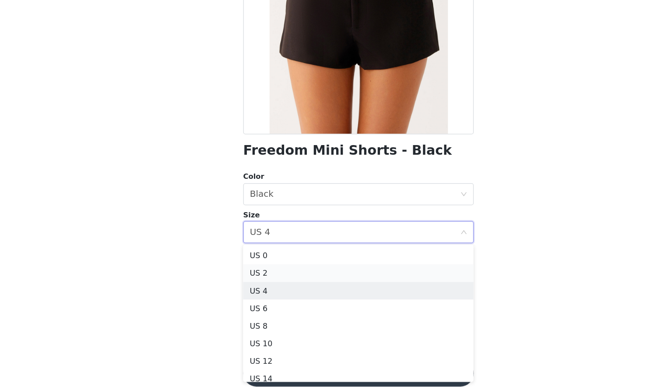
click at [242, 289] on li "US 2" at bounding box center [334, 296] width 184 height 14
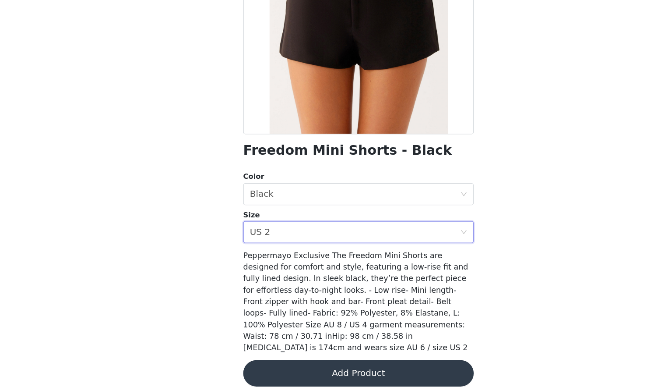
click at [172, 201] on div "STEP 1 OF 4 Select your styles! You will receive 4 products. 2/4 Selected [PERS…" at bounding box center [334, 172] width 668 height 294
click at [287, 365] on button "Add Product" at bounding box center [334, 375] width 184 height 21
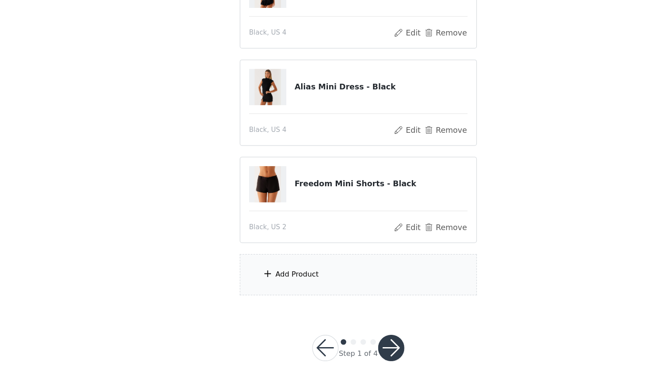
scroll to position [73, 0]
click at [245, 281] on div "Add Product" at bounding box center [333, 297] width 189 height 33
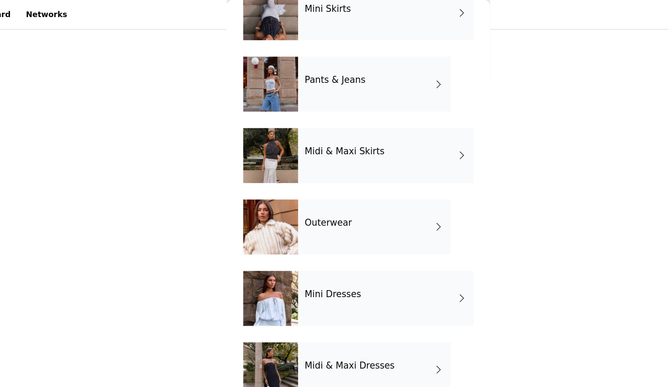
scroll to position [113, 0]
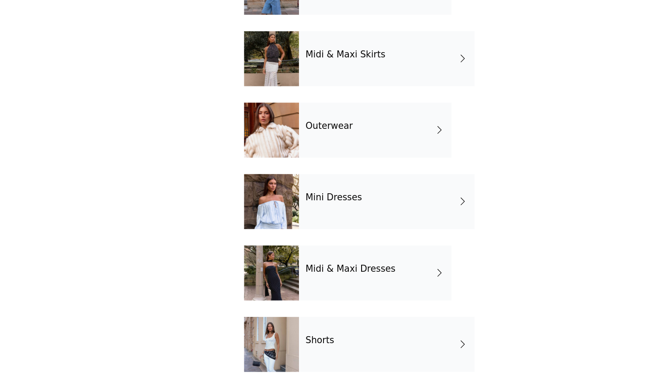
click at [291, 231] on h4 "Mini Dresses" at bounding box center [313, 235] width 45 height 8
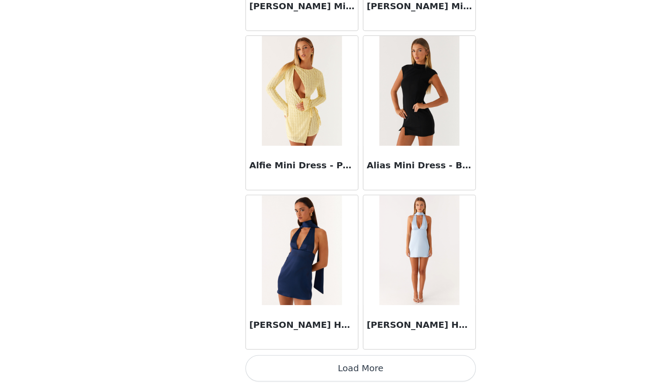
scroll to position [35, 0]
click at [266, 361] on button "Load More" at bounding box center [334, 371] width 184 height 21
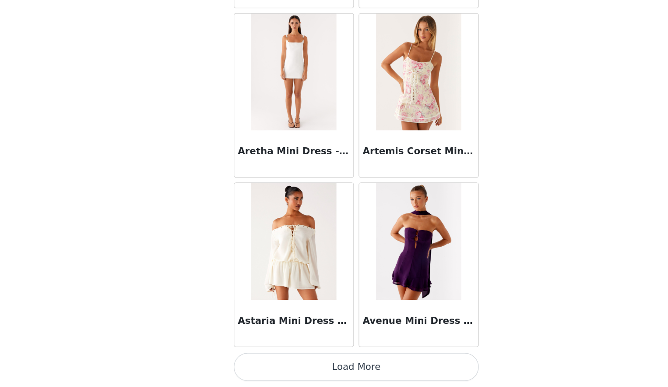
scroll to position [73, 0]
click at [266, 361] on button "Load More" at bounding box center [334, 371] width 184 height 21
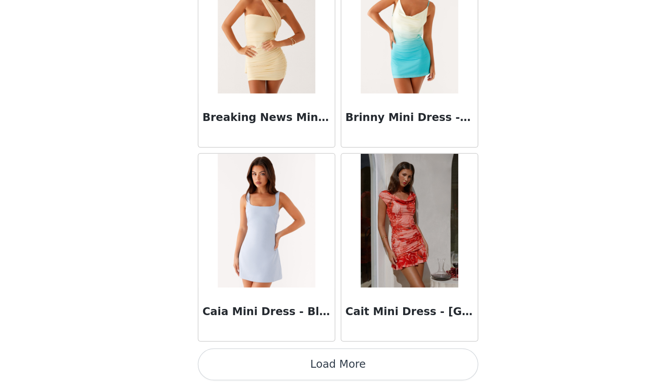
click at [242, 361] on button "Load More" at bounding box center [334, 371] width 184 height 21
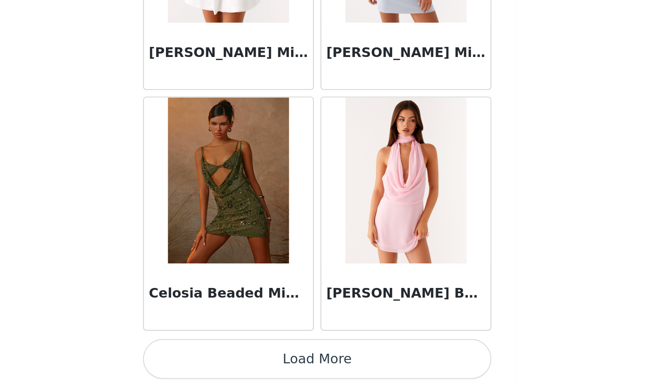
click at [242, 361] on button "Load More" at bounding box center [334, 371] width 184 height 21
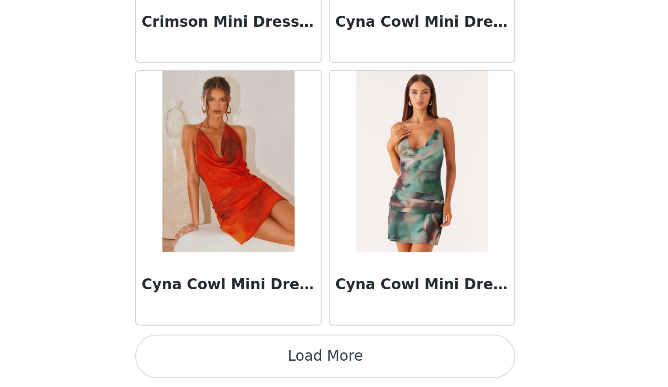
click at [242, 361] on button "Load More" at bounding box center [334, 371] width 184 height 21
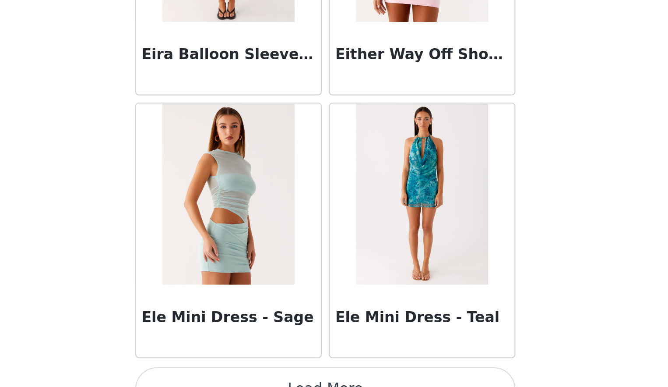
scroll to position [7287, 0]
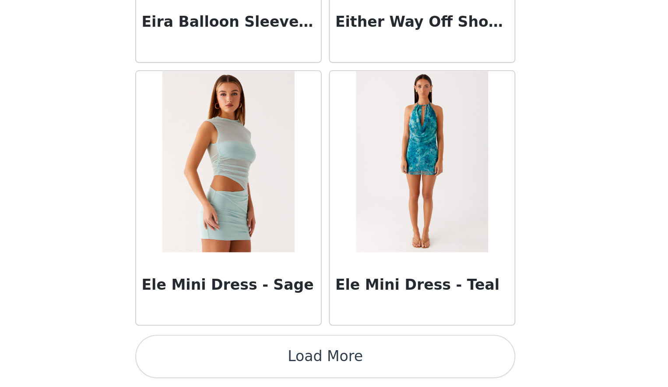
click at [242, 361] on button "Load More" at bounding box center [334, 371] width 184 height 21
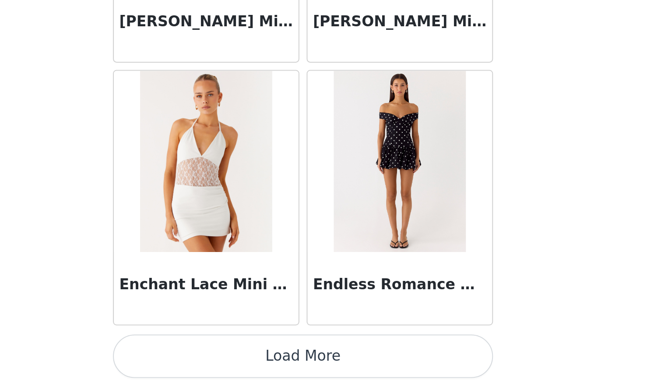
scroll to position [73, 0]
click at [242, 361] on button "Load More" at bounding box center [334, 371] width 184 height 21
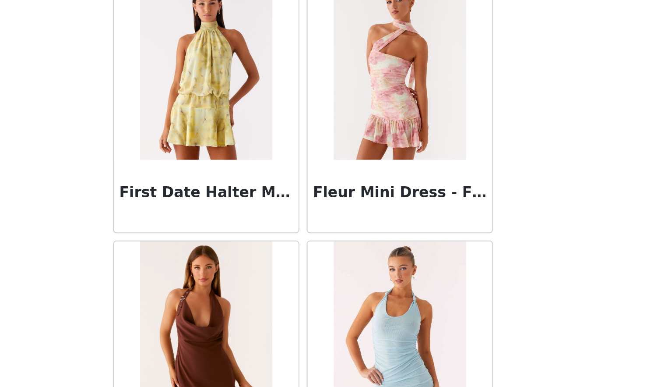
scroll to position [9253, 0]
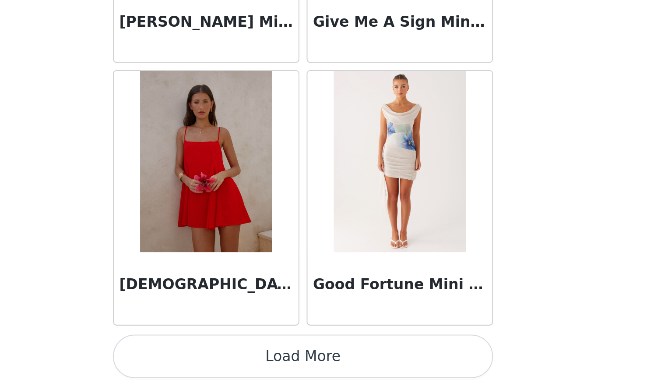
click at [242, 361] on button "Load More" at bounding box center [334, 371] width 184 height 21
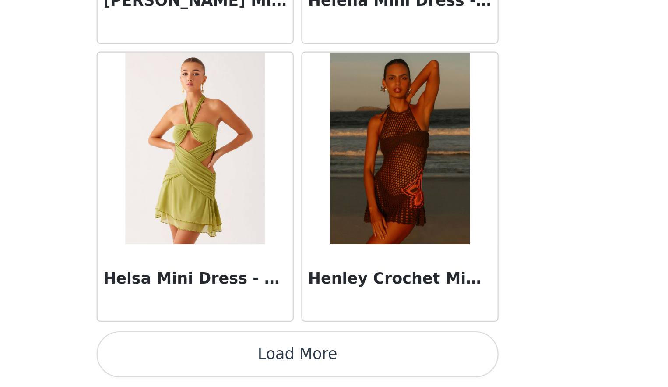
scroll to position [73, 0]
click at [242, 361] on button "Load More" at bounding box center [334, 371] width 184 height 21
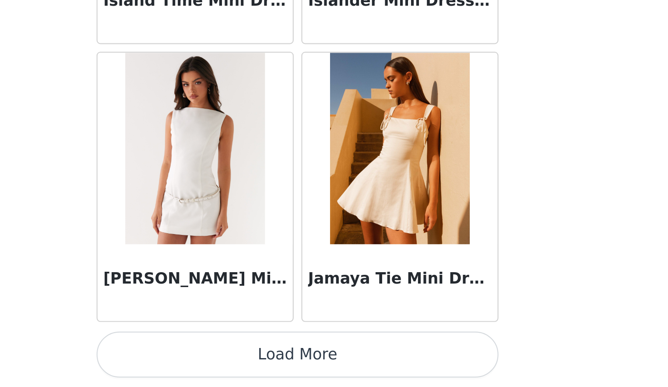
scroll to position [12379, 0]
click at [242, 361] on button "Load More" at bounding box center [334, 371] width 184 height 21
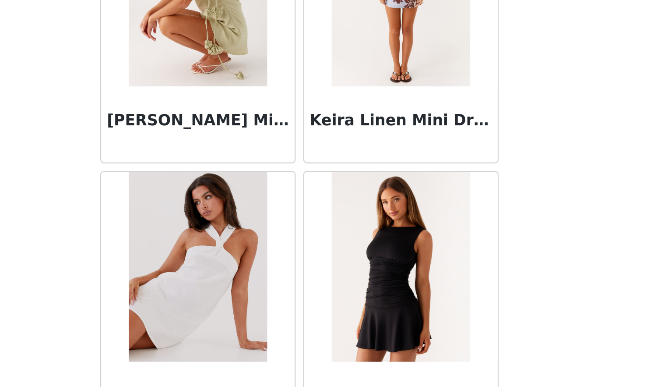
scroll to position [13601, 0]
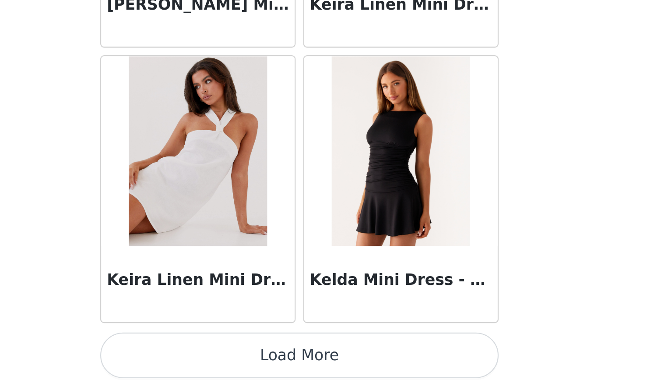
click at [242, 361] on button "Load More" at bounding box center [334, 371] width 184 height 21
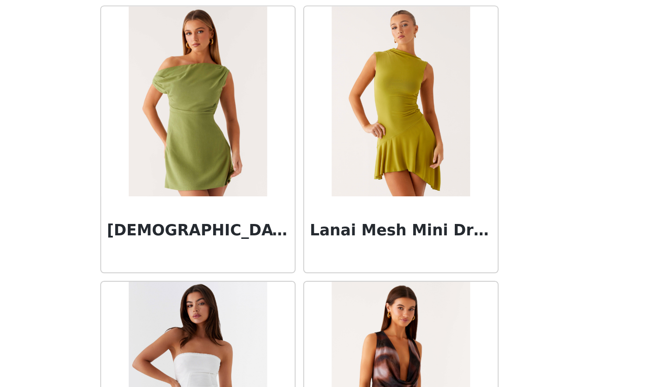
scroll to position [14816, 0]
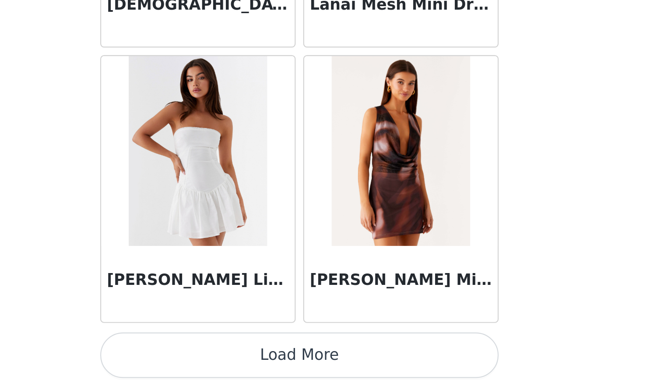
click at [242, 361] on button "Load More" at bounding box center [334, 371] width 184 height 21
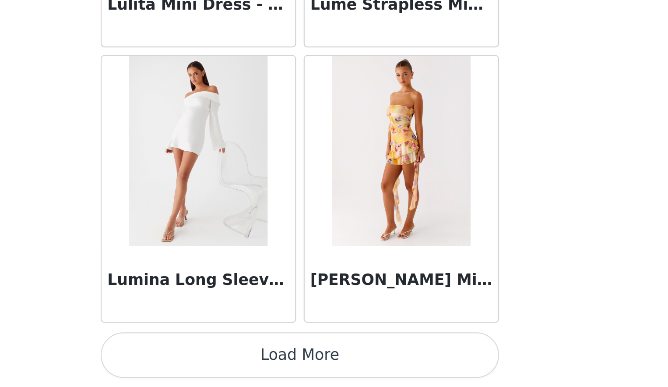
scroll to position [16188, 0]
click at [242, 361] on button "Load More" at bounding box center [334, 371] width 184 height 21
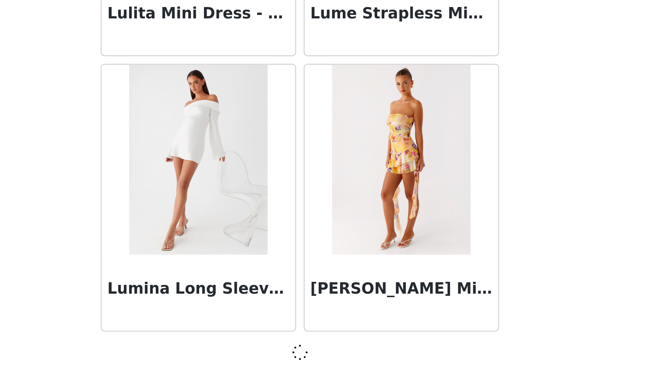
scroll to position [16184, 0]
